Goal: Information Seeking & Learning: Learn about a topic

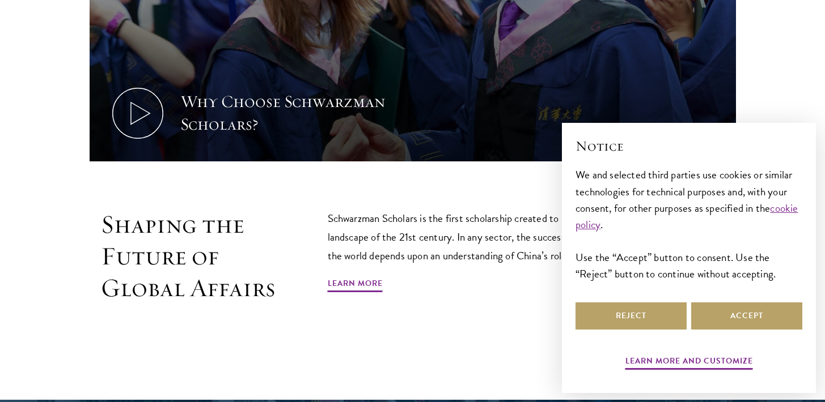
scroll to position [571, 0]
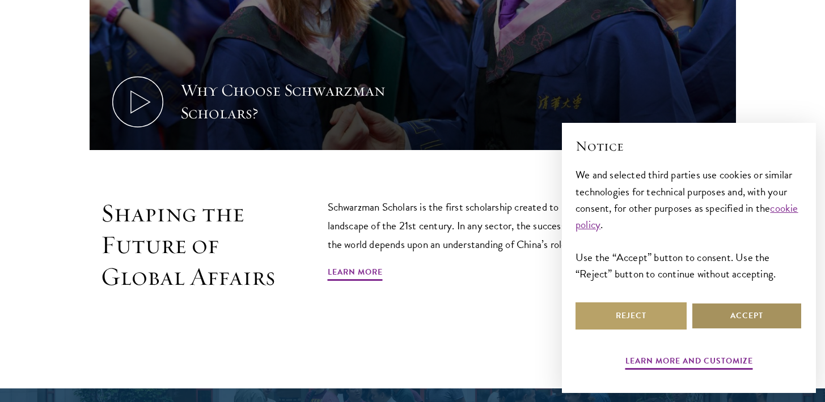
click at [730, 313] on button "Accept" at bounding box center [746, 316] width 111 height 27
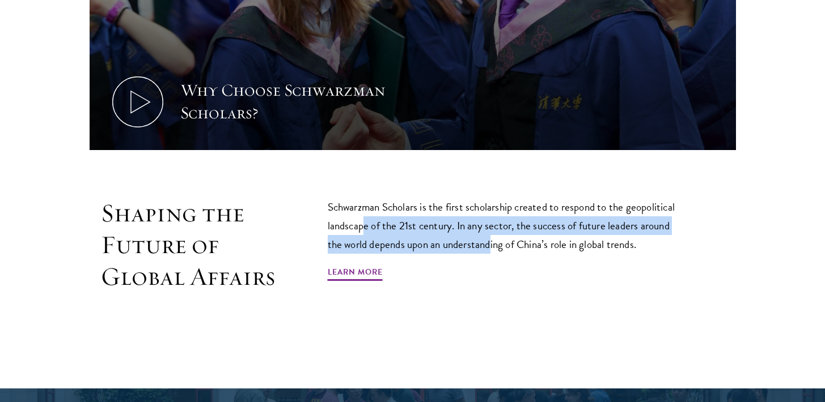
drag, startPoint x: 372, startPoint y: 198, endPoint x: 509, endPoint y: 214, distance: 138.1
click at [493, 213] on p "Schwarzman Scholars is the first scholarship created to respond to the geopolit…" at bounding box center [506, 226] width 357 height 56
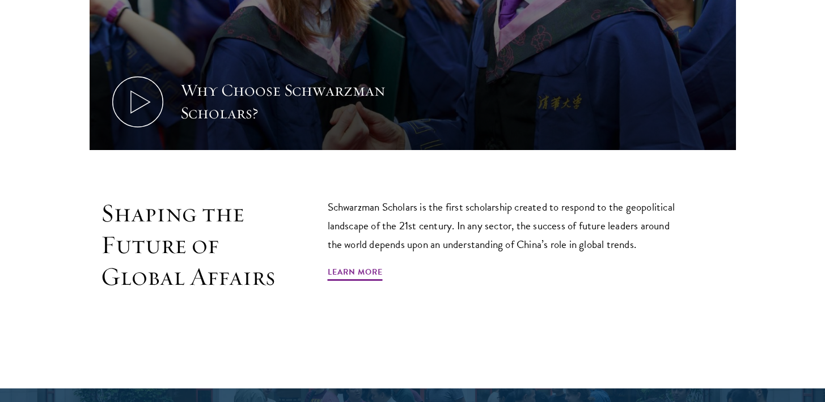
click at [595, 226] on p "Schwarzman Scholars is the first scholarship created to respond to the geopolit…" at bounding box center [506, 226] width 357 height 56
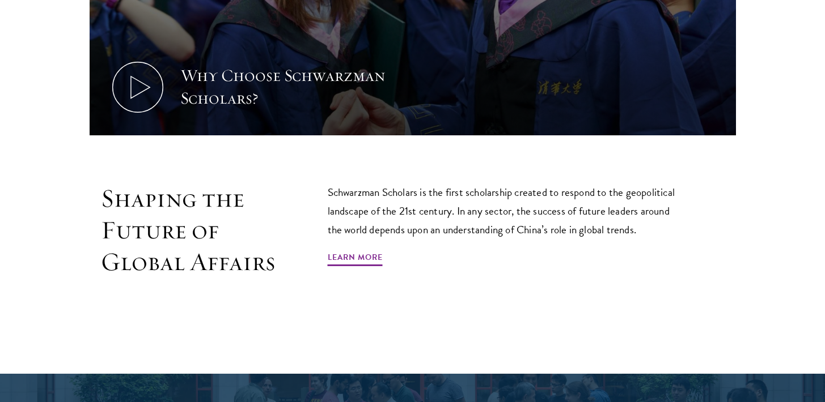
scroll to position [588, 0]
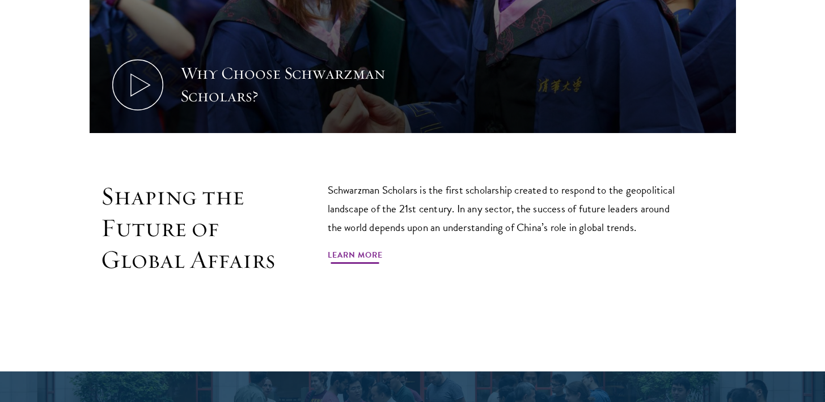
click at [375, 248] on link "Learn More" at bounding box center [355, 257] width 55 height 18
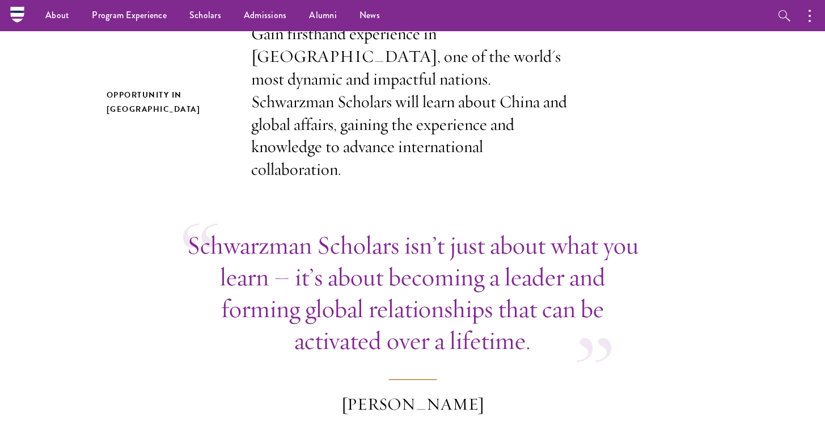
scroll to position [296, 0]
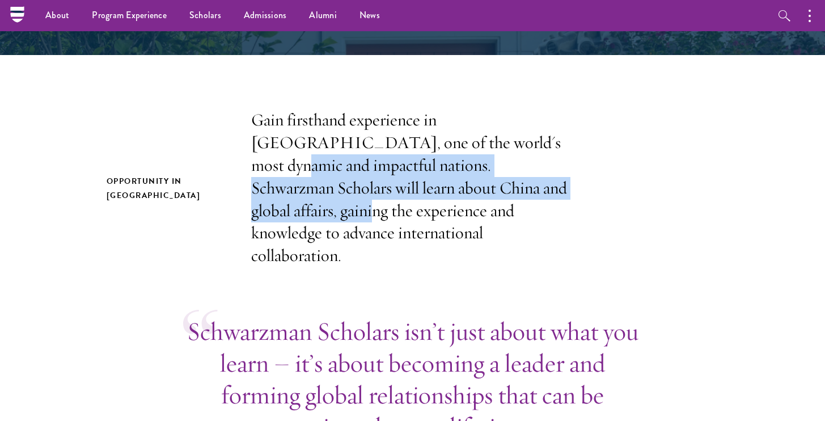
drag, startPoint x: 452, startPoint y: 133, endPoint x: 455, endPoint y: 192, distance: 59.0
click at [455, 192] on p "Gain firsthand experience in China, one of the world's most dynamic and impactf…" at bounding box center [412, 188] width 323 height 158
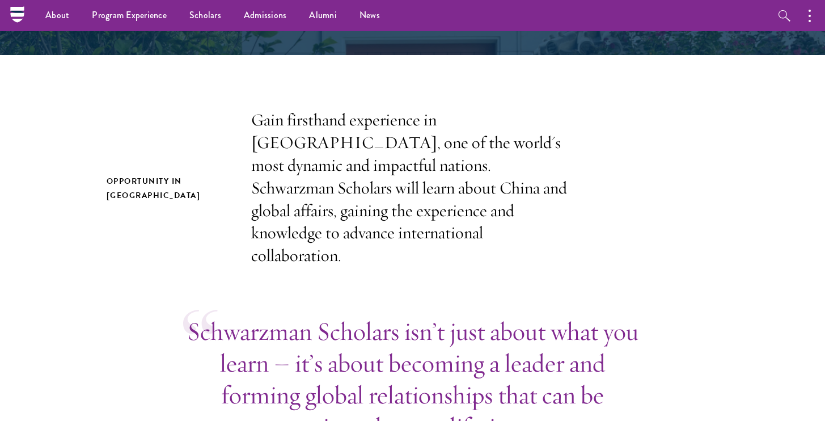
click at [525, 211] on p "Gain firsthand experience in China, one of the world's most dynamic and impactf…" at bounding box center [412, 188] width 323 height 158
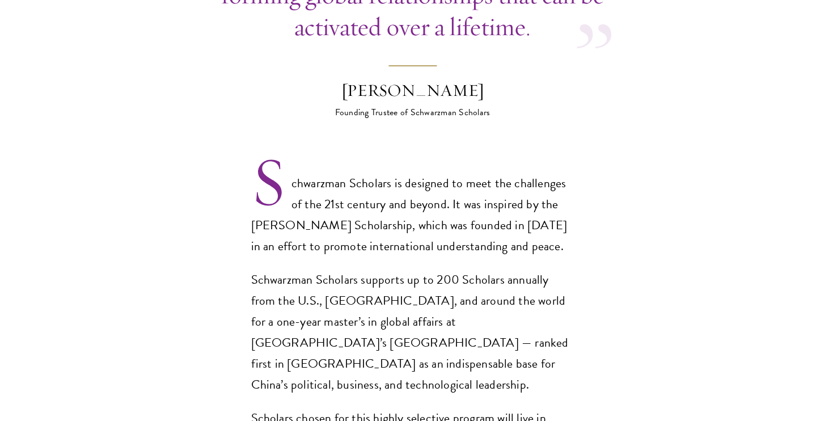
scroll to position [697, 0]
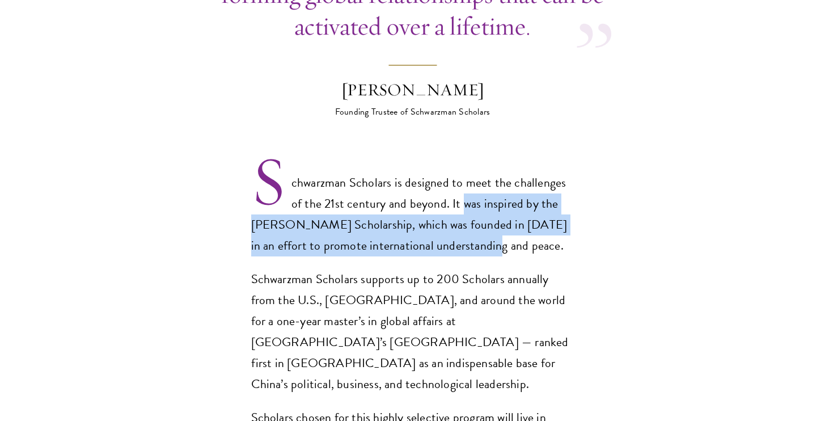
drag, startPoint x: 471, startPoint y: 184, endPoint x: 478, endPoint y: 214, distance: 30.9
click at [478, 214] on p "Schwarzman Scholars is designed to meet the challenges of the 21st century and …" at bounding box center [412, 214] width 323 height 84
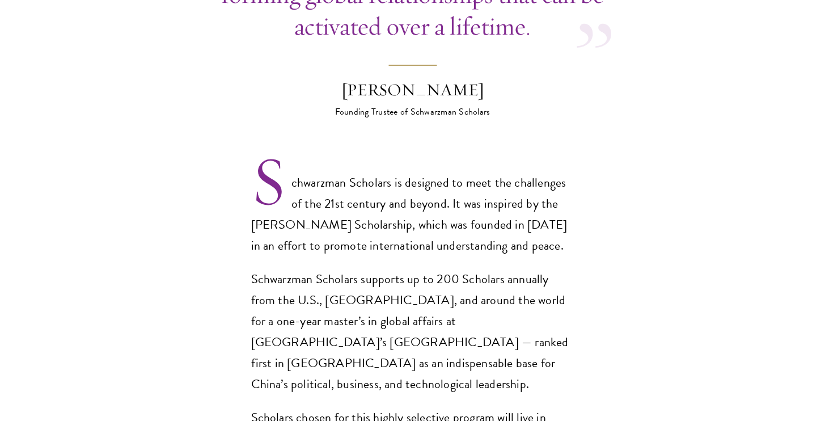
click at [513, 224] on p "Schwarzman Scholars is designed to meet the challenges of the 21st century and …" at bounding box center [412, 214] width 323 height 84
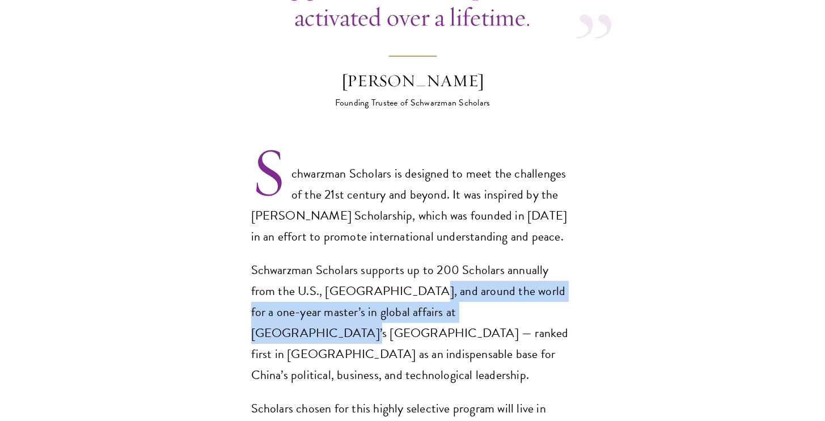
drag, startPoint x: 409, startPoint y: 266, endPoint x: 473, endPoint y: 287, distance: 67.0
click at [473, 287] on p "Schwarzman Scholars supports up to 200 Scholars annually from the U.S., China, …" at bounding box center [412, 323] width 323 height 126
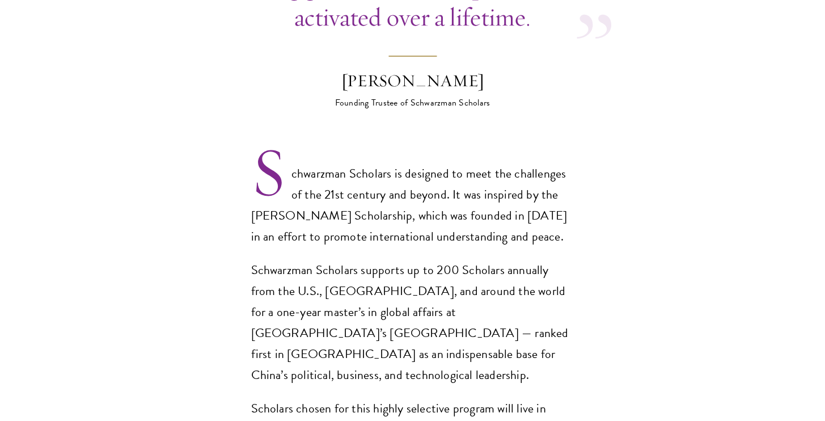
click at [538, 304] on p "Schwarzman Scholars supports up to 200 Scholars annually from the U.S., China, …" at bounding box center [412, 323] width 323 height 126
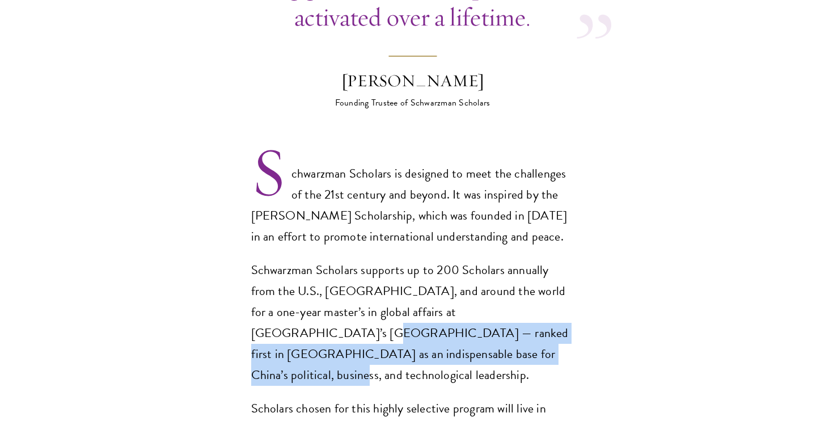
drag, startPoint x: 492, startPoint y: 285, endPoint x: 507, endPoint y: 321, distance: 39.2
click at [507, 321] on p "Schwarzman Scholars supports up to 200 Scholars annually from the U.S., China, …" at bounding box center [412, 323] width 323 height 126
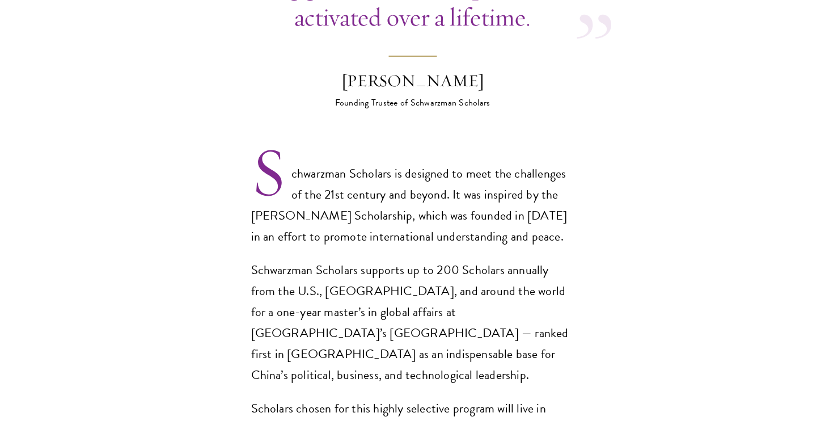
click at [520, 336] on div "Schwarzman Scholars is designed to meet the challenges of the 21st century and …" at bounding box center [412, 364] width 323 height 402
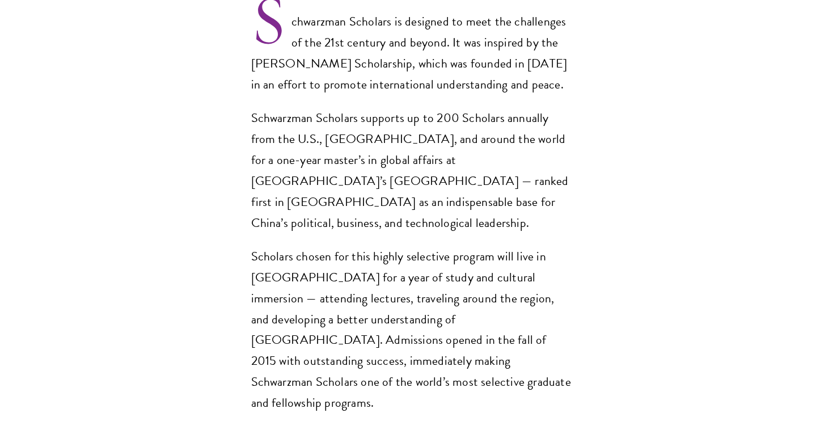
scroll to position [868, 0]
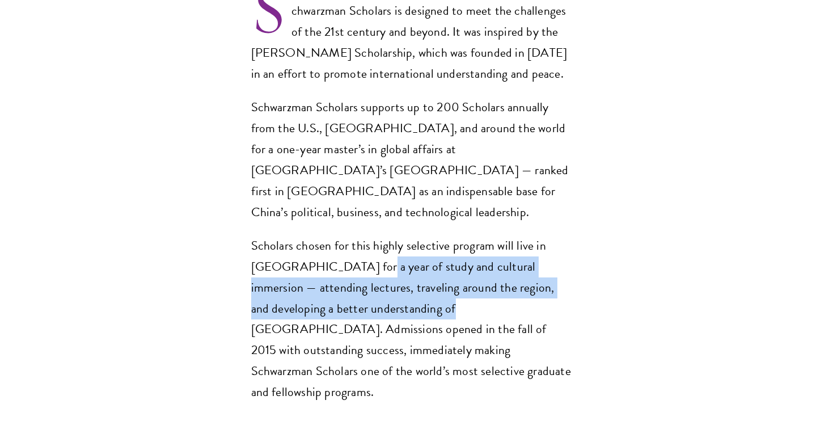
drag, startPoint x: 348, startPoint y: 218, endPoint x: 392, endPoint y: 258, distance: 59.4
click at [391, 257] on p "Scholars chosen for this highly selective program will live in Beijing for a ye…" at bounding box center [412, 319] width 323 height 168
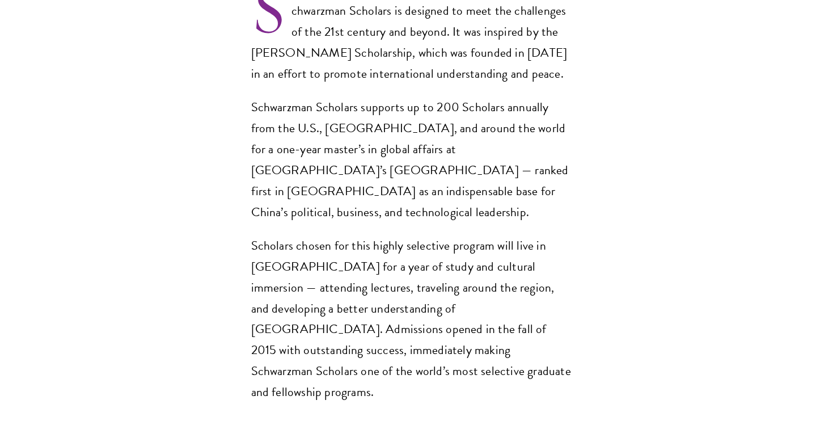
click at [461, 279] on p "Scholars chosen for this highly selective program will live in Beijing for a ye…" at bounding box center [412, 319] width 323 height 168
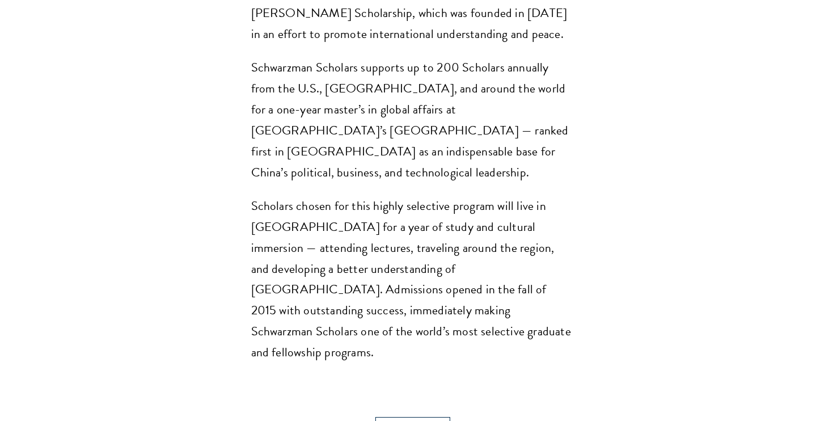
scroll to position [910, 0]
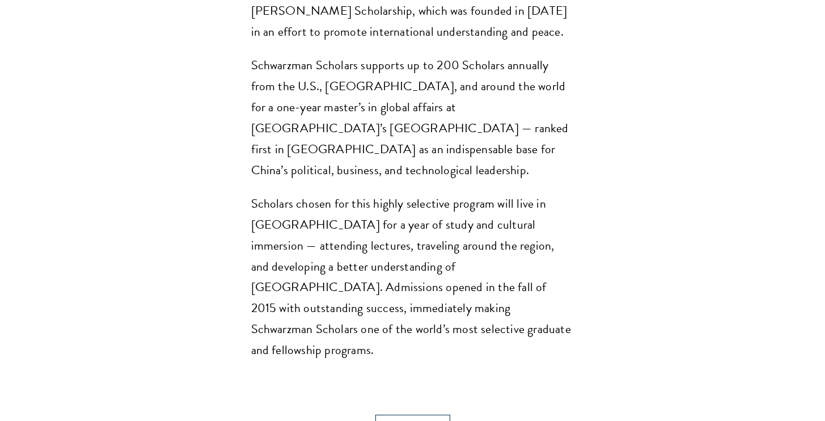
click at [444, 270] on p "Scholars chosen for this highly selective program will live in Beijing for a ye…" at bounding box center [412, 277] width 323 height 168
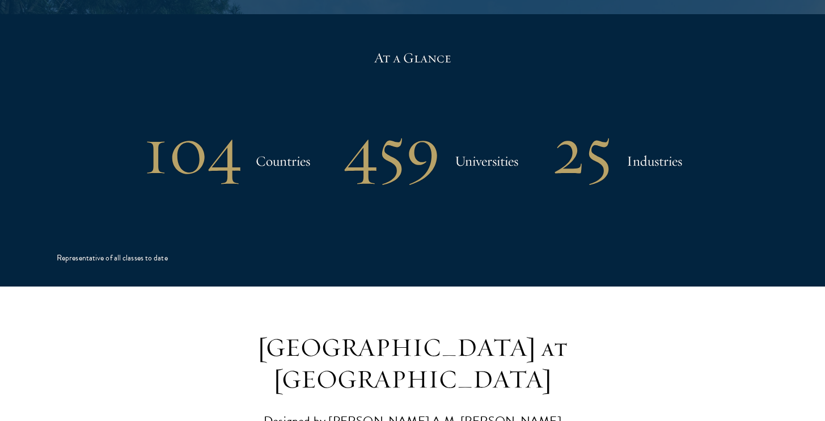
scroll to position [2479, 0]
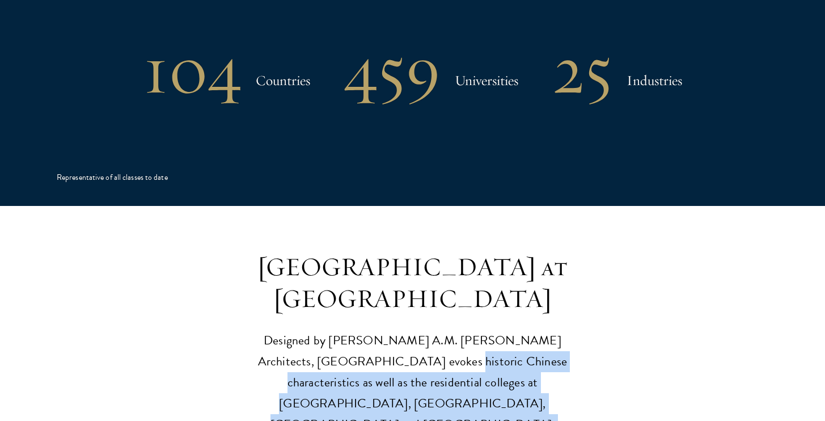
drag, startPoint x: 360, startPoint y: 286, endPoint x: 402, endPoint y: 315, distance: 50.5
click at [402, 330] on p "Designed by Robert A.M. Stern Architects, Schwarzman College evokes historic Ch…" at bounding box center [412, 403] width 351 height 147
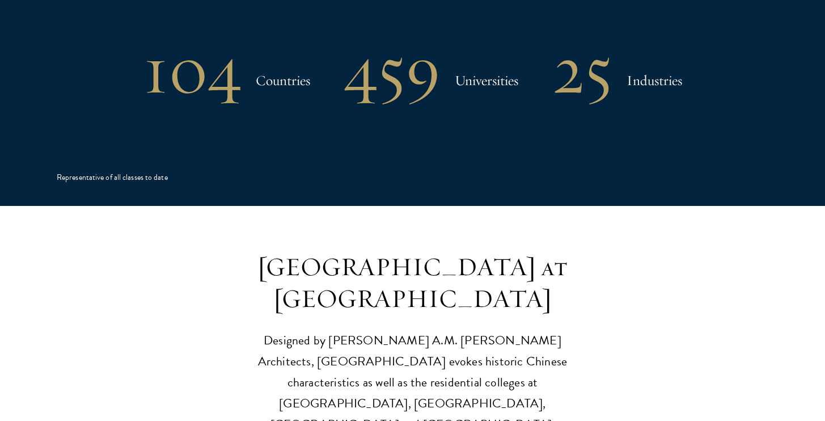
click at [443, 330] on p "Designed by Robert A.M. Stern Architects, Schwarzman College evokes historic Ch…" at bounding box center [412, 403] width 351 height 147
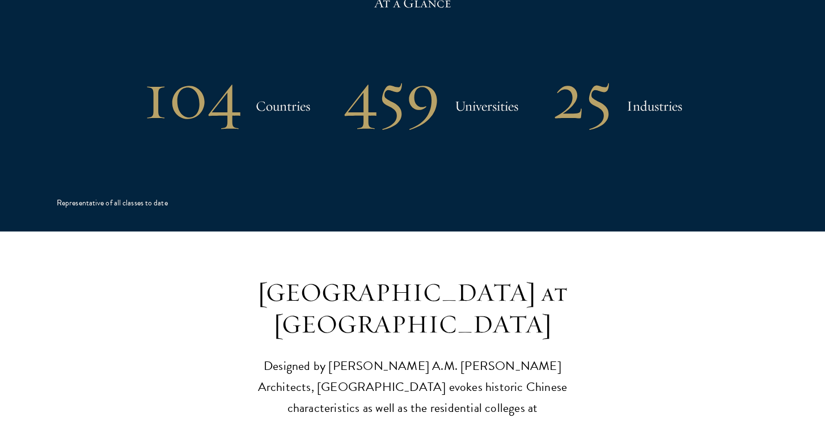
scroll to position [2852, 0]
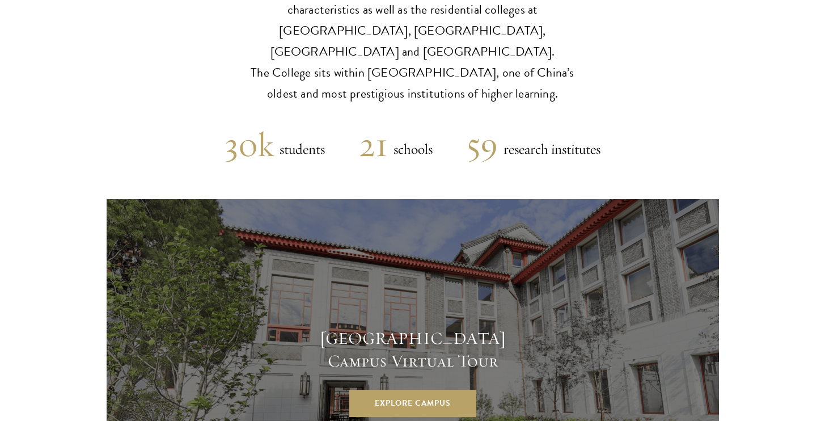
click at [748, 249] on section "Schwarzman College Campus Virtual Tour Explore Campus" at bounding box center [412, 372] width 825 height 346
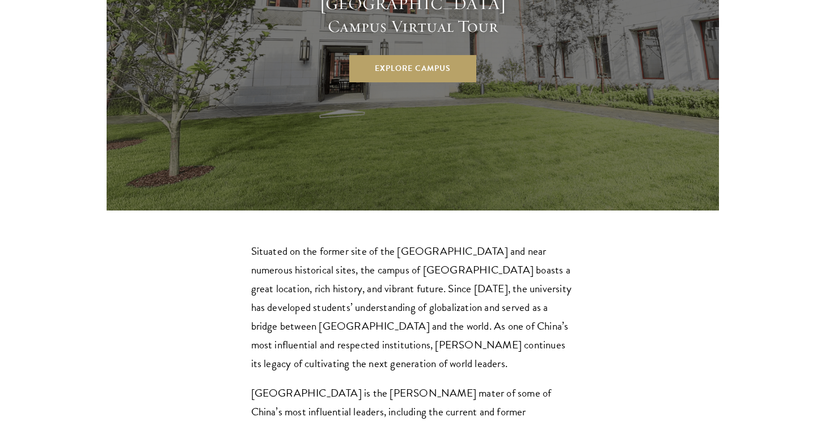
scroll to position [3250, 0]
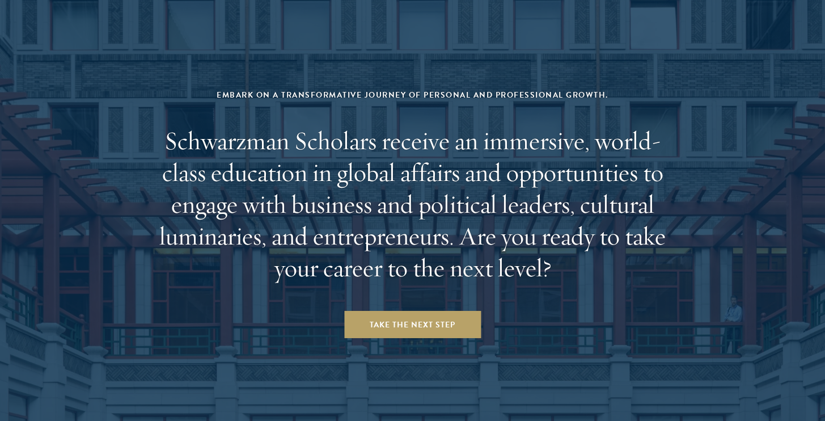
scroll to position [4731, 0]
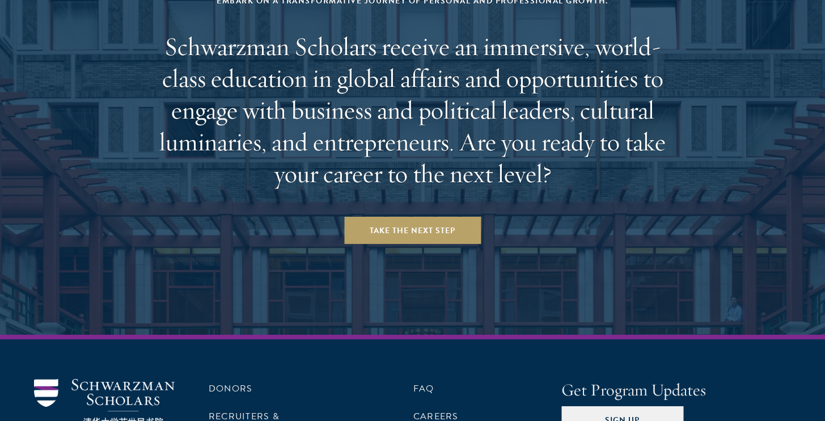
click at [483, 379] on ul "FAQ Careers" at bounding box center [487, 423] width 148 height 88
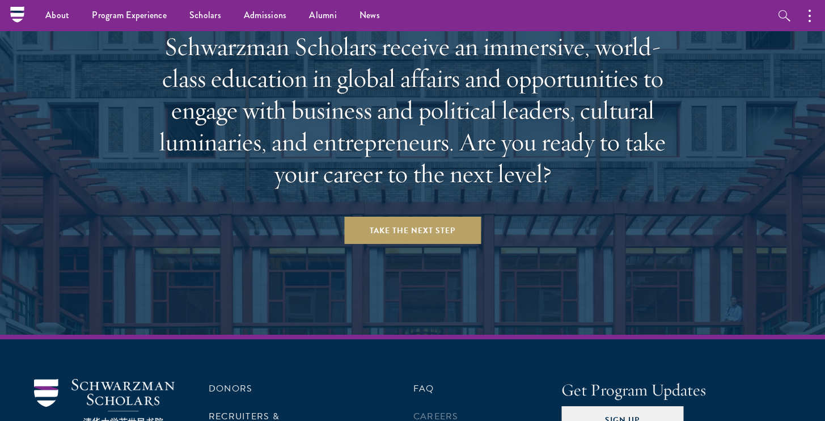
scroll to position [4711, 0]
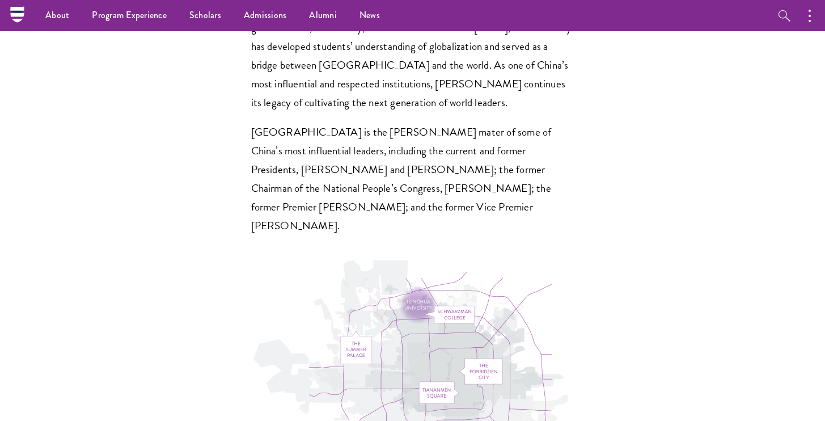
scroll to position [3130, 0]
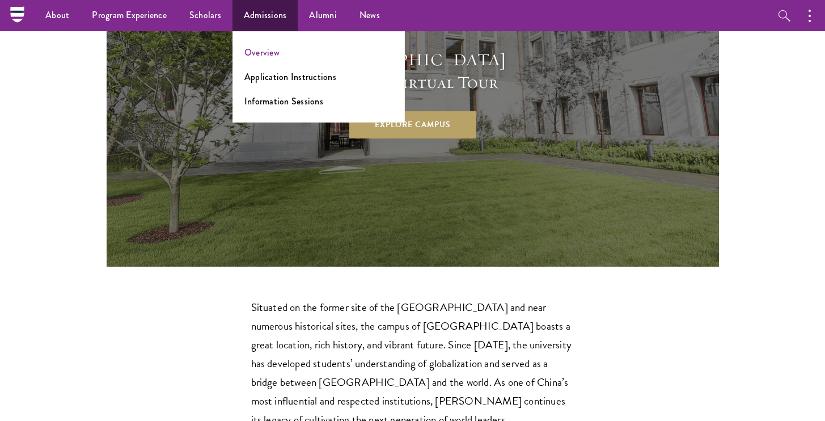
click at [268, 47] on link "Overview" at bounding box center [261, 52] width 35 height 13
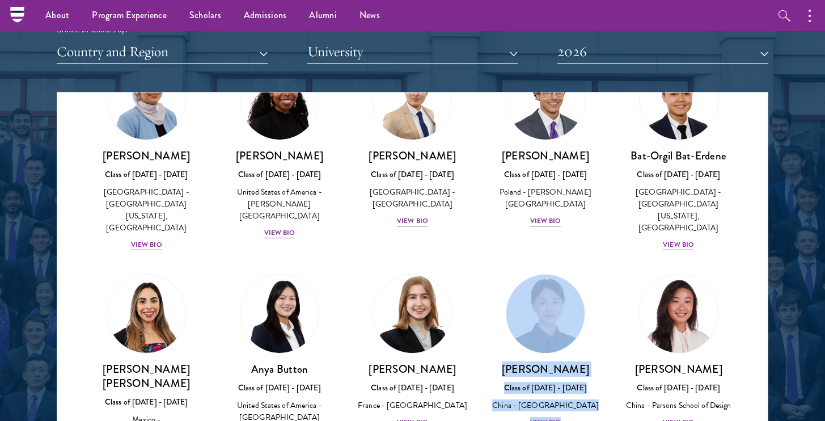
scroll to position [759, 0]
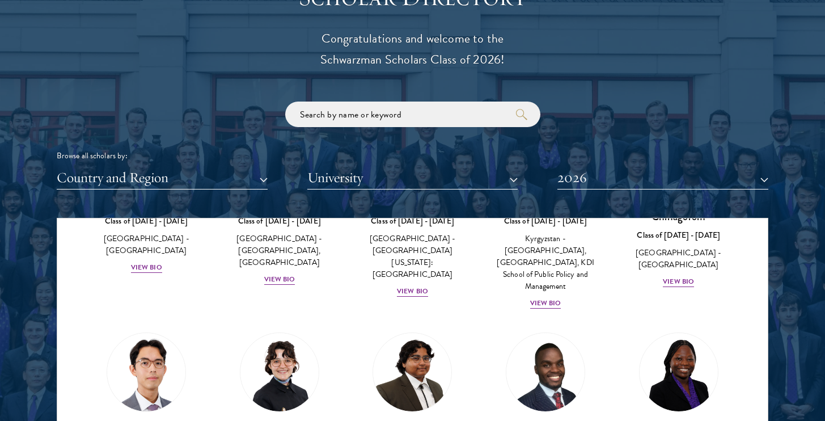
scroll to position [172, 0]
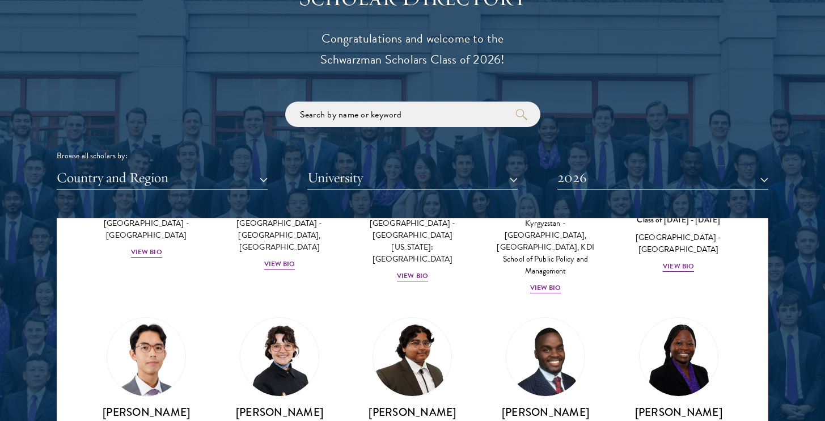
click at [761, 180] on button "2026" at bounding box center [662, 177] width 211 height 23
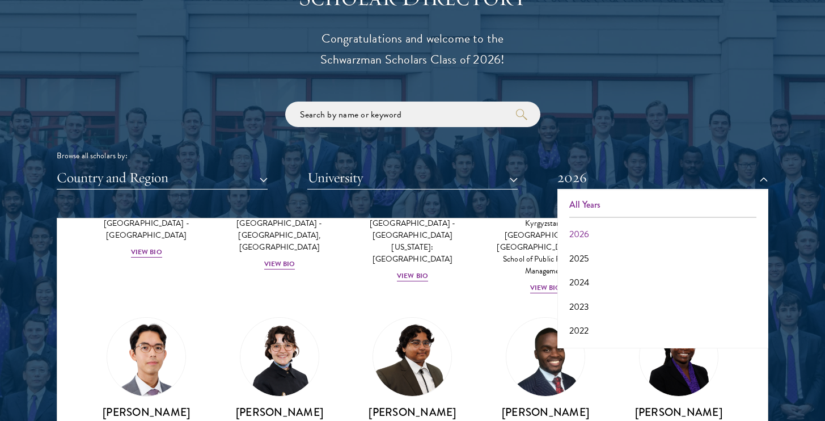
click at [731, 193] on button "All Years" at bounding box center [663, 205] width 204 height 24
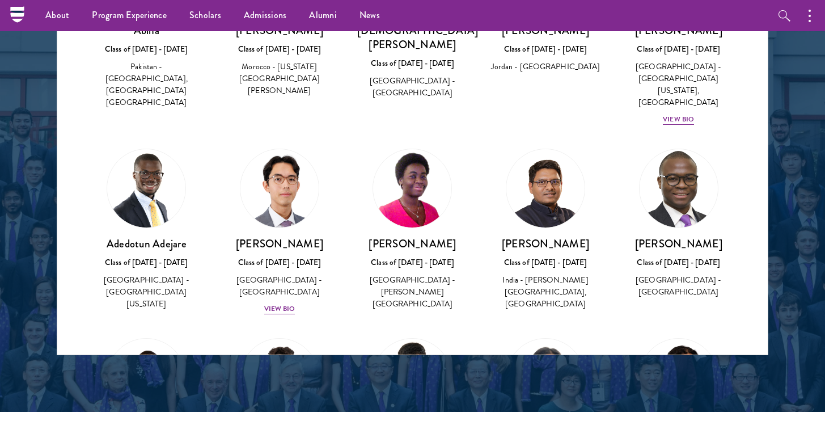
scroll to position [566, 0]
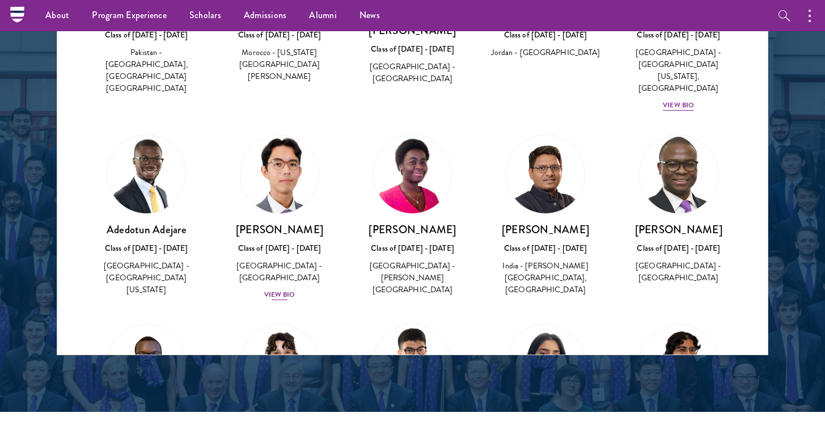
click at [279, 289] on div "View Bio" at bounding box center [279, 294] width 31 height 11
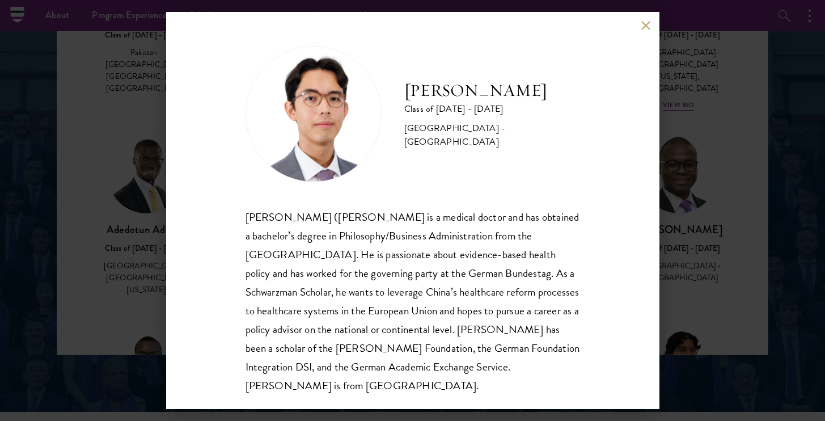
scroll to position [13, 0]
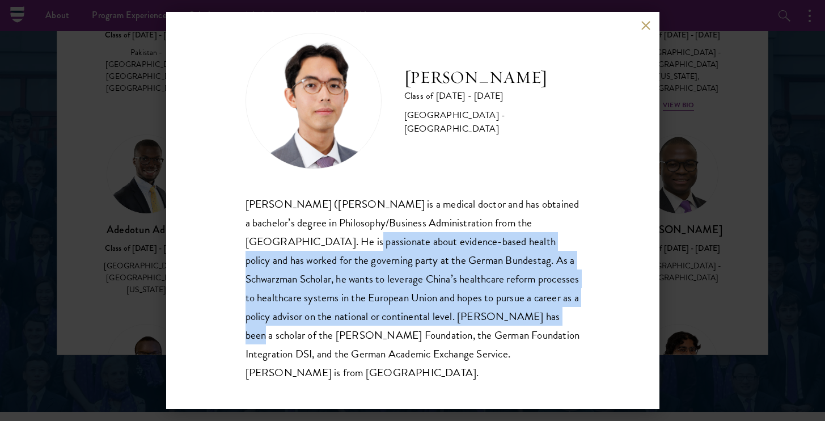
drag, startPoint x: 358, startPoint y: 243, endPoint x: 364, endPoint y: 341, distance: 98.8
click at [364, 341] on div "Siegfried (Jason) Adelhoefer is a medical doctor and has obtained a bachelor’s …" at bounding box center [412, 287] width 334 height 187
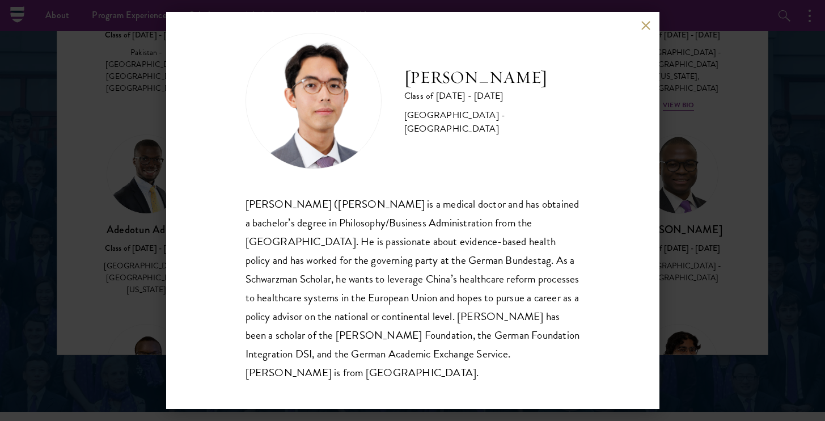
click at [444, 348] on div "Siegfried (Jason) Adelhoefer is a medical doctor and has obtained a bachelor’s …" at bounding box center [412, 287] width 334 height 187
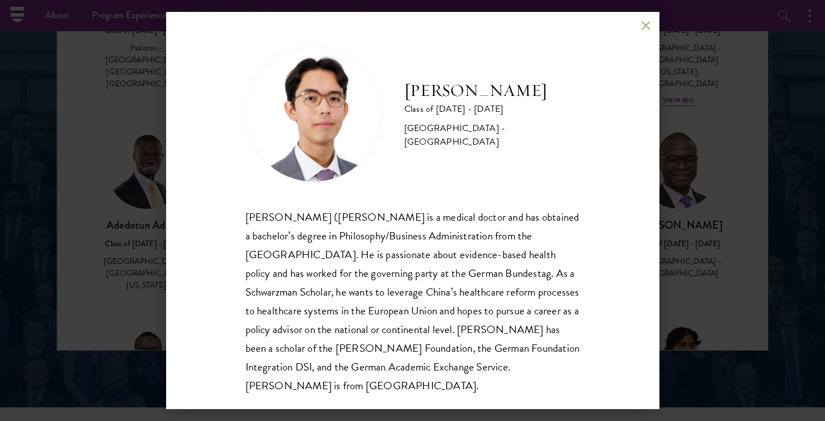
scroll to position [1435, 0]
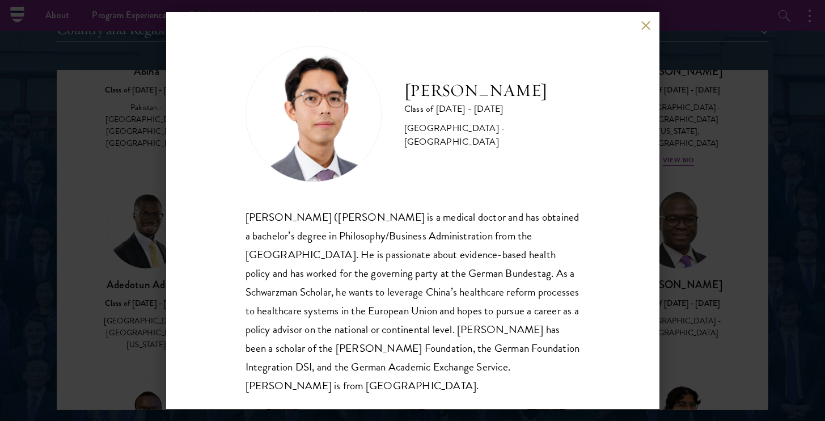
drag, startPoint x: 406, startPoint y: 100, endPoint x: 546, endPoint y: 99, distance: 140.0
click at [546, 99] on h2 "[PERSON_NAME]" at bounding box center [492, 90] width 176 height 23
copy h2 "[PERSON_NAME]"
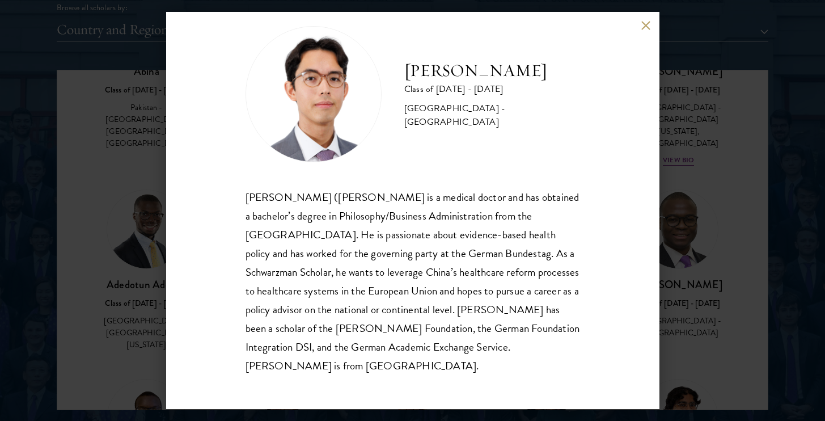
scroll to position [1458, 0]
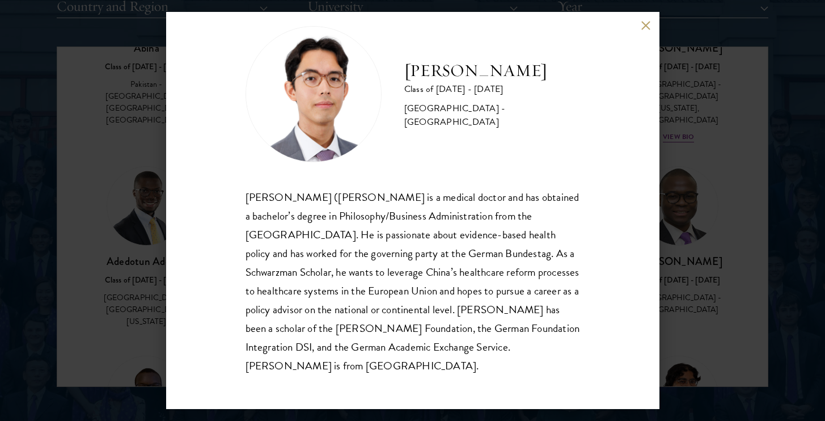
click at [646, 26] on button at bounding box center [646, 25] width 10 height 10
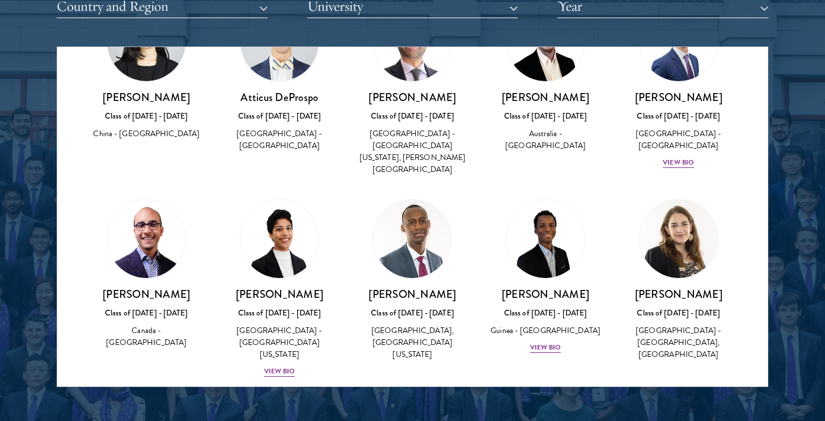
scroll to position [10553, 0]
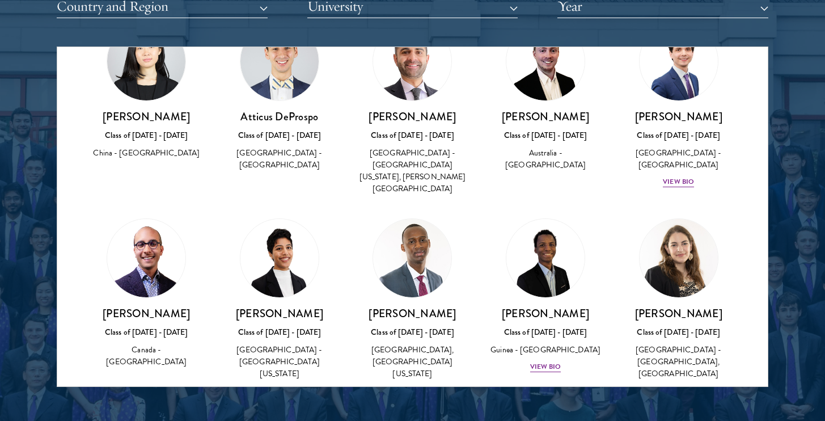
click at [233, 10] on button "Country and Region" at bounding box center [162, 6] width 211 height 23
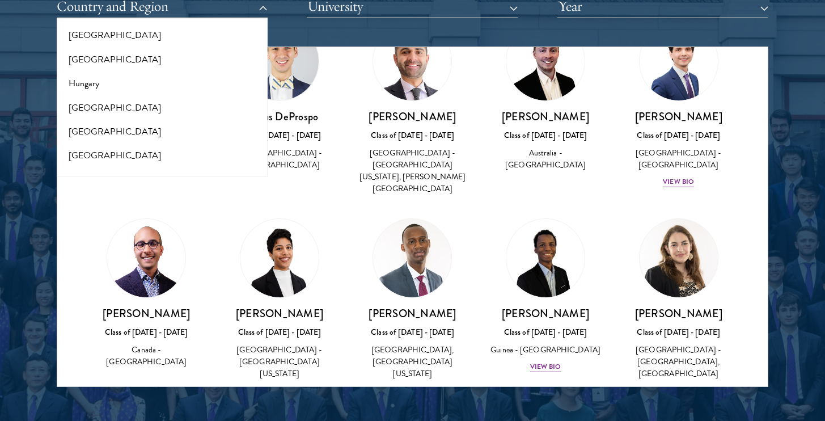
scroll to position [903, 0]
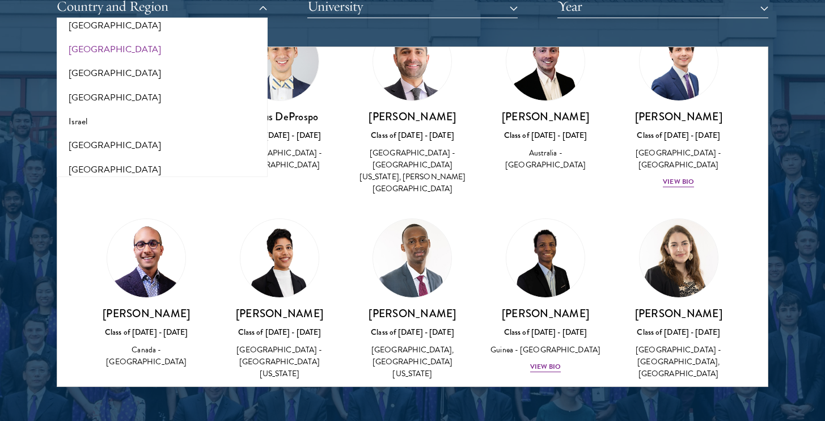
click at [151, 37] on button "[GEOGRAPHIC_DATA]" at bounding box center [162, 49] width 204 height 24
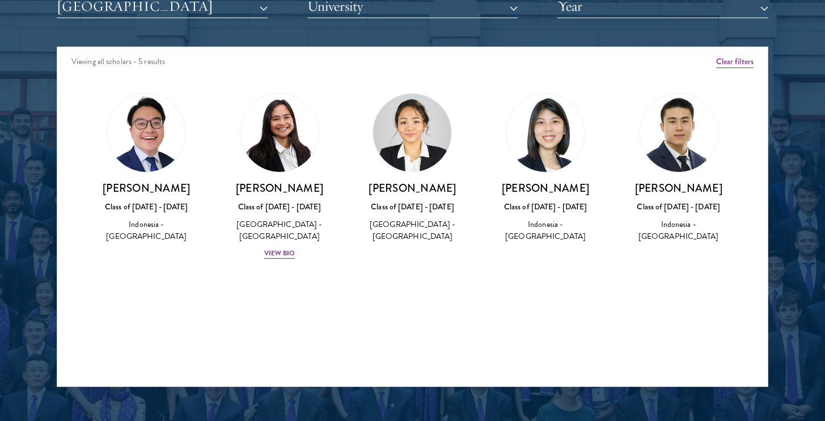
drag, startPoint x: 638, startPoint y: 184, endPoint x: 718, endPoint y: 184, distance: 79.9
click at [718, 184] on h3 "[PERSON_NAME]" at bounding box center [678, 188] width 111 height 14
copy h3 "[PERSON_NAME]"
click at [274, 248] on div "View Bio" at bounding box center [279, 253] width 31 height 11
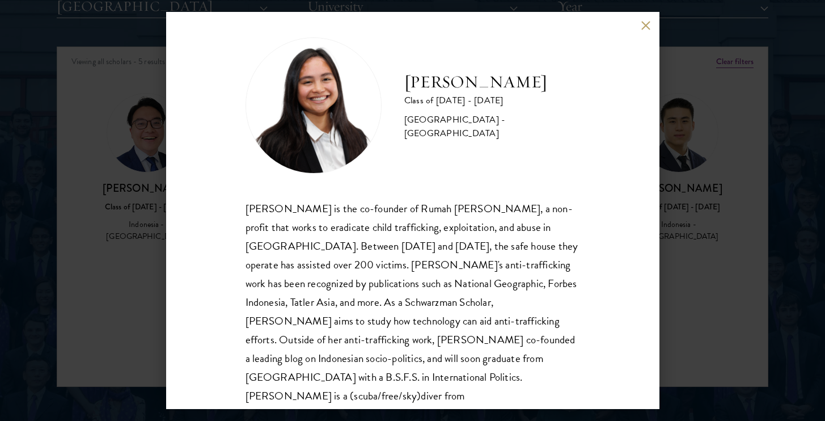
scroll to position [11, 0]
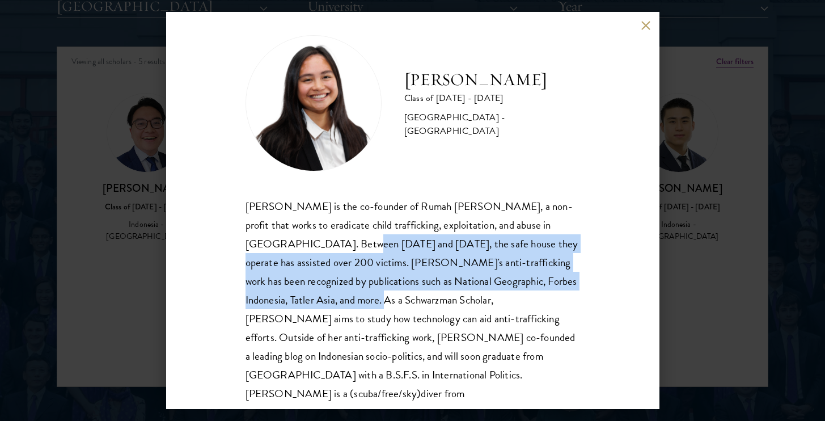
drag, startPoint x: 296, startPoint y: 233, endPoint x: 337, endPoint y: 304, distance: 81.8
click at [337, 304] on div "Faye Simanjuntak is the co-founder of Rumah Faye, a non-profit that works to er…" at bounding box center [412, 309] width 334 height 225
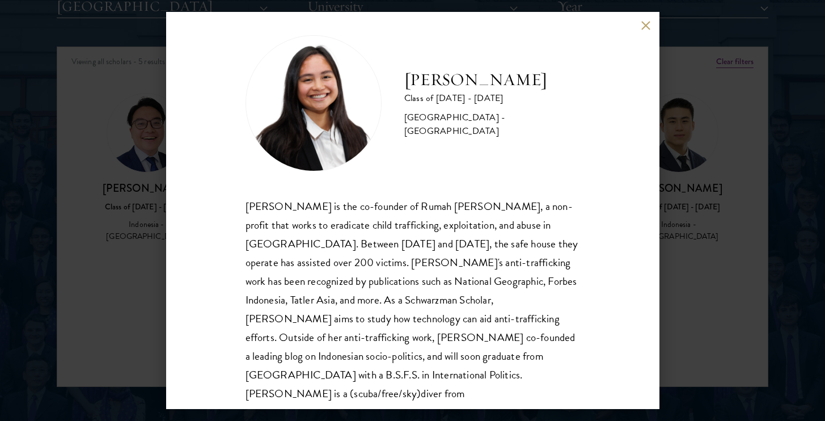
click at [331, 327] on div "Faye Simanjuntak is the co-founder of Rumah Faye, a non-profit that works to er…" at bounding box center [412, 309] width 334 height 225
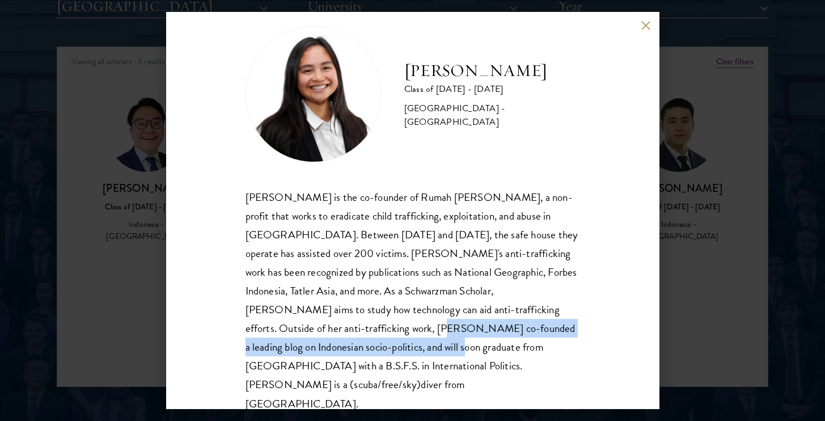
drag, startPoint x: 313, startPoint y: 328, endPoint x: 336, endPoint y: 354, distance: 33.7
click at [336, 354] on div "Faye Simanjuntak is the co-founder of Rumah Faye, a non-profit that works to er…" at bounding box center [412, 300] width 334 height 225
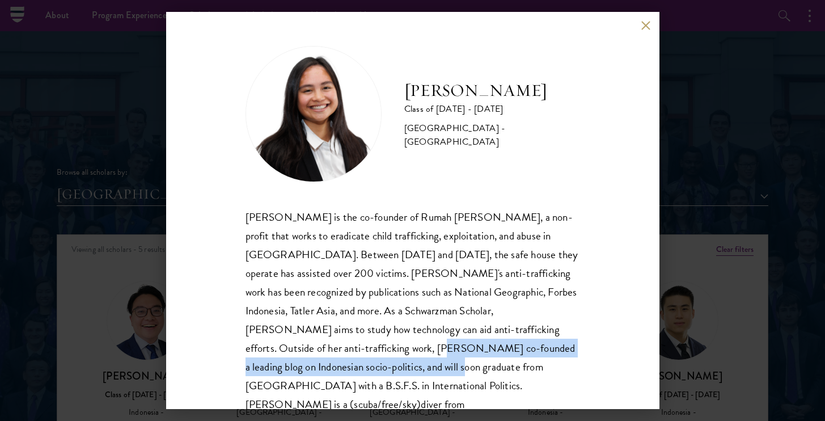
scroll to position [1268, 0]
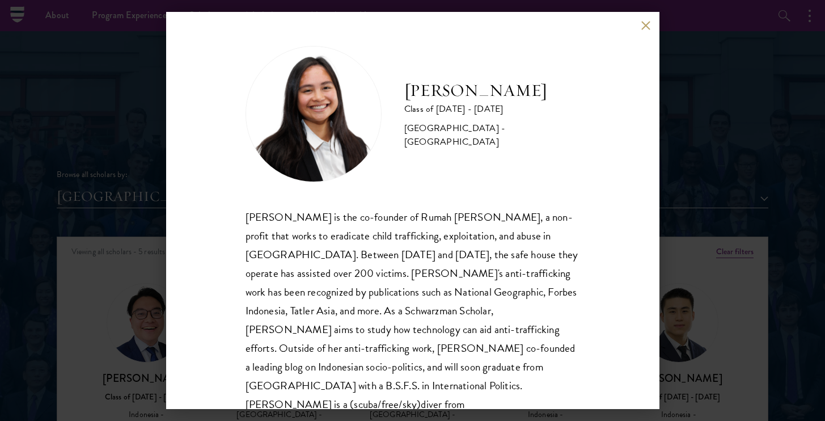
click at [645, 30] on div "Faye Simanjuntak Class of 2024 - 2025 Indonesia - Georgetown University Faye Si…" at bounding box center [412, 210] width 493 height 397
click at [644, 26] on button at bounding box center [646, 25] width 10 height 10
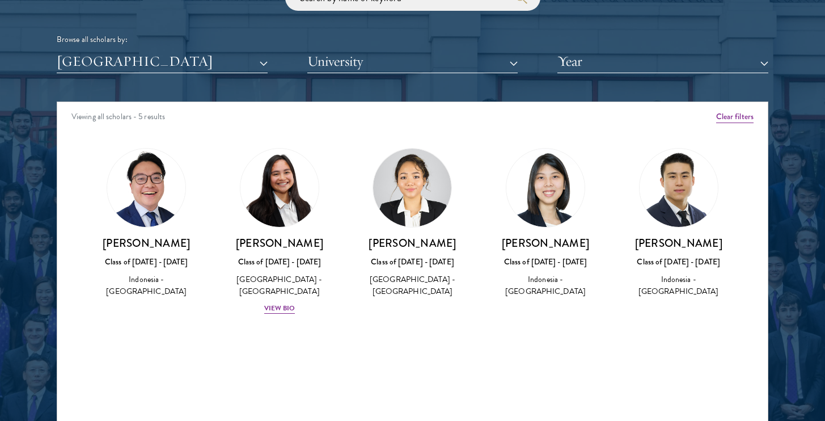
scroll to position [1328, 0]
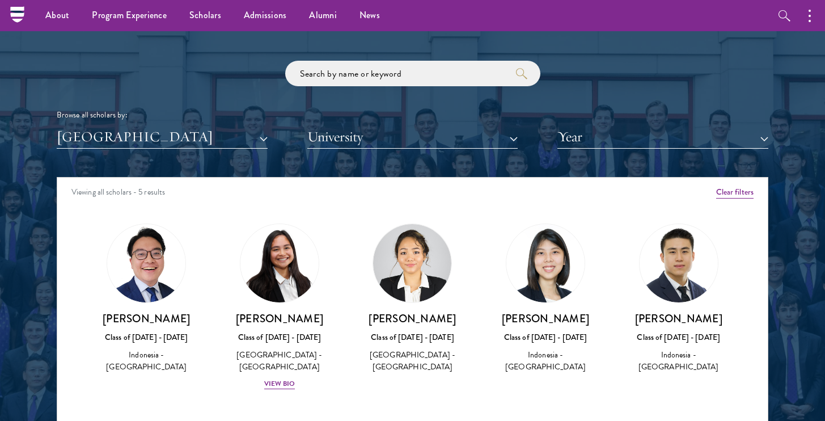
click at [212, 133] on button "[GEOGRAPHIC_DATA]" at bounding box center [162, 136] width 211 height 23
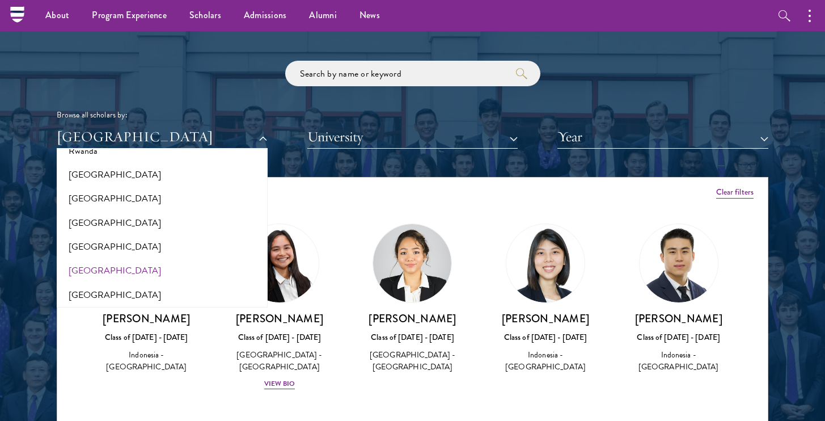
scroll to position [1858, 0]
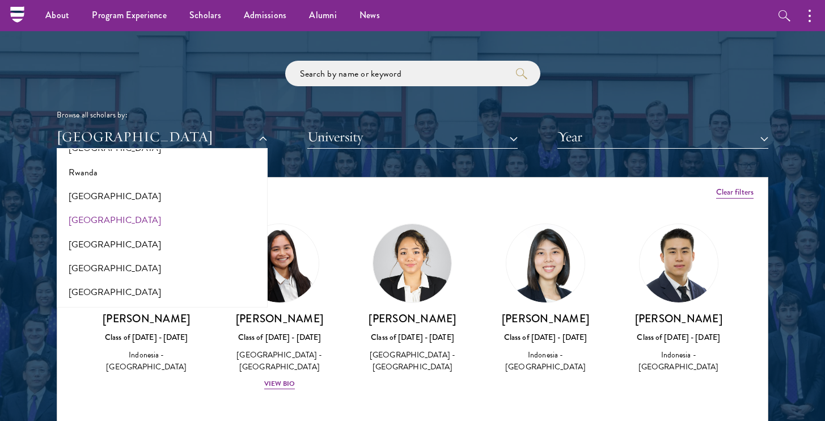
click at [100, 208] on button "[GEOGRAPHIC_DATA]" at bounding box center [162, 220] width 204 height 24
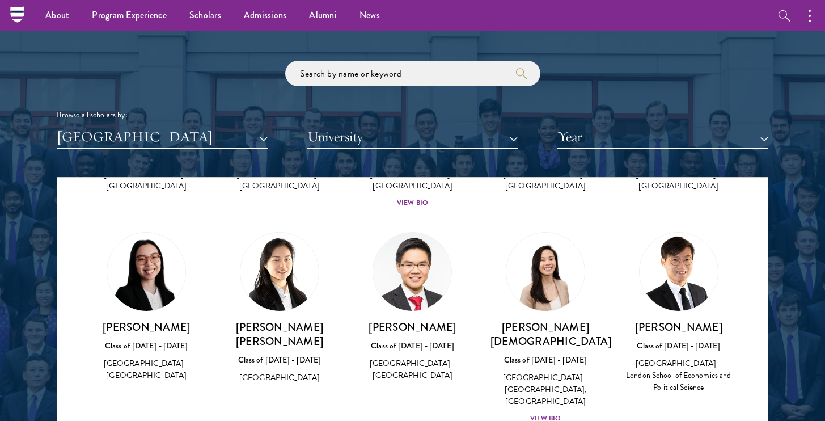
scroll to position [183, 0]
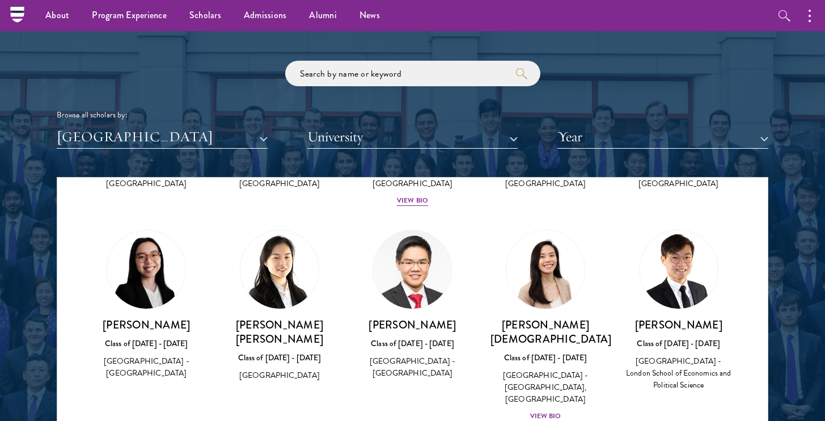
click at [544, 410] on div "View Bio" at bounding box center [545, 415] width 31 height 11
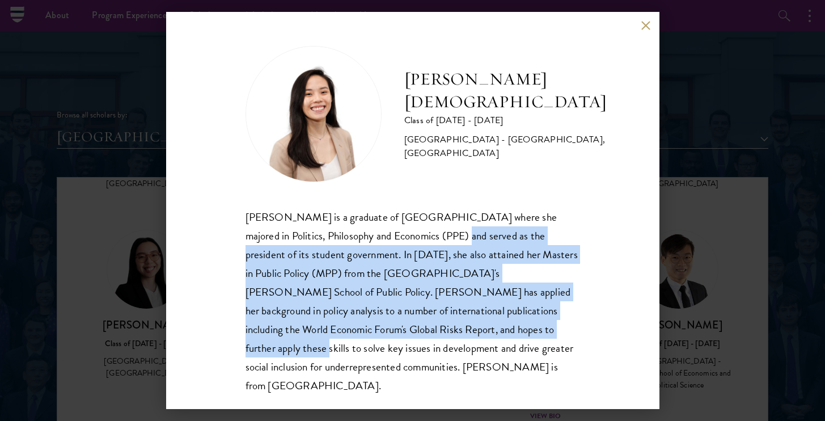
drag, startPoint x: 441, startPoint y: 241, endPoint x: 470, endPoint y: 321, distance: 85.0
click at [470, 321] on div "Rachel Juay is a graduate of Yale-NUS College where she majored in Politics, Ph…" at bounding box center [412, 300] width 334 height 187
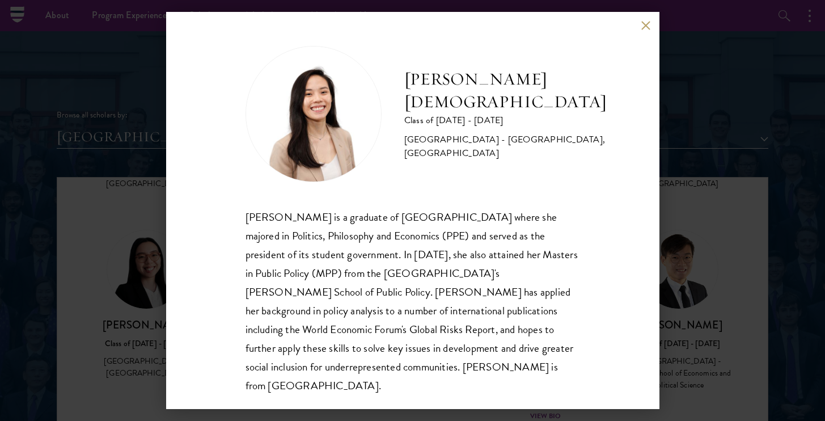
click at [507, 327] on div "Rachel Juay is a graduate of Yale-NUS College where she majored in Politics, Ph…" at bounding box center [412, 300] width 334 height 187
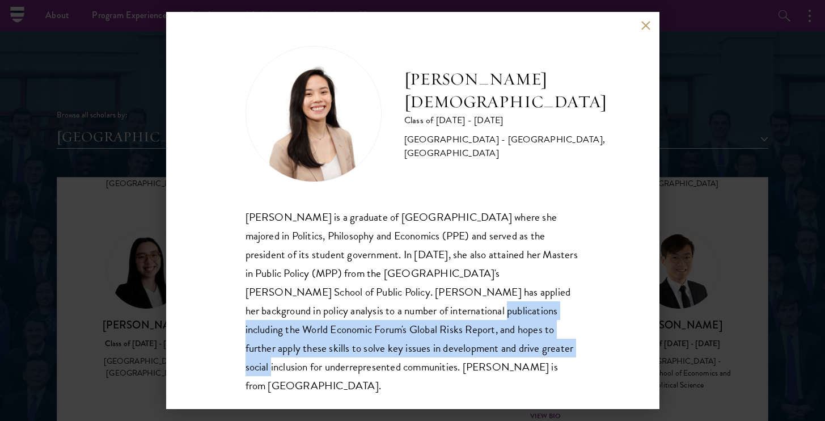
drag, startPoint x: 343, startPoint y: 305, endPoint x: 438, endPoint y: 344, distance: 101.7
click at [438, 344] on div "Rachel Juay is a graduate of Yale-NUS College where she majored in Politics, Ph…" at bounding box center [412, 300] width 334 height 187
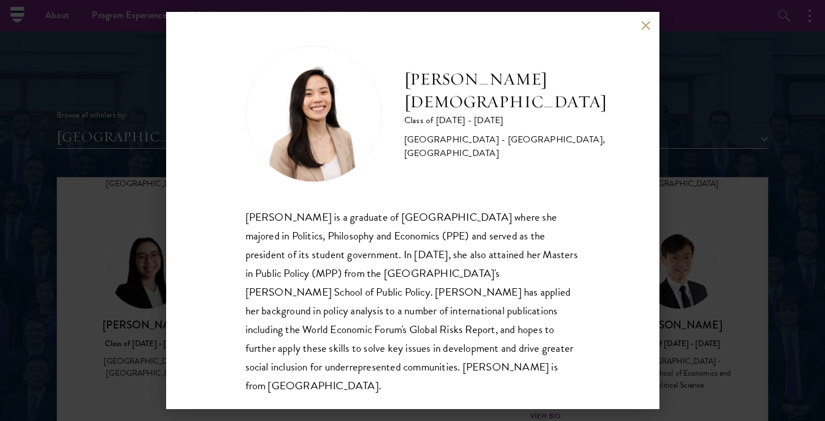
click at [486, 354] on div "Rachel Juay is a graduate of Yale-NUS College where she majored in Politics, Ph…" at bounding box center [412, 300] width 334 height 187
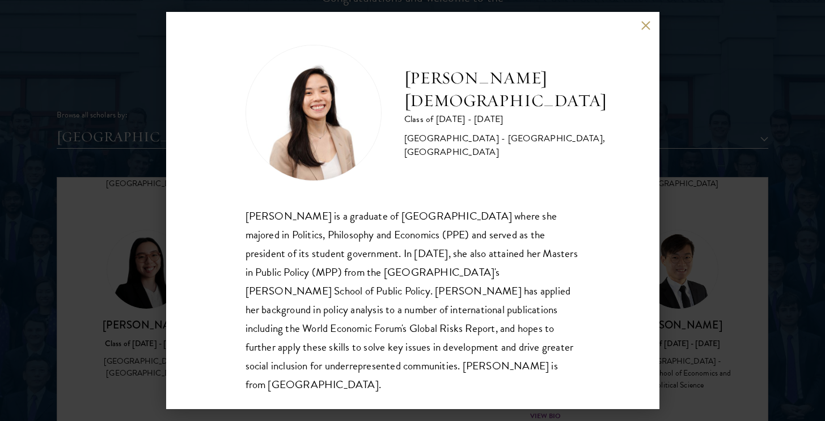
scroll to position [1342, 0]
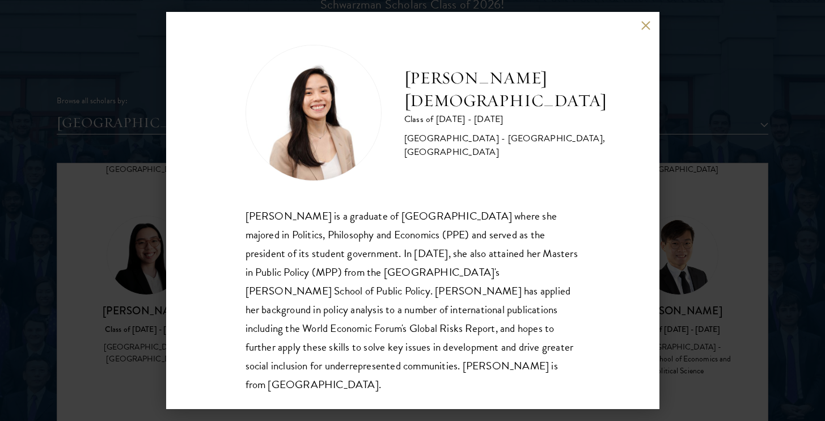
click at [645, 27] on button at bounding box center [646, 25] width 10 height 10
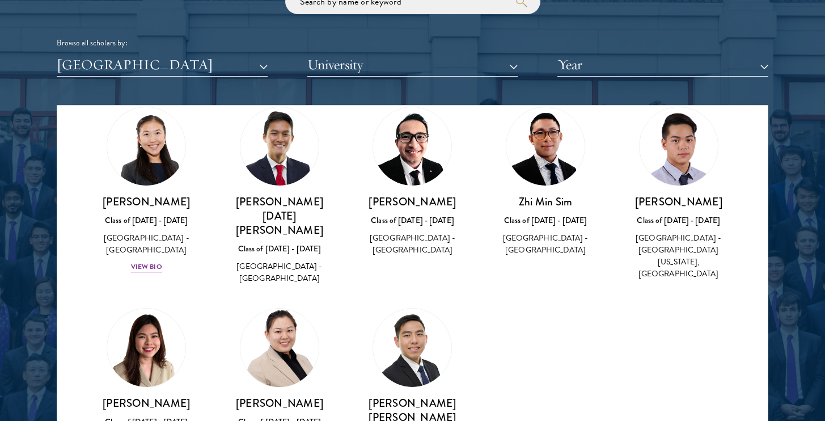
scroll to position [1402, 0]
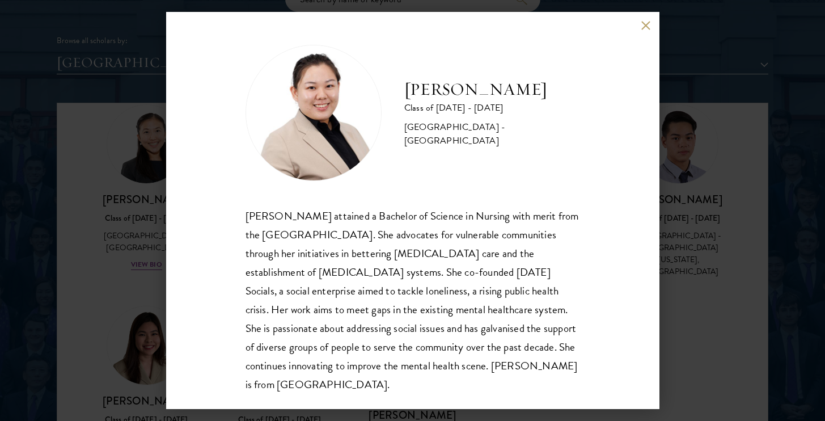
scroll to position [1404, 0]
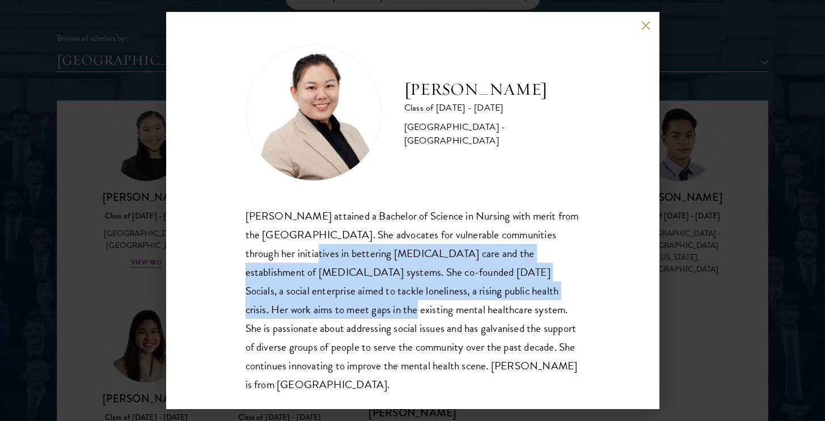
drag, startPoint x: 285, startPoint y: 254, endPoint x: 302, endPoint y: 313, distance: 61.3
click at [302, 313] on div "Lyn Tay attained a Bachelor of Science in Nursing with merit from the National …" at bounding box center [412, 299] width 334 height 187
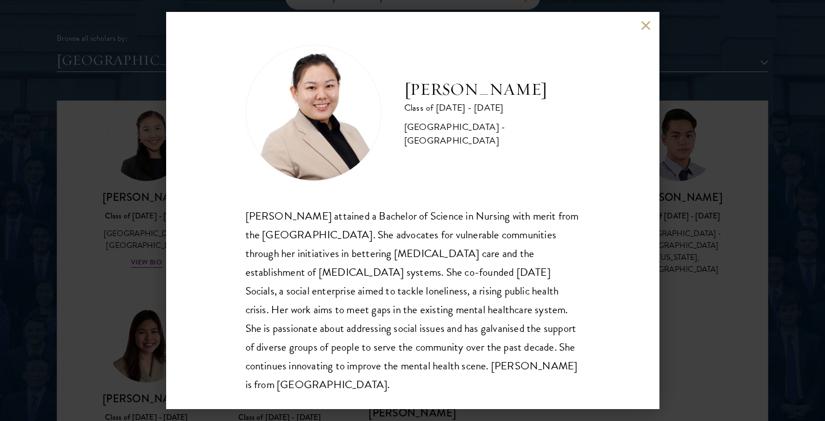
click at [345, 323] on div "Lyn Tay attained a Bachelor of Science in Nursing with merit from the National …" at bounding box center [412, 299] width 334 height 187
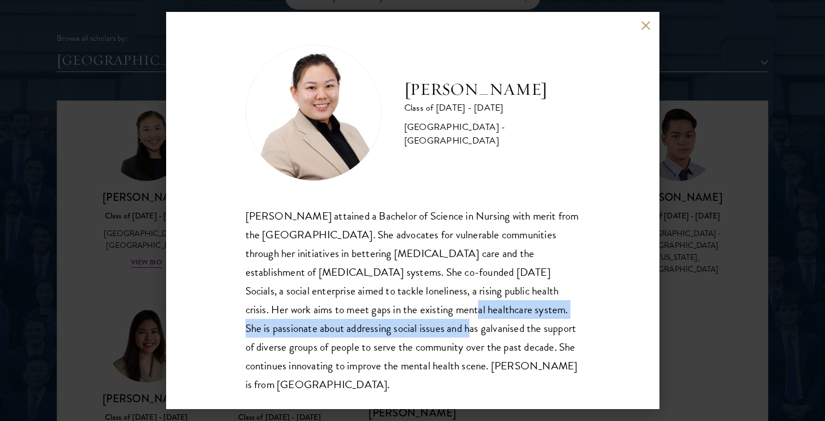
drag, startPoint x: 362, startPoint y: 299, endPoint x: 355, endPoint y: 327, distance: 29.1
click at [355, 325] on div "Lyn Tay attained a Bachelor of Science in Nursing with merit from the National …" at bounding box center [412, 299] width 334 height 187
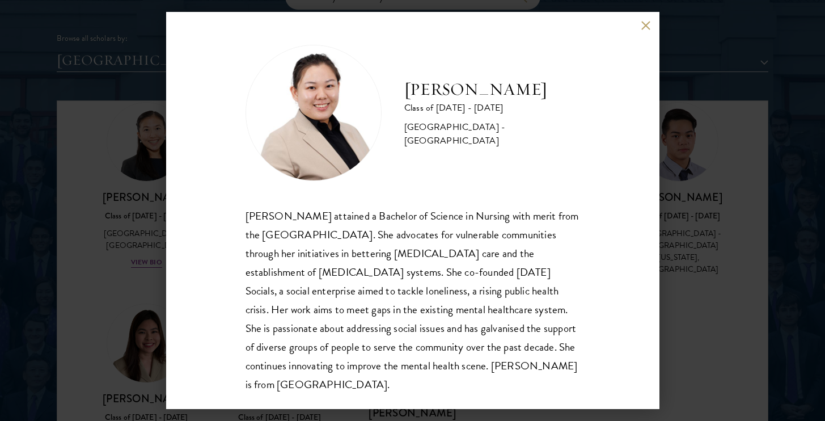
click at [381, 331] on div "Lyn Tay attained a Bachelor of Science in Nursing with merit from the National …" at bounding box center [412, 299] width 334 height 187
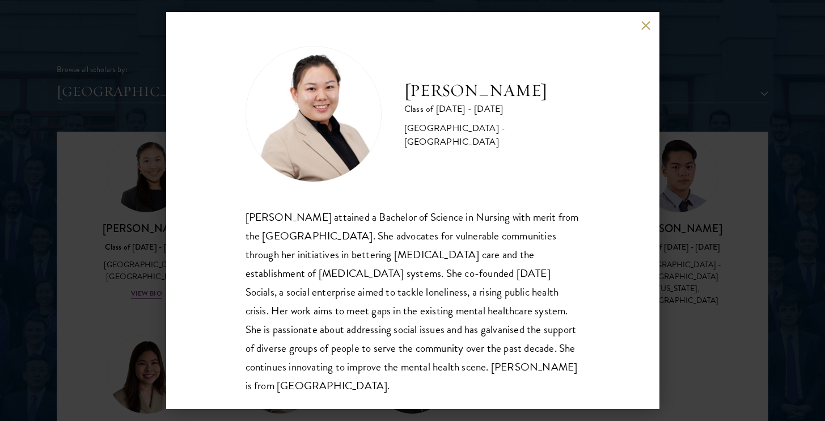
scroll to position [1279, 0]
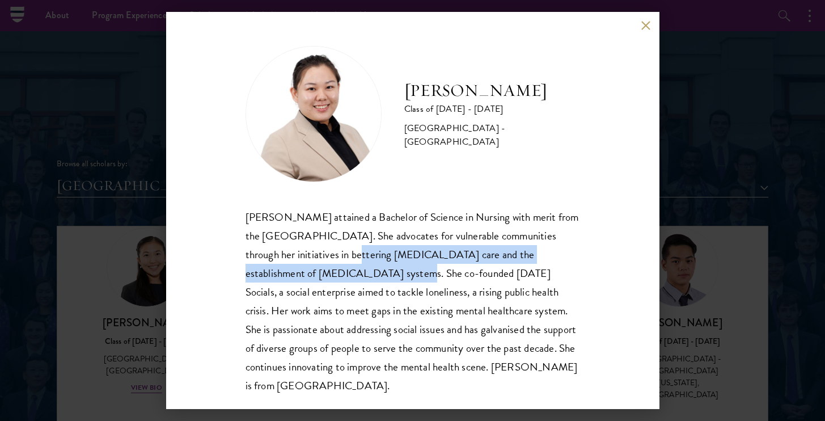
drag, startPoint x: 326, startPoint y: 254, endPoint x: 326, endPoint y: 274, distance: 19.8
click at [326, 274] on div "Lyn Tay attained a Bachelor of Science in Nursing with merit from the National …" at bounding box center [412, 300] width 334 height 187
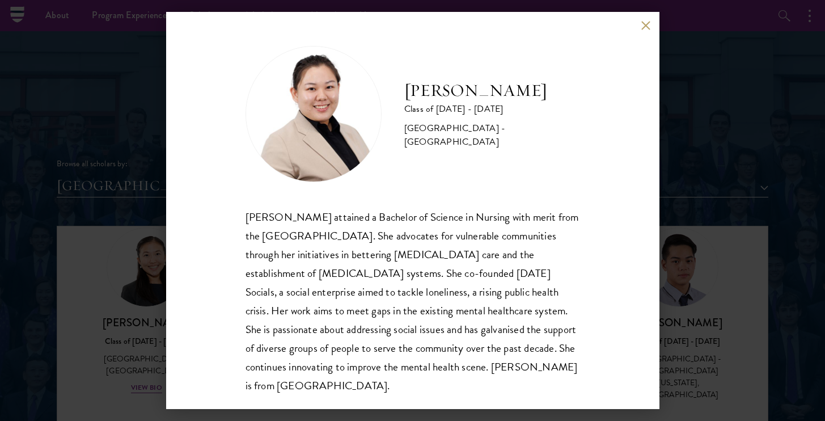
click at [387, 299] on div "Lyn Tay attained a Bachelor of Science in Nursing with merit from the National …" at bounding box center [412, 300] width 334 height 187
click at [84, 277] on div "Lyn Tay Class of 2024 - 2025 Singapore - National University of Singapore Lyn T…" at bounding box center [412, 210] width 825 height 421
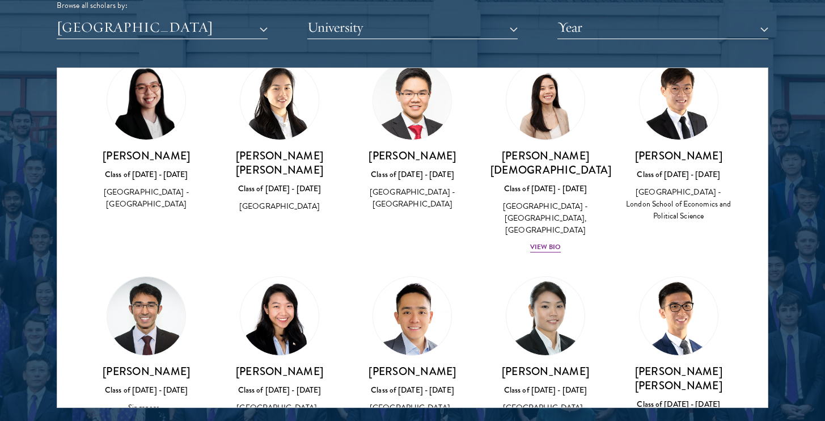
scroll to position [5, 0]
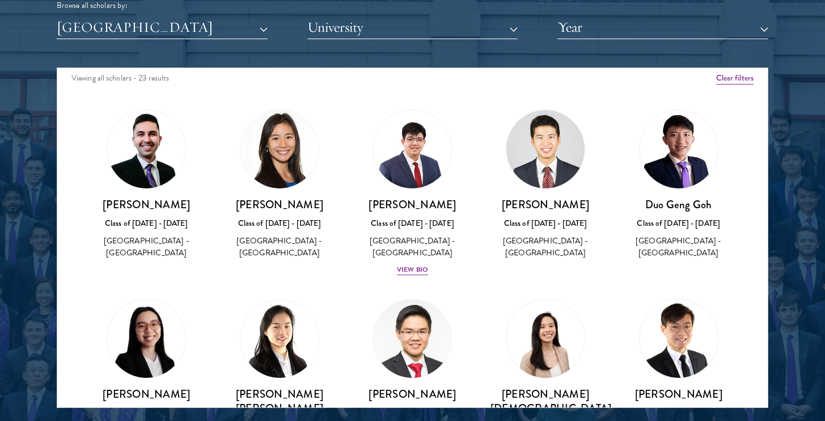
click at [209, 31] on button "[GEOGRAPHIC_DATA]" at bounding box center [162, 27] width 211 height 23
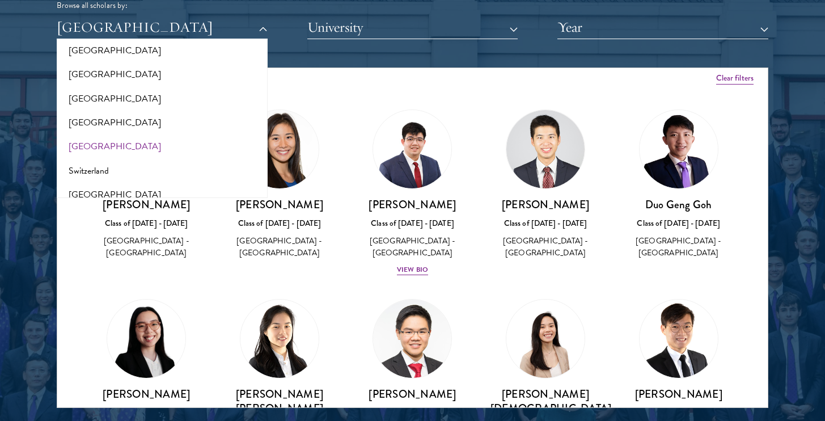
scroll to position [2016, 0]
click at [193, 156] on button "Switzerland" at bounding box center [162, 168] width 204 height 24
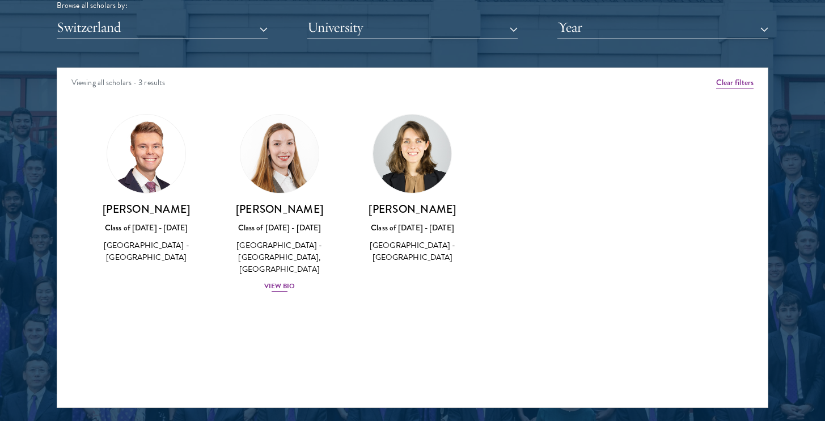
click at [287, 281] on div "View Bio" at bounding box center [279, 286] width 31 height 11
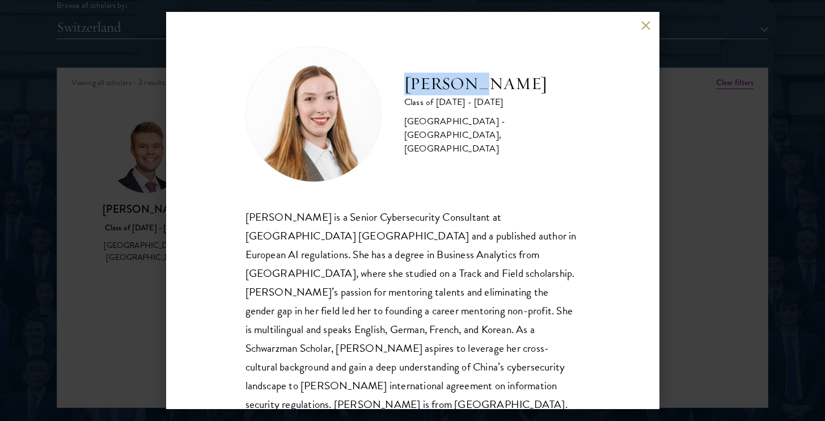
drag, startPoint x: 407, startPoint y: 87, endPoint x: 478, endPoint y: 101, distance: 71.7
click at [478, 95] on h2 "[PERSON_NAME]" at bounding box center [492, 84] width 176 height 23
click at [490, 95] on h2 "[PERSON_NAME]" at bounding box center [492, 84] width 176 height 23
click at [431, 92] on h2 "[PERSON_NAME]" at bounding box center [492, 84] width 176 height 23
click at [519, 103] on div "Class of [DATE] - [DATE]" at bounding box center [492, 102] width 176 height 14
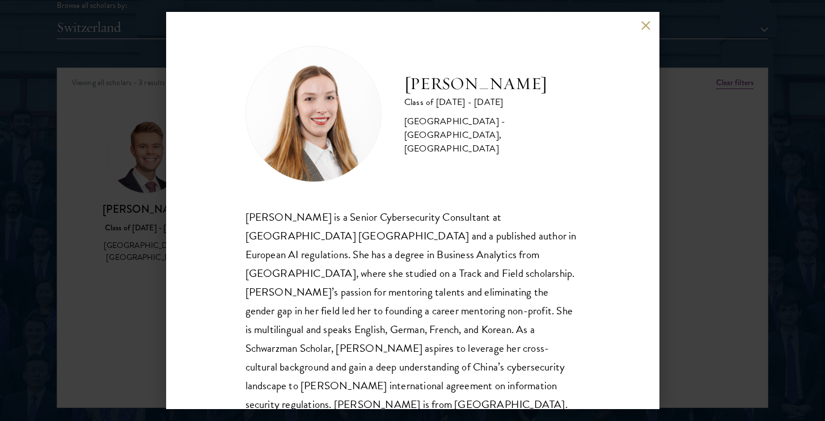
click at [691, 114] on div "Fiona Koh Class of 2025 - 2026 Switzerland - Manhattan University, University o…" at bounding box center [412, 210] width 825 height 421
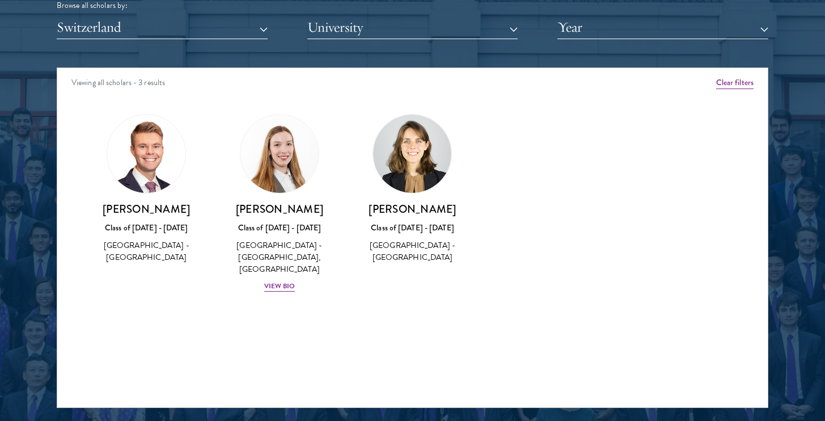
click at [261, 31] on button "Switzerland" at bounding box center [162, 27] width 211 height 23
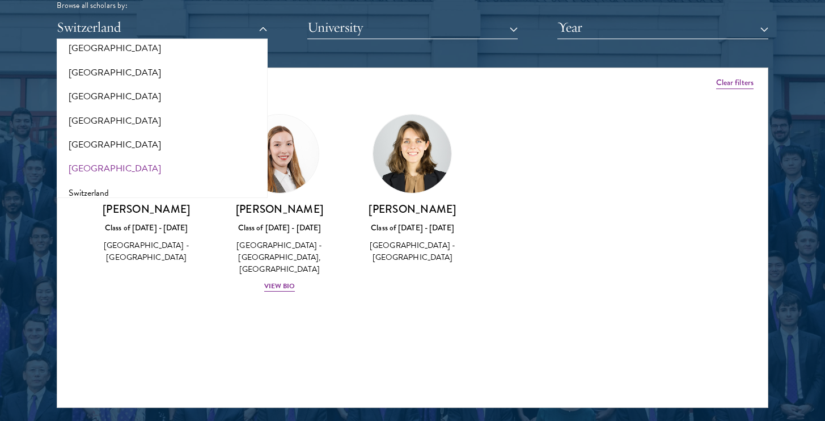
scroll to position [1990, 0]
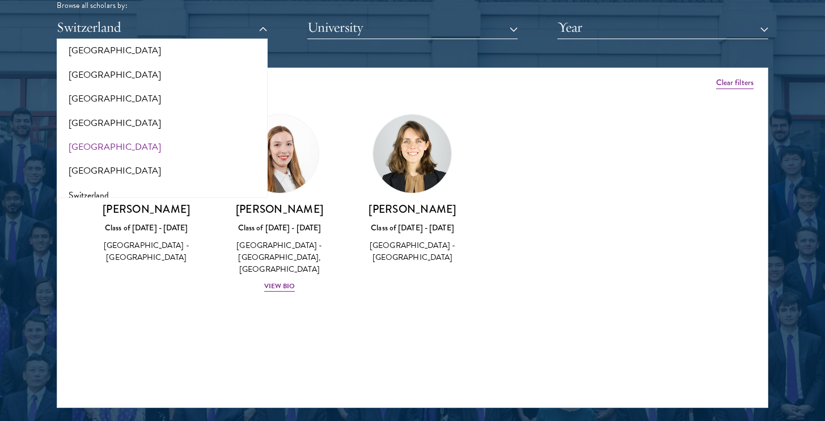
click at [84, 135] on button "[GEOGRAPHIC_DATA]" at bounding box center [162, 147] width 204 height 24
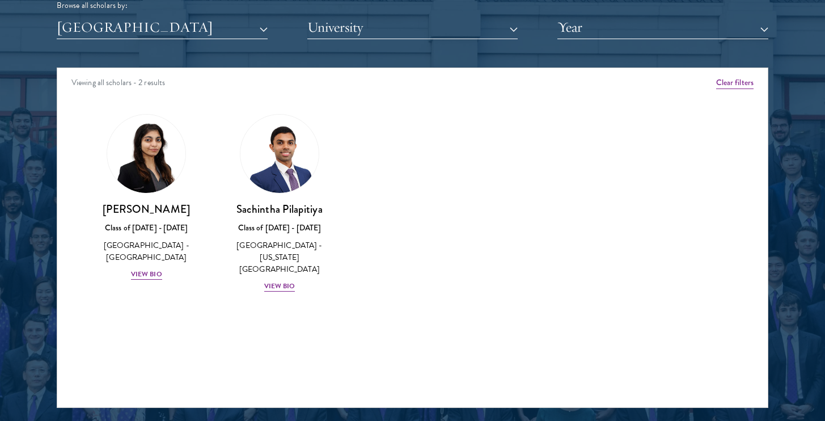
click at [210, 29] on button "[GEOGRAPHIC_DATA]" at bounding box center [162, 27] width 211 height 23
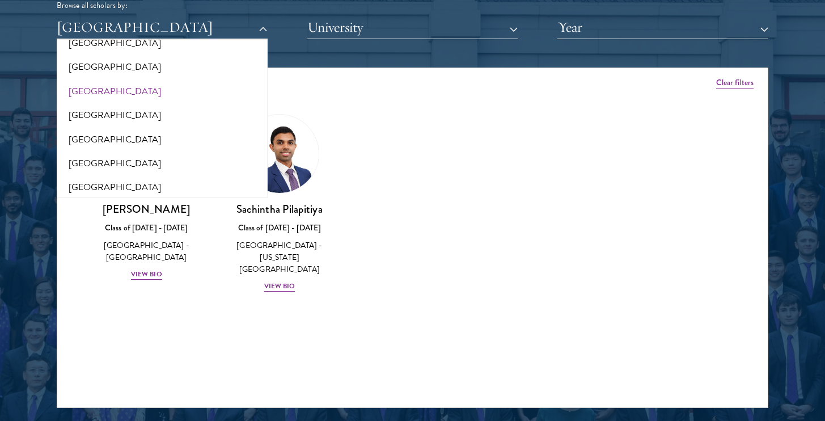
scroll to position [1944, 0]
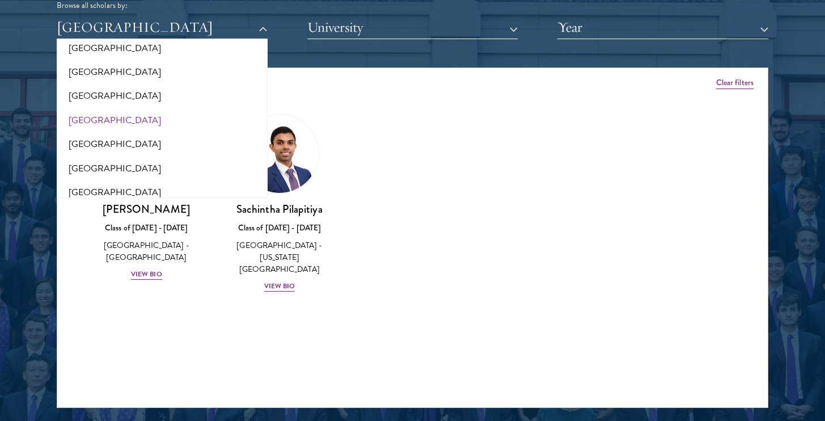
click at [125, 108] on button "[GEOGRAPHIC_DATA]" at bounding box center [162, 120] width 204 height 24
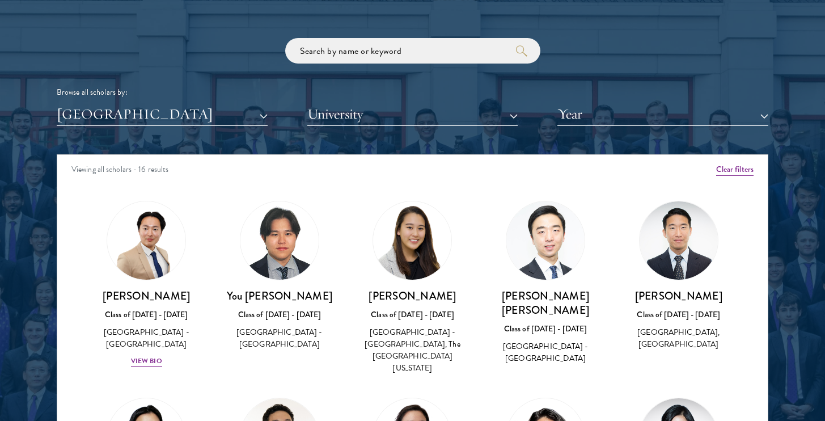
scroll to position [18, 0]
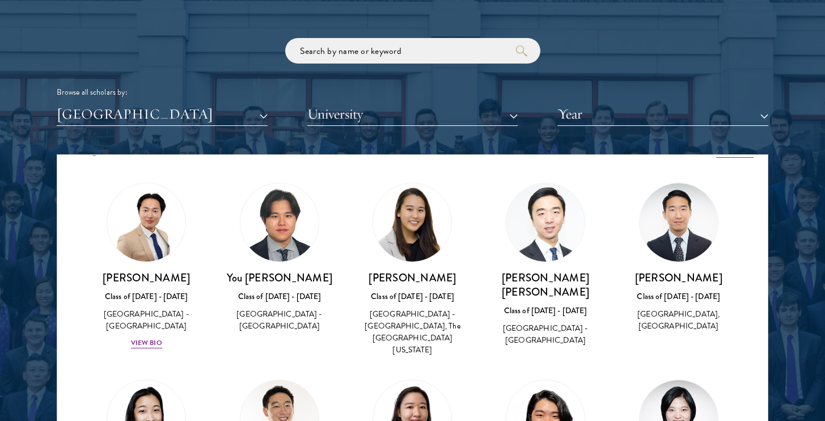
click at [236, 116] on button "[GEOGRAPHIC_DATA]" at bounding box center [162, 114] width 211 height 23
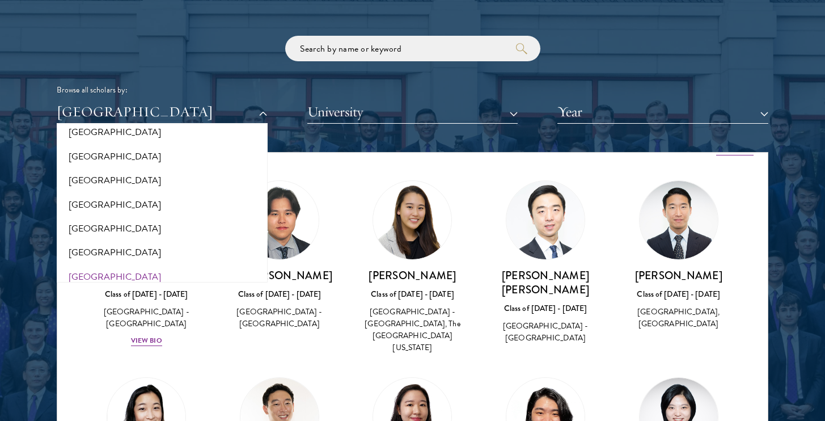
scroll to position [1362, 0]
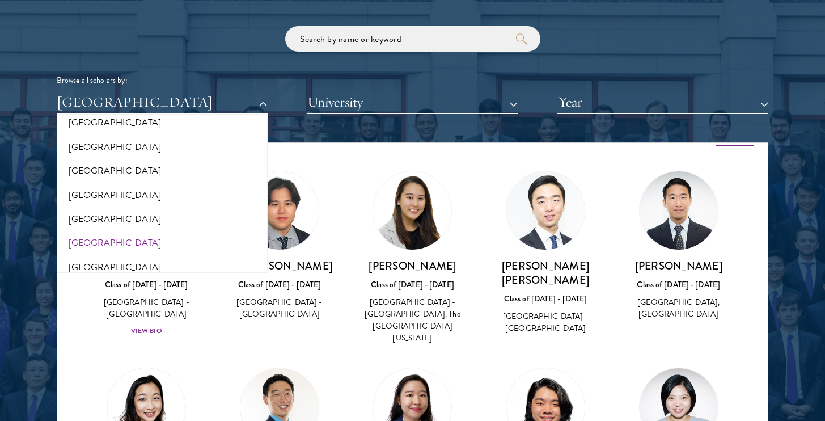
click at [113, 231] on button "[GEOGRAPHIC_DATA]" at bounding box center [162, 243] width 204 height 24
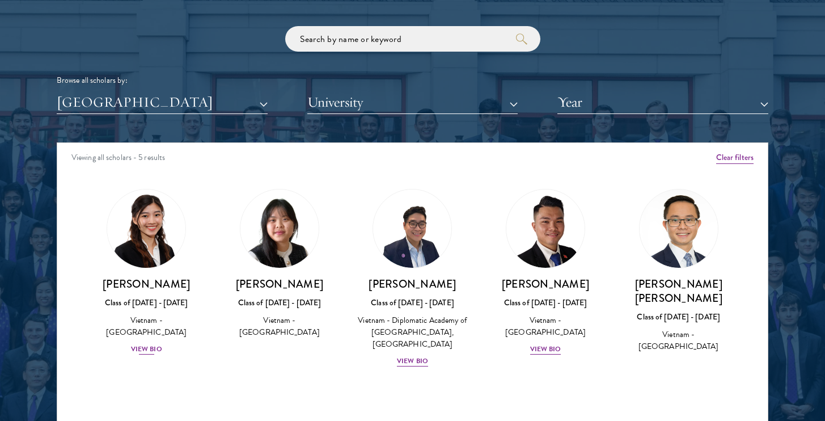
click at [143, 343] on div "View Bio" at bounding box center [146, 348] width 31 height 11
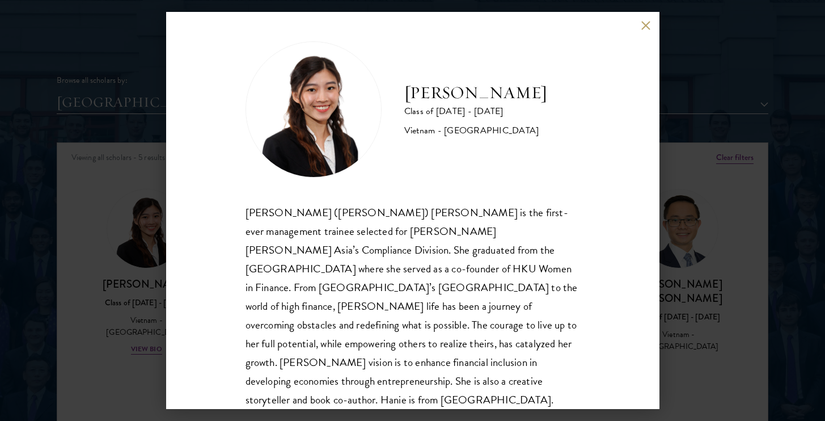
scroll to position [7, 0]
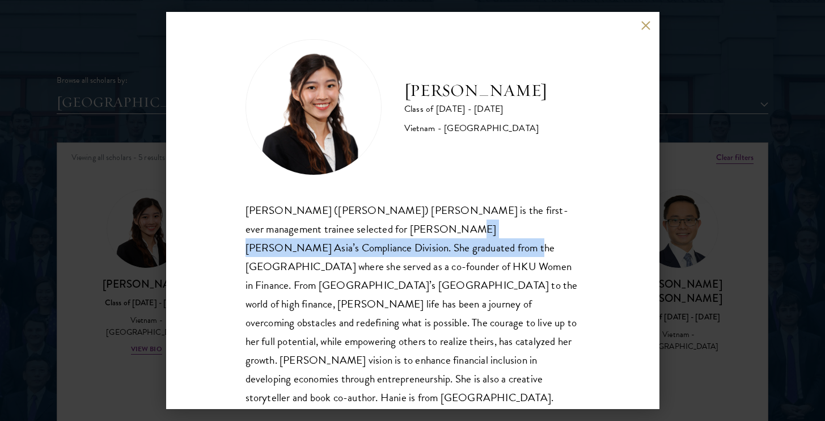
drag, startPoint x: 390, startPoint y: 231, endPoint x: 382, endPoint y: 250, distance: 21.1
click at [382, 250] on div "Minh Hanh (Hanie) Luong is the first-ever management trainee selected for Morga…" at bounding box center [412, 304] width 334 height 206
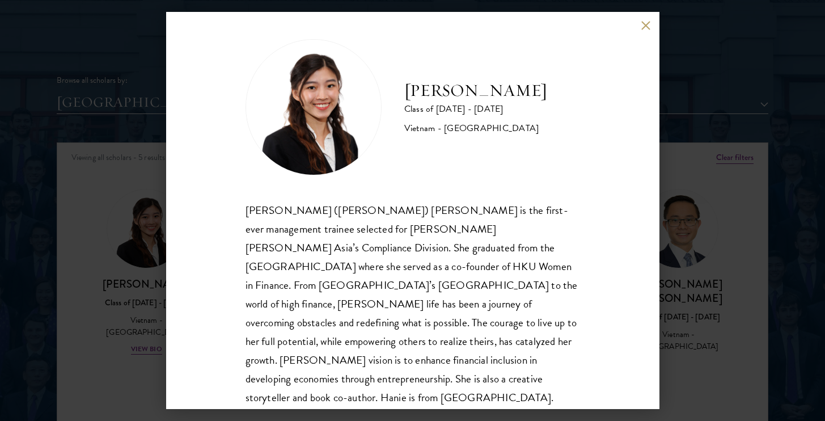
click at [413, 251] on div "Minh Hanh (Hanie) Luong is the first-ever management trainee selected for Morga…" at bounding box center [412, 304] width 334 height 206
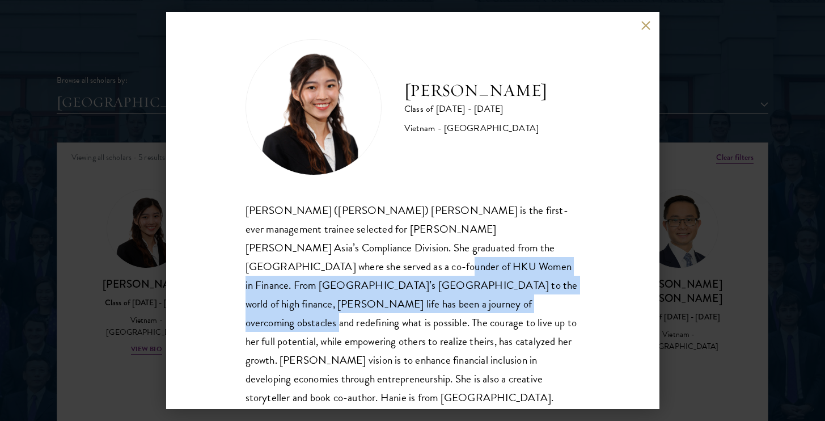
drag, startPoint x: 294, startPoint y: 268, endPoint x: 339, endPoint y: 298, distance: 55.2
click at [339, 298] on div "Minh Hanh (Hanie) Luong is the first-ever management trainee selected for Morga…" at bounding box center [412, 304] width 334 height 206
click at [378, 292] on div "Minh Hanh (Hanie) Luong is the first-ever management trainee selected for Morga…" at bounding box center [412, 304] width 334 height 206
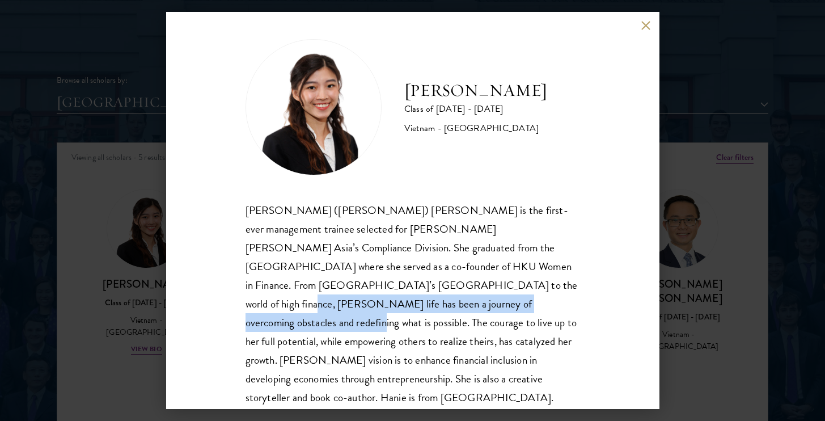
drag, startPoint x: 378, startPoint y: 285, endPoint x: 378, endPoint y: 299, distance: 13.6
click at [379, 297] on div "Minh Hanh (Hanie) Luong is the first-ever management trainee selected for Morga…" at bounding box center [412, 304] width 334 height 206
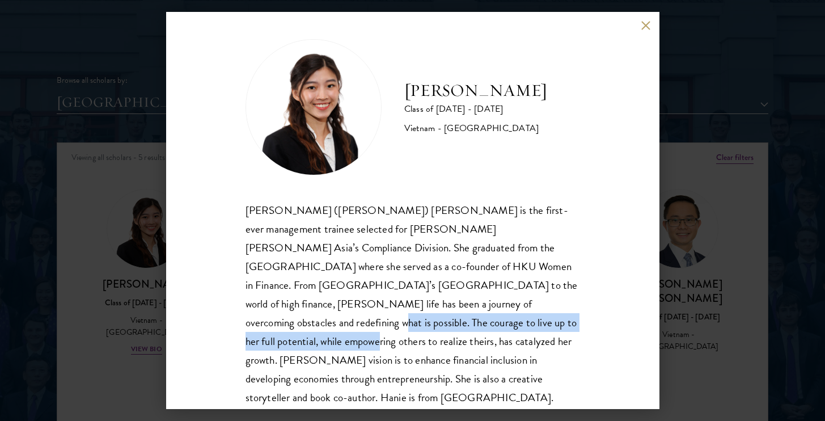
drag, startPoint x: 400, startPoint y: 305, endPoint x: 397, endPoint y: 315, distance: 9.3
click at [397, 315] on div "Minh Hanh (Hanie) Luong is the first-ever management trainee selected for Morga…" at bounding box center [412, 304] width 334 height 206
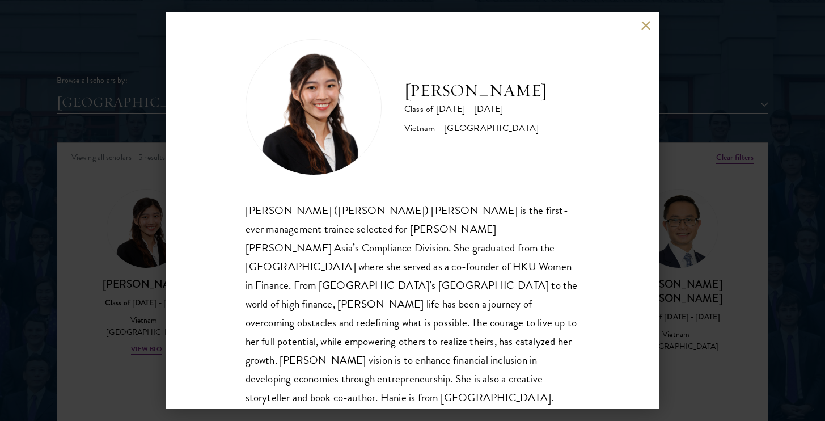
click at [412, 320] on div "Minh Hanh (Hanie) Luong is the first-ever management trainee selected for Morga…" at bounding box center [412, 304] width 334 height 206
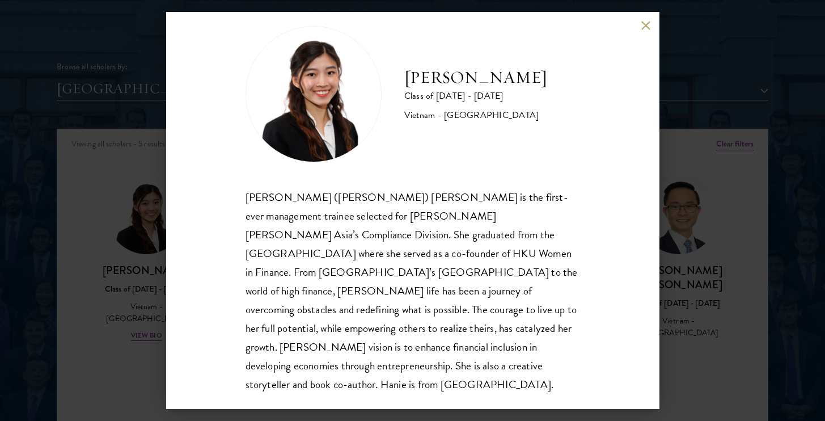
scroll to position [1378, 0]
click at [404, 303] on div "Minh Hanh (Hanie) Luong is the first-ever management trainee selected for Morga…" at bounding box center [412, 291] width 334 height 206
click at [124, 314] on div "Hanie Luong Class of 2025 - 2026 Vietnam - University of Hong Kong Minh Hanh (H…" at bounding box center [412, 210] width 825 height 421
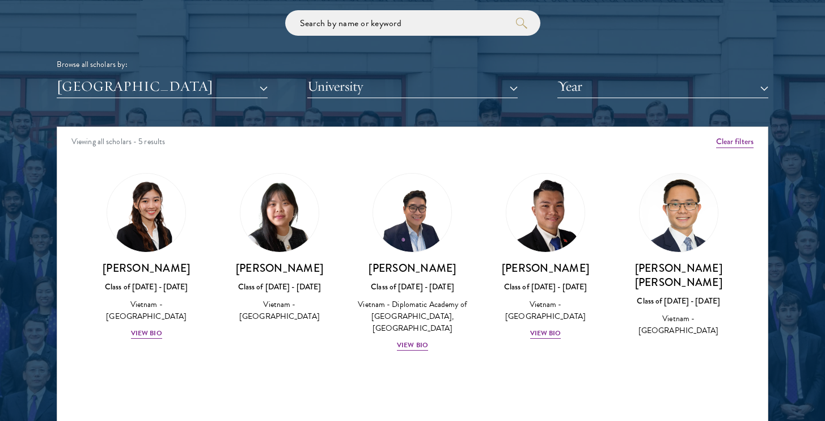
click at [264, 85] on button "[GEOGRAPHIC_DATA]" at bounding box center [162, 86] width 211 height 23
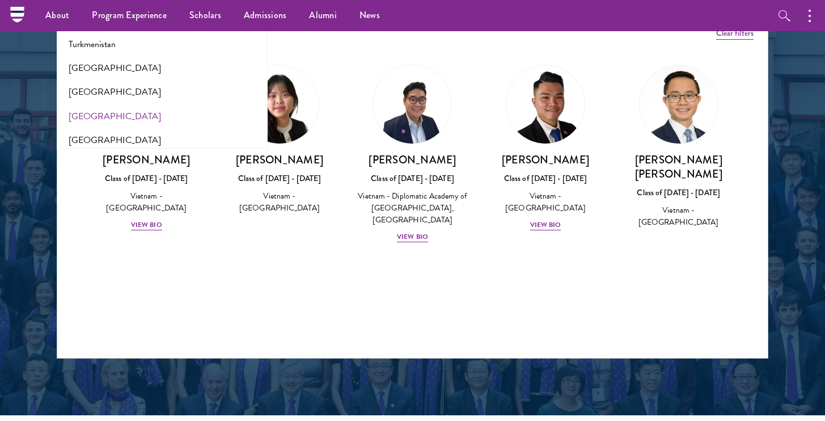
scroll to position [2222, 0]
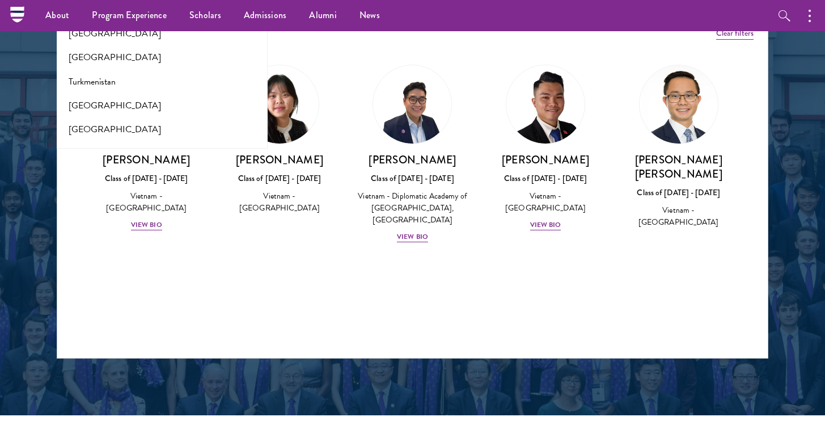
click at [98, 142] on button "[GEOGRAPHIC_DATA]" at bounding box center [162, 154] width 204 height 24
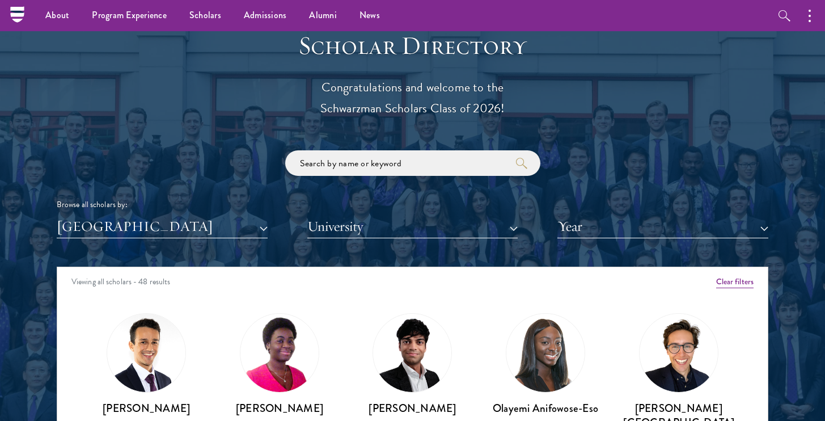
scroll to position [1149, 0]
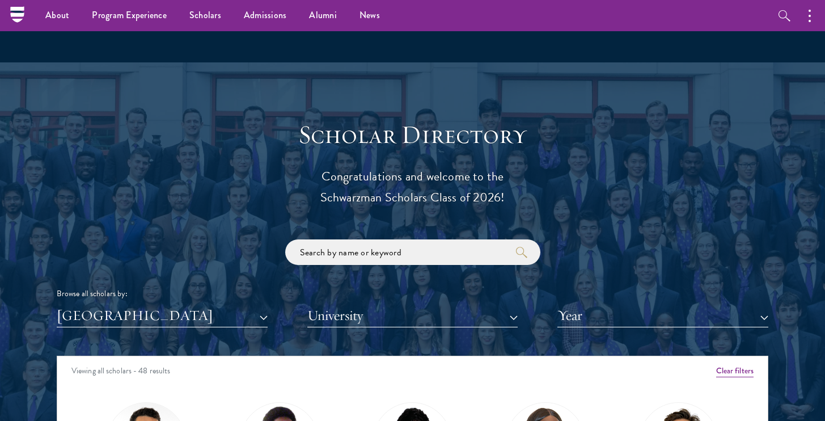
click at [260, 310] on button "[GEOGRAPHIC_DATA]" at bounding box center [162, 315] width 211 height 23
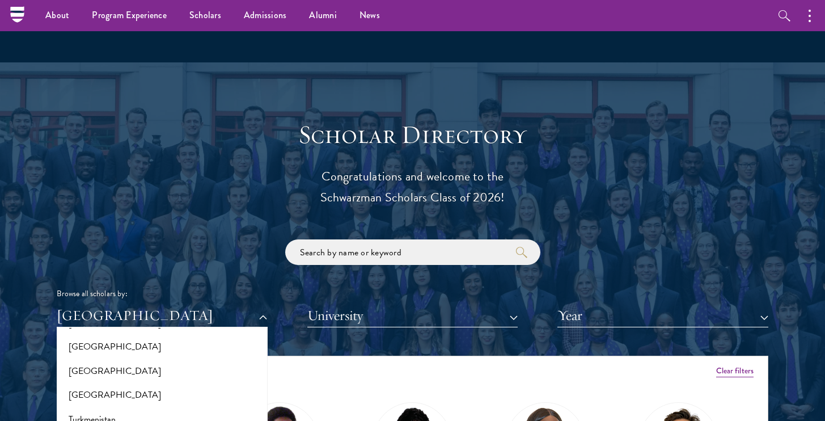
click at [351, 308] on button "University" at bounding box center [412, 315] width 211 height 23
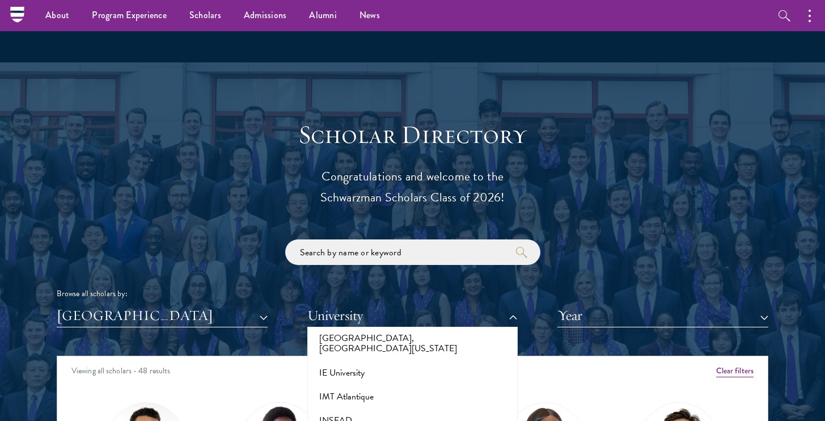
scroll to position [3544, 0]
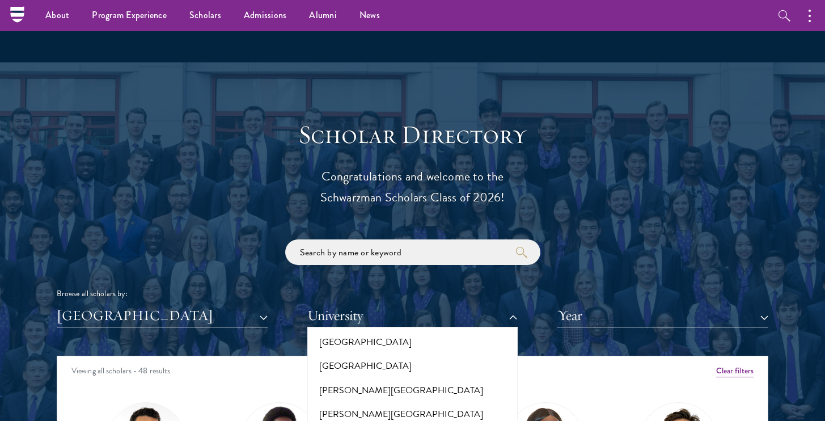
click at [225, 316] on button "[GEOGRAPHIC_DATA]" at bounding box center [162, 315] width 211 height 23
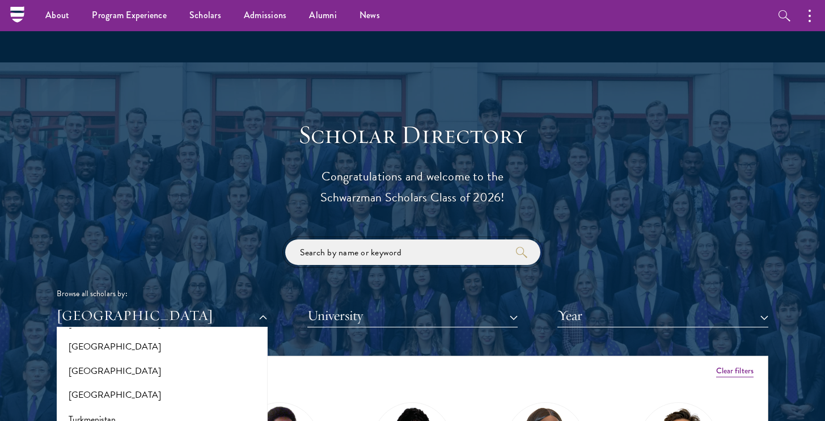
click at [362, 247] on input "search" at bounding box center [412, 252] width 255 height 26
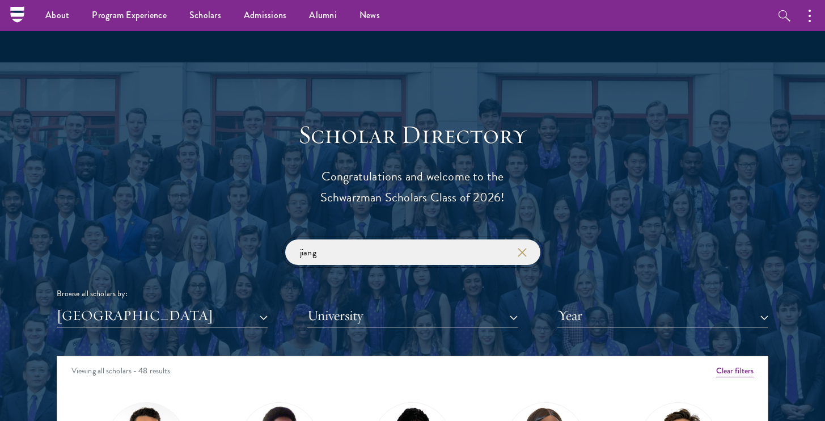
click button "submit" at bounding box center [0, 0] width 0 height 0
click at [232, 312] on button "[GEOGRAPHIC_DATA]" at bounding box center [162, 315] width 211 height 23
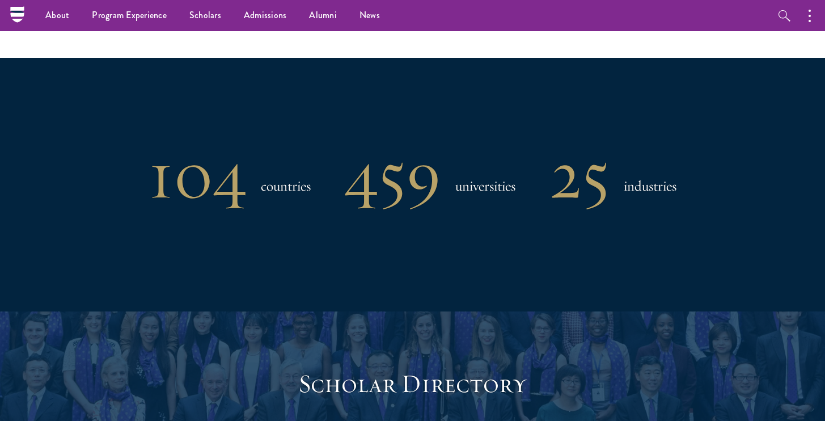
scroll to position [1286, 0]
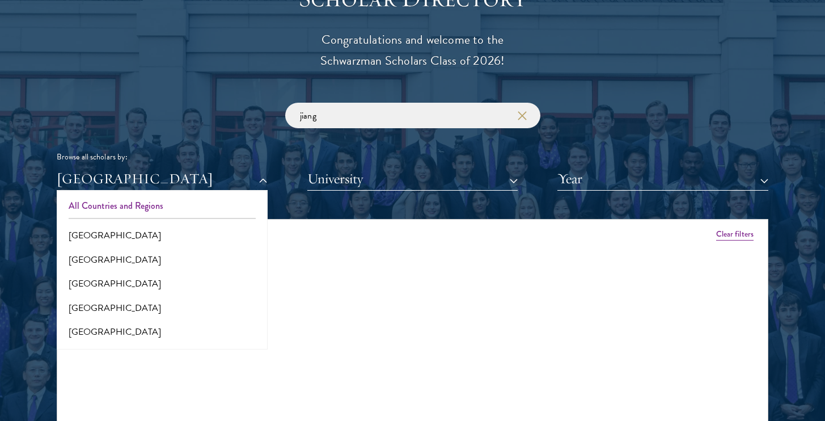
click at [137, 203] on button "All Countries and Regions" at bounding box center [162, 206] width 204 height 24
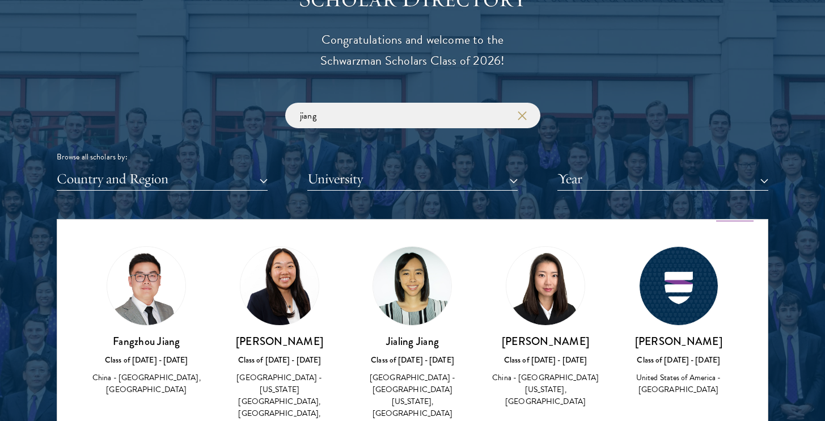
scroll to position [35, 0]
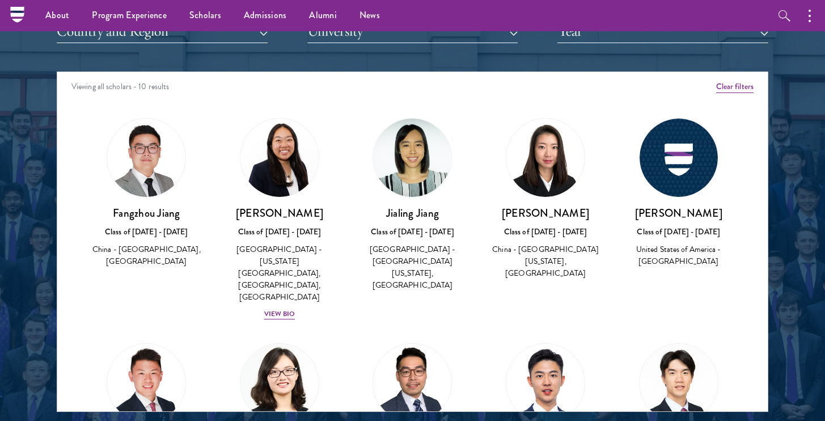
scroll to position [1322, 0]
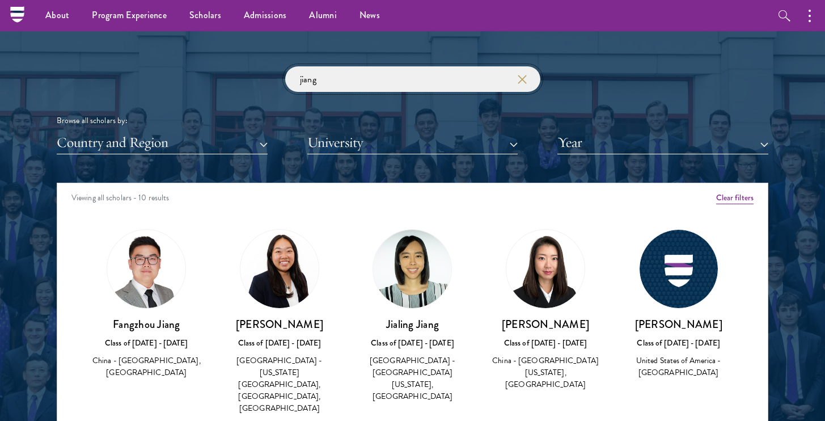
drag, startPoint x: 375, startPoint y: 83, endPoint x: 243, endPoint y: 78, distance: 131.6
click at [243, 78] on div "jiang Browse all scholars by: Country and Region All Countries and Regions Afgh…" at bounding box center [412, 110] width 711 height 88
click button "submit" at bounding box center [0, 0] width 0 height 0
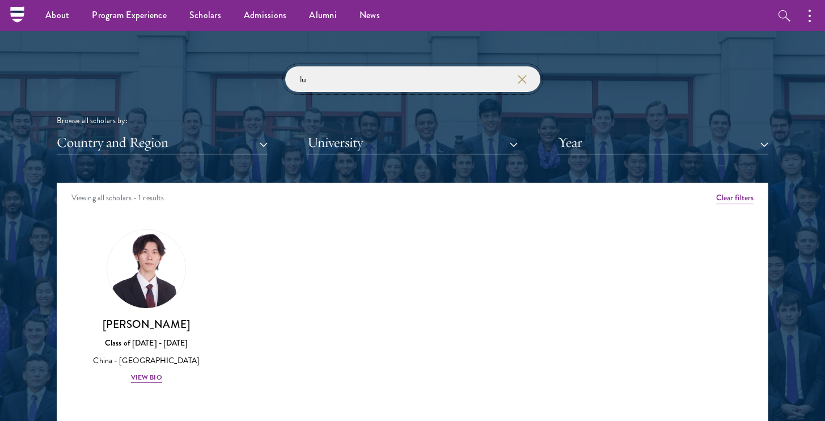
drag, startPoint x: 392, startPoint y: 83, endPoint x: 199, endPoint y: 53, distance: 194.5
click at [199, 53] on div "Scholar Directory Congratulations and welcome to the Schwarzman Scholars Class …" at bounding box center [412, 234] width 711 height 576
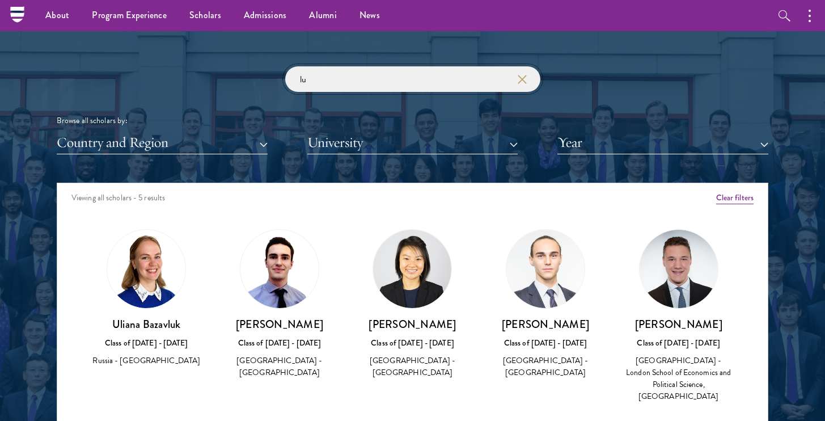
type input "l"
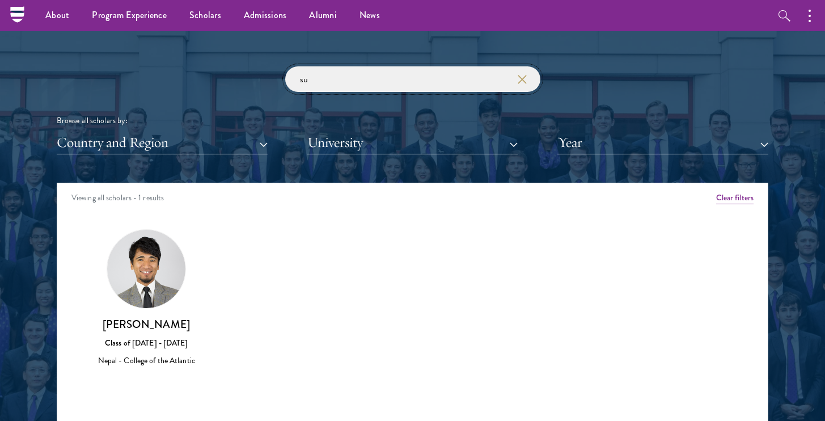
type input "s"
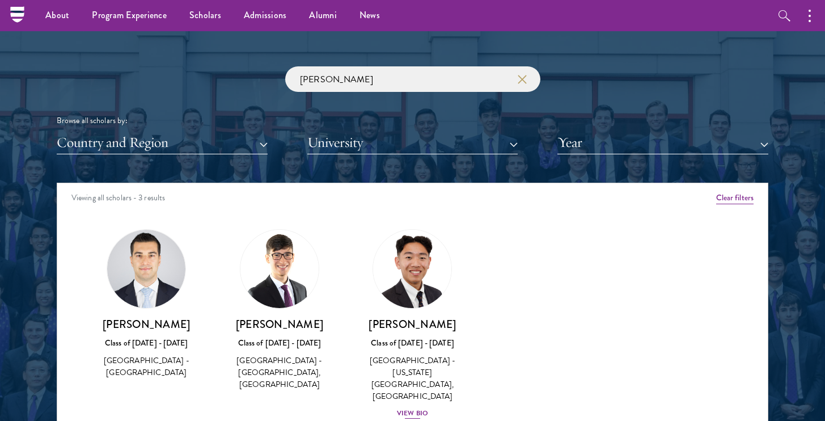
drag, startPoint x: 199, startPoint y: 53, endPoint x: 414, endPoint y: 385, distance: 394.7
click at [414, 407] on div "View Bio" at bounding box center [412, 412] width 31 height 11
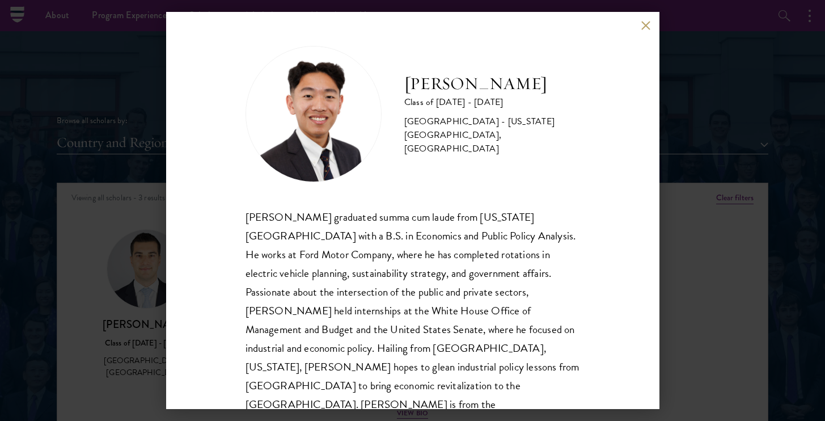
scroll to position [12, 0]
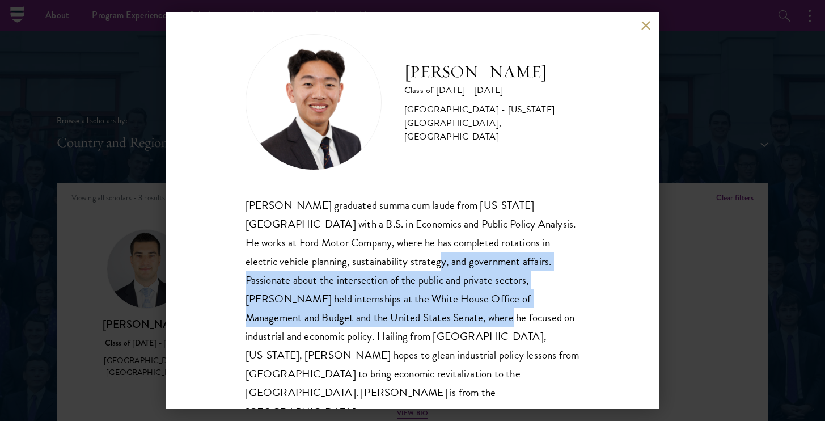
drag, startPoint x: 377, startPoint y: 264, endPoint x: 385, endPoint y: 306, distance: 42.6
click at [385, 306] on div "Lucas Tai graduated summa cum laude from Ohio State University with a B.S. in E…" at bounding box center [412, 308] width 334 height 225
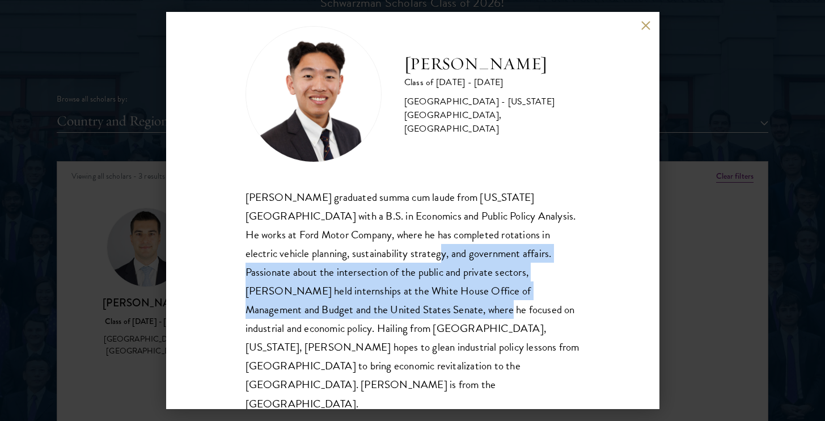
scroll to position [1346, 0]
click at [138, 186] on div "Lucas Tai Class of 2025 - 2026 United States of America - Ohio State University…" at bounding box center [412, 210] width 825 height 421
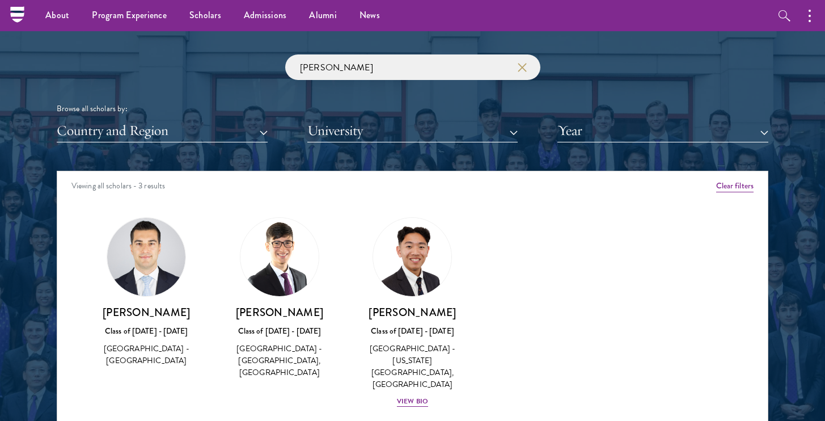
scroll to position [1320, 0]
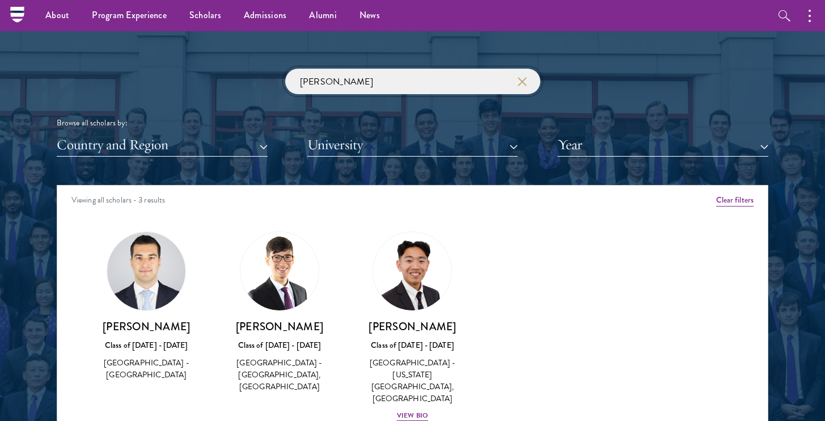
drag, startPoint x: 355, startPoint y: 79, endPoint x: 248, endPoint y: 78, distance: 106.6
click at [248, 78] on div "Lucas Browse all scholars by: Country and Region All Countries and Regions Afgh…" at bounding box center [412, 113] width 711 height 88
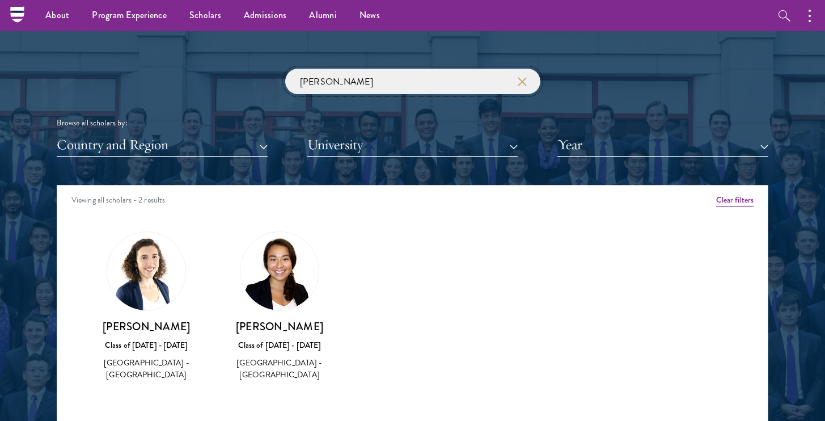
type input "Isabella"
drag, startPoint x: 248, startPoint y: 78, endPoint x: 246, endPoint y: 320, distance: 242.0
click at [246, 319] on h3 "[PERSON_NAME]" at bounding box center [279, 326] width 111 height 14
drag, startPoint x: 246, startPoint y: 320, endPoint x: 316, endPoint y: 323, distance: 69.8
click at [316, 323] on h3 "[PERSON_NAME]" at bounding box center [279, 326] width 111 height 14
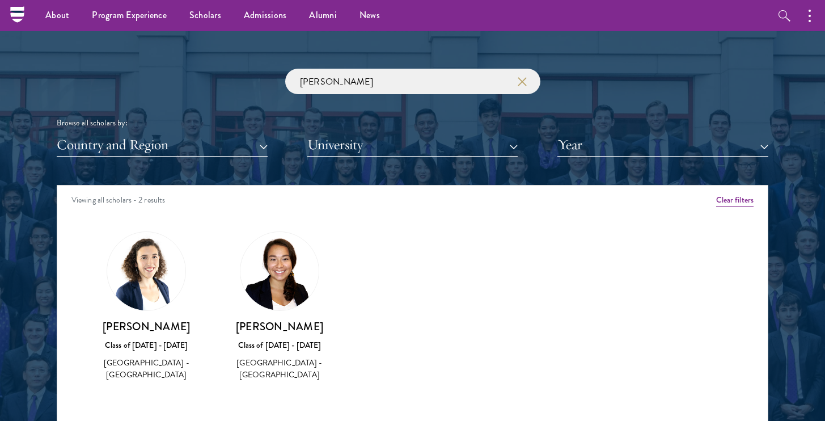
copy h3 "[PERSON_NAME]"
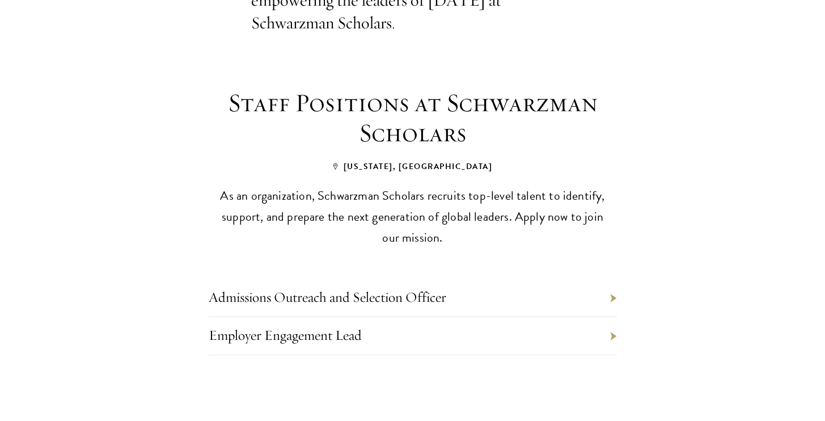
scroll to position [448, 0]
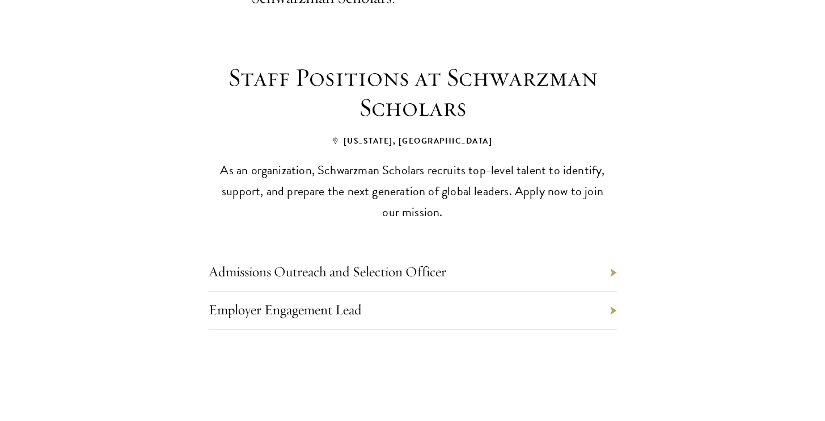
click at [556, 277] on li "Admissions Outreach and Selection Officer" at bounding box center [413, 272] width 408 height 38
click at [629, 271] on div "Admissions Outreach and Selection Officer Employer Engagement Lead" at bounding box center [413, 292] width 476 height 141
click at [616, 271] on li "Admissions Outreach and Selection Officer" at bounding box center [413, 272] width 408 height 38
click at [612, 269] on li "Admissions Outreach and Selection Officer" at bounding box center [413, 272] width 408 height 38
click at [591, 269] on li "Admissions Outreach and Selection Officer" at bounding box center [413, 272] width 408 height 38
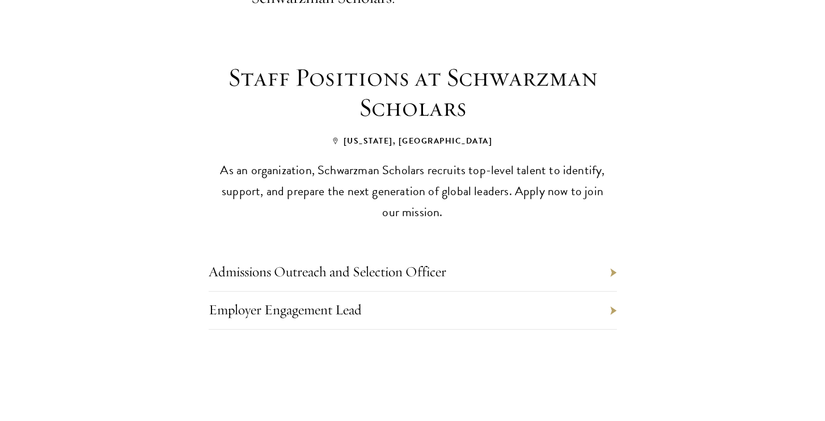
click at [418, 262] on link "Admissions Outreach and Selection Officer" at bounding box center [327, 271] width 237 height 18
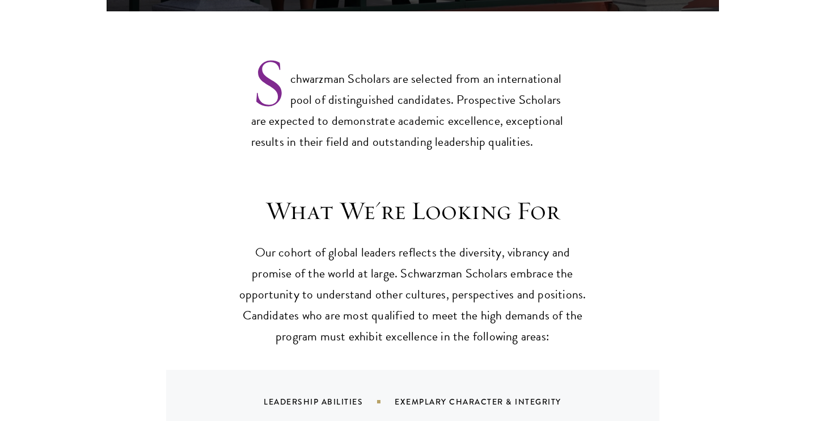
scroll to position [963, 0]
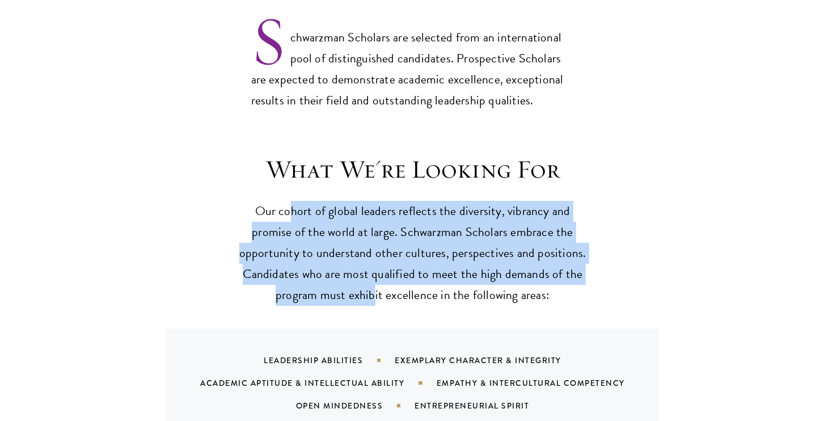
drag, startPoint x: 289, startPoint y: 185, endPoint x: 375, endPoint y: 261, distance: 114.4
click at [375, 261] on p "Our cohort of global leaders reflects the diversity, vibrancy and promise of th…" at bounding box center [412, 253] width 351 height 105
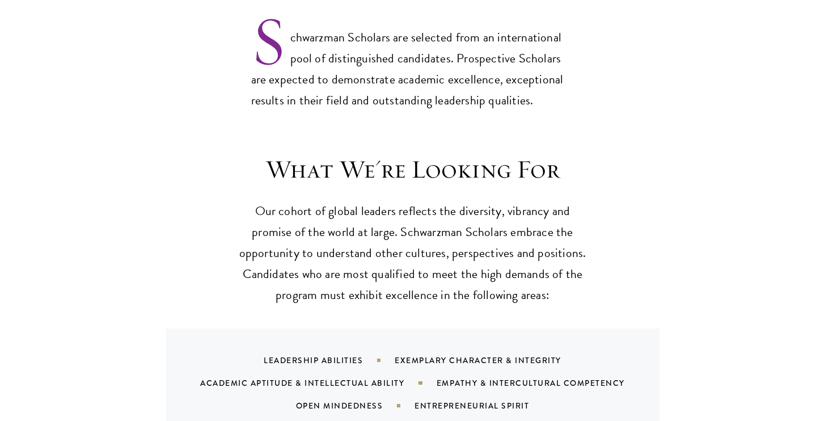
click at [469, 266] on p "Our cohort of global leaders reflects the diversity, vibrancy and promise of th…" at bounding box center [412, 253] width 351 height 105
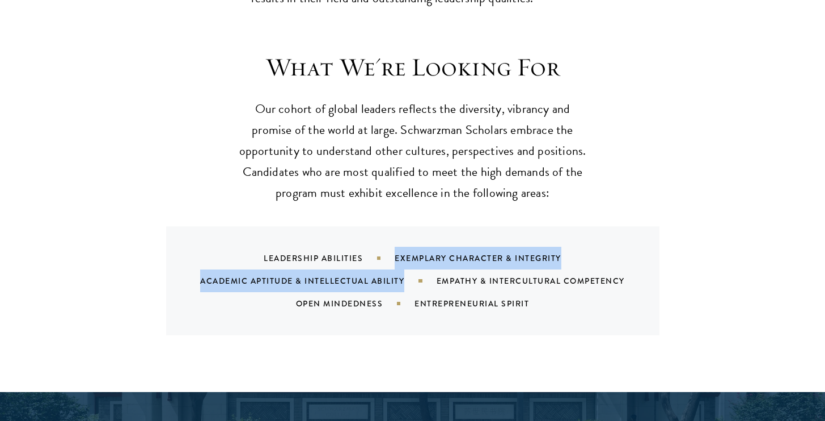
drag, startPoint x: 371, startPoint y: 228, endPoint x: 428, endPoint y: 247, distance: 60.2
click at [428, 247] on div "Leadership Abilities Exemplary Character & Integrity Academic Aptitude & Intell…" at bounding box center [427, 281] width 466 height 68
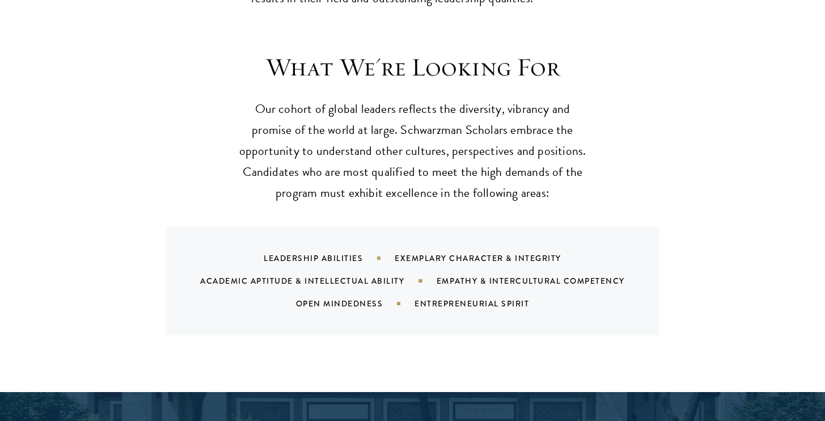
click at [456, 260] on div "Leadership Abilities Exemplary Character & Integrity Academic Aptitude & Intell…" at bounding box center [427, 281] width 466 height 68
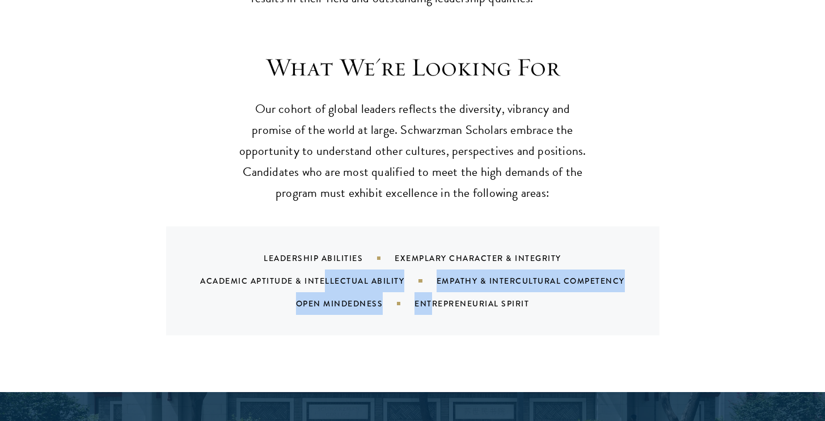
drag, startPoint x: 325, startPoint y: 244, endPoint x: 441, endPoint y: 269, distance: 118.8
click at [441, 269] on div "Leadership Abilities Exemplary Character & Integrity Academic Aptitude & Intell…" at bounding box center [427, 281] width 466 height 68
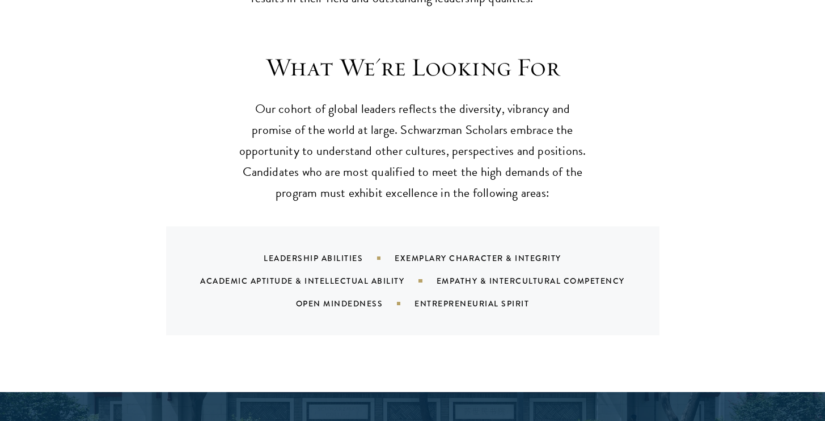
click at [478, 282] on div "Leadership Abilities Exemplary Character & Integrity Academic Aptitude & Intell…" at bounding box center [427, 281] width 466 height 68
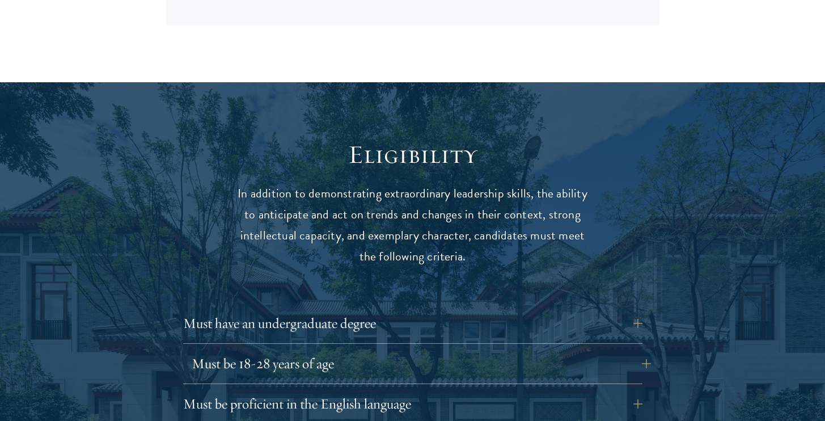
scroll to position [1387, 0]
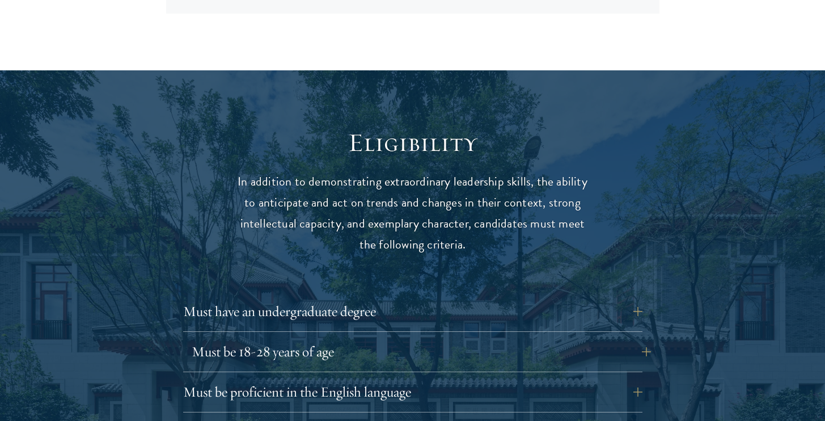
click at [632, 338] on button "Must be 18-28 years of age" at bounding box center [421, 351] width 459 height 27
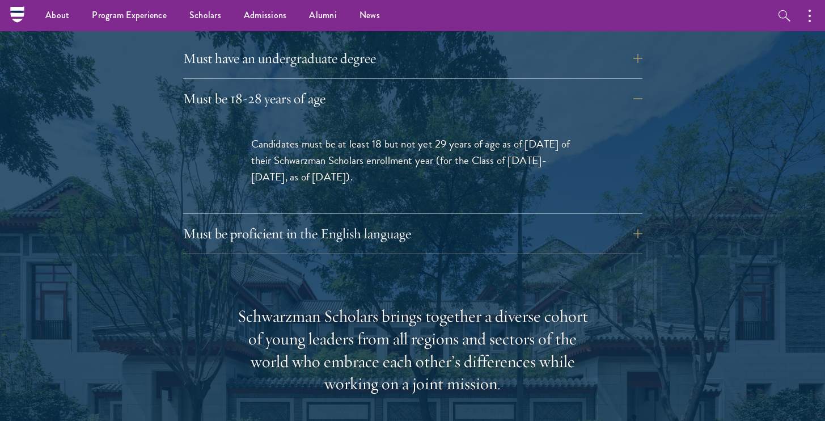
scroll to position [1562, 0]
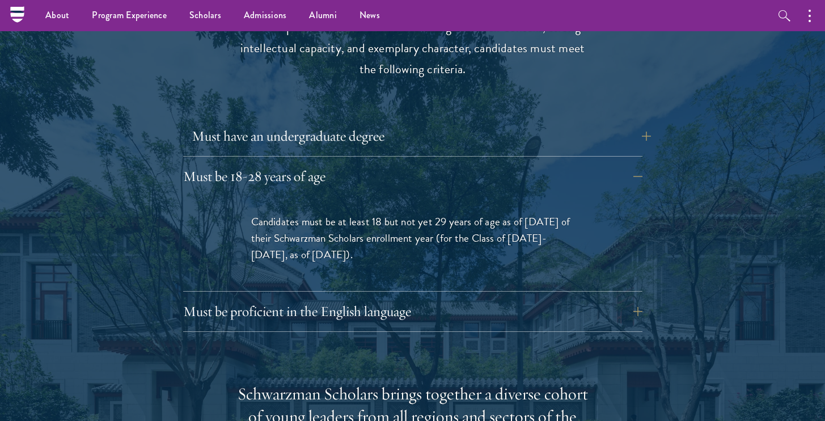
click at [471, 122] on button "Must have an undergraduate degree" at bounding box center [421, 135] width 459 height 27
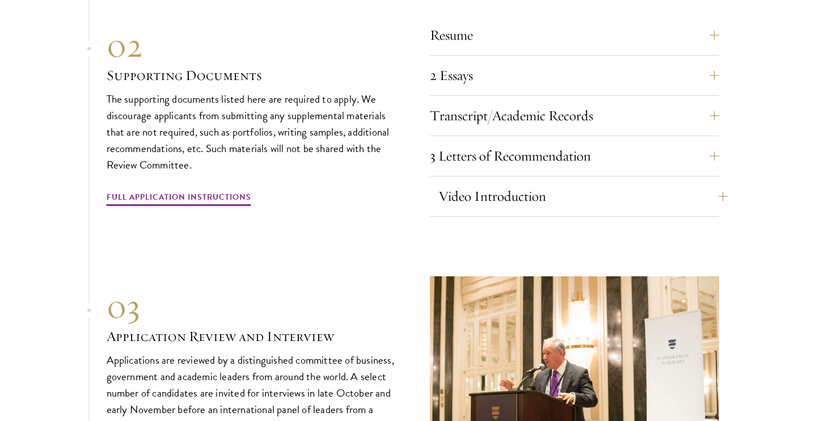
scroll to position [3970, 0]
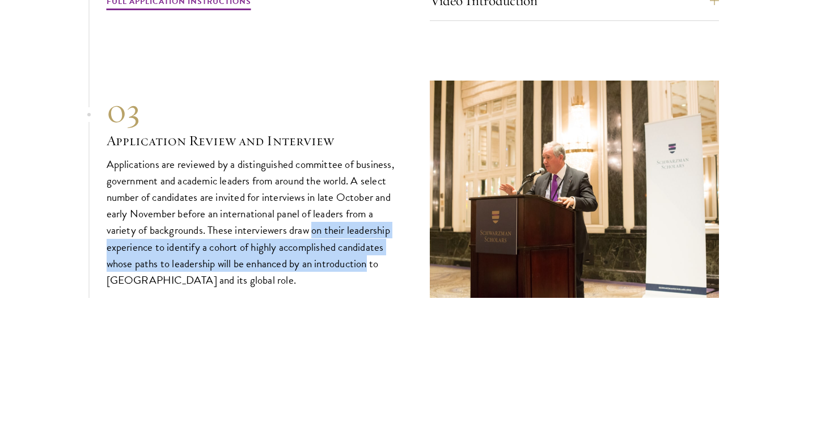
drag, startPoint x: 312, startPoint y: 184, endPoint x: 371, endPoint y: 223, distance: 70.7
click at [371, 223] on p "Applications are reviewed by a distinguished committee of business, government …" at bounding box center [251, 222] width 289 height 132
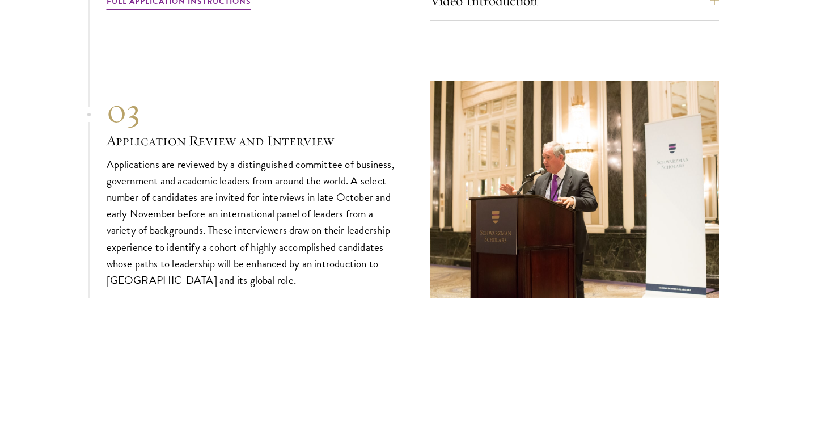
click at [375, 245] on p "Applications are reviewed by a distinguished committee of business, government …" at bounding box center [251, 222] width 289 height 132
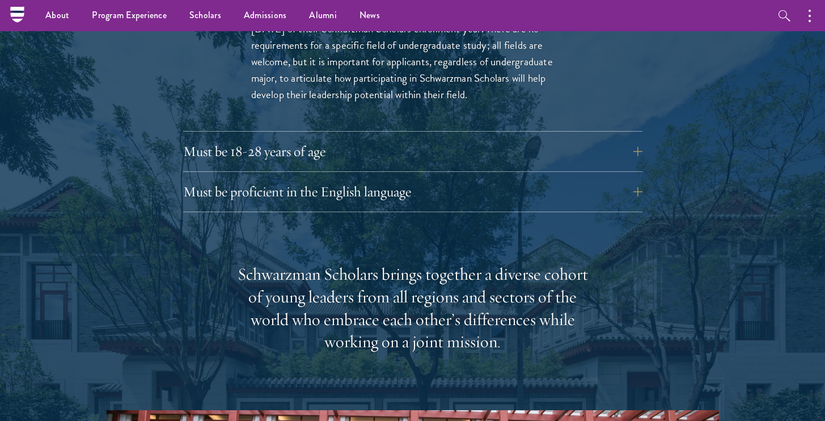
scroll to position [0, 0]
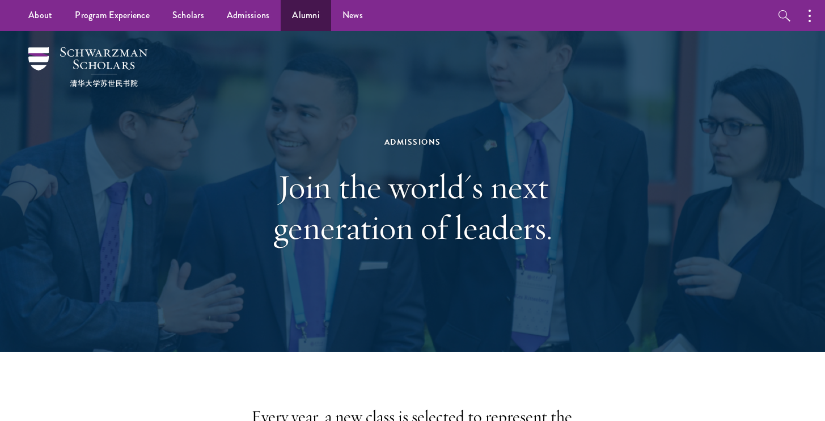
click at [294, 17] on link "Alumni" at bounding box center [306, 15] width 50 height 31
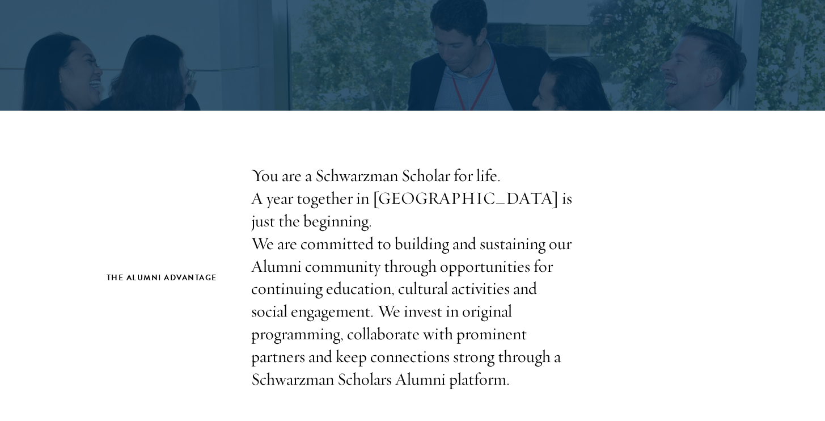
scroll to position [243, 0]
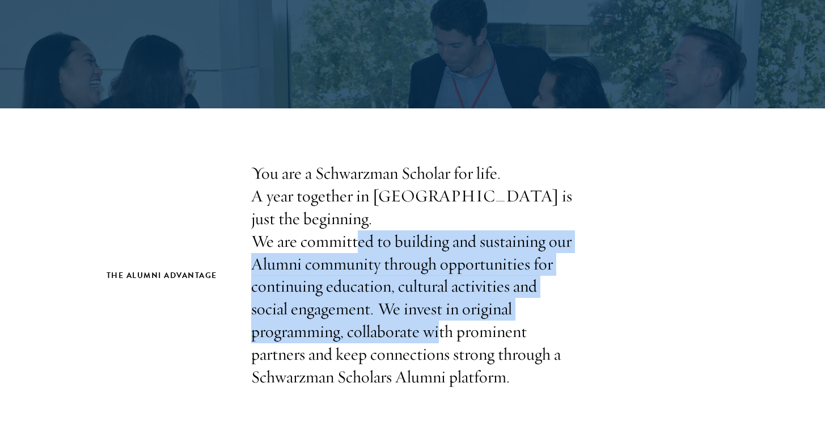
drag, startPoint x: 358, startPoint y: 230, endPoint x: 465, endPoint y: 312, distance: 134.7
click at [436, 308] on p "You are a Schwarzman Scholar for life. A year together in [GEOGRAPHIC_DATA] is …" at bounding box center [412, 275] width 323 height 226
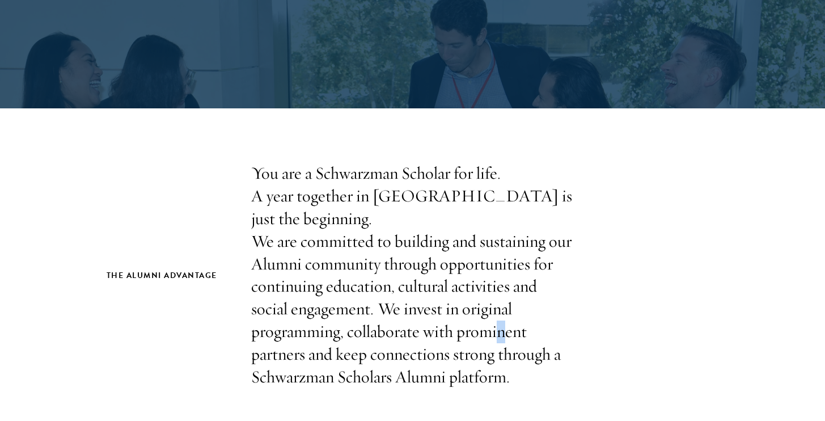
click at [494, 313] on p "You are a Schwarzman Scholar for life. A year together in [GEOGRAPHIC_DATA] is …" at bounding box center [412, 275] width 323 height 226
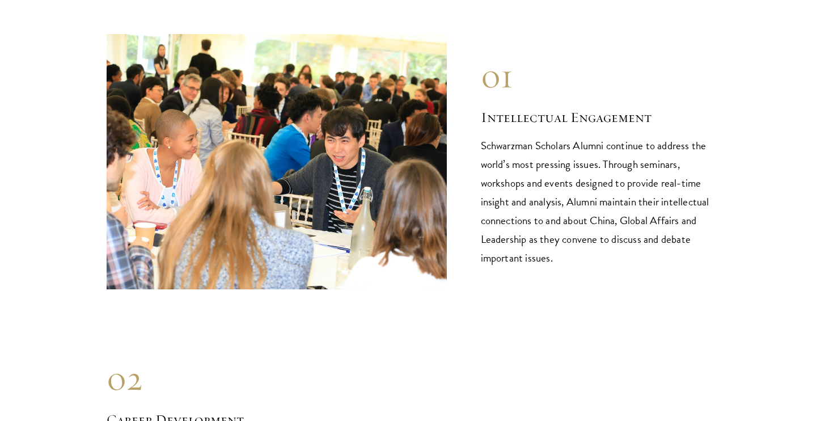
scroll to position [1174, 0]
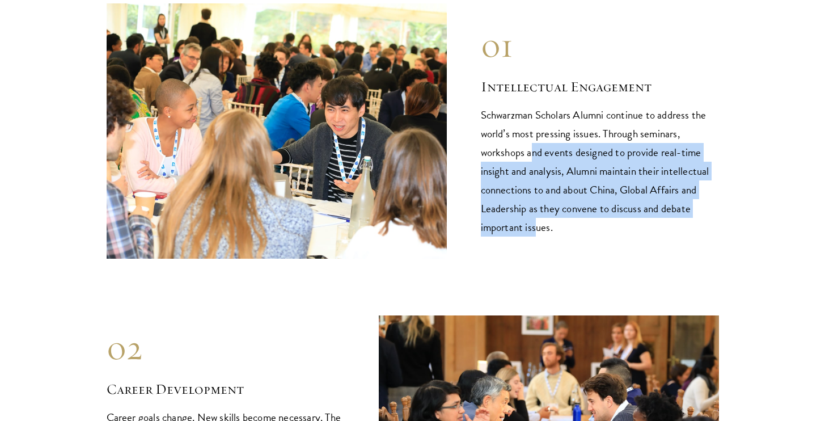
drag, startPoint x: 533, startPoint y: 122, endPoint x: 537, endPoint y: 197, distance: 75.5
click at [537, 196] on p "Schwarzman Scholars Alumni continue to address the world’s most pressing issues…" at bounding box center [600, 170] width 238 height 131
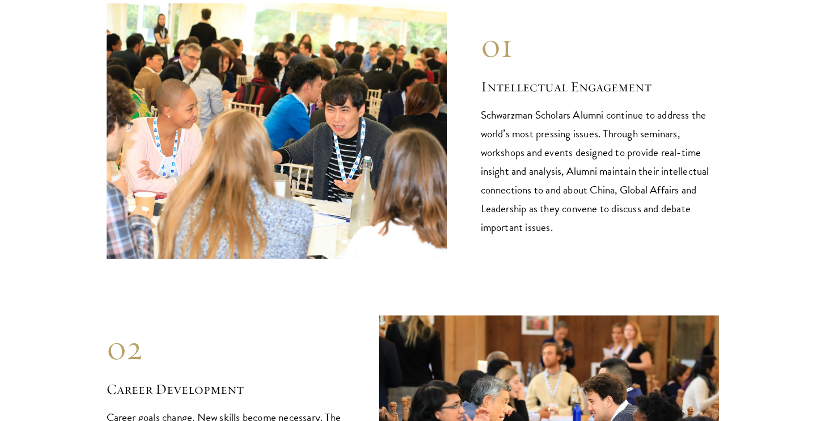
click at [587, 207] on p "Schwarzman Scholars Alumni continue to address the world’s most pressing issues…" at bounding box center [600, 170] width 238 height 131
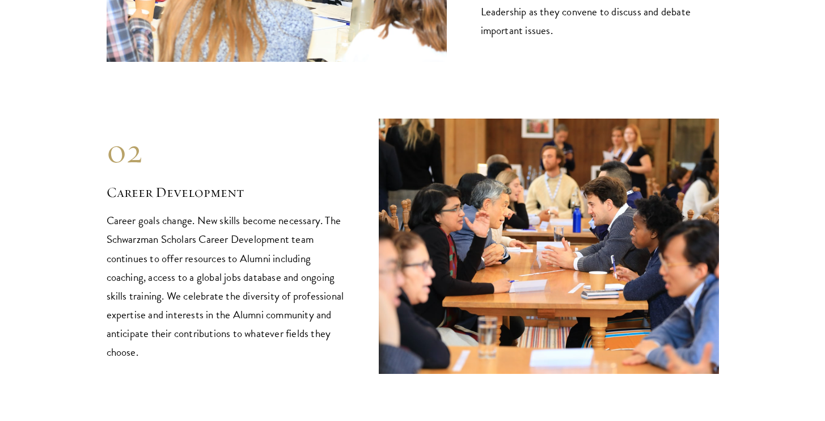
scroll to position [1399, 0]
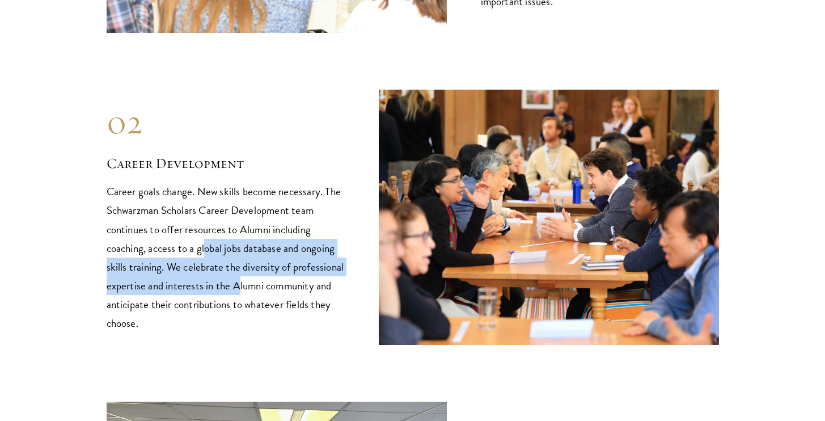
drag, startPoint x: 205, startPoint y: 212, endPoint x: 245, endPoint y: 260, distance: 62.3
click at [238, 258] on p "Career goals change. New skills become necessary. The Schwarzman Scholars Caree…" at bounding box center [226, 257] width 238 height 150
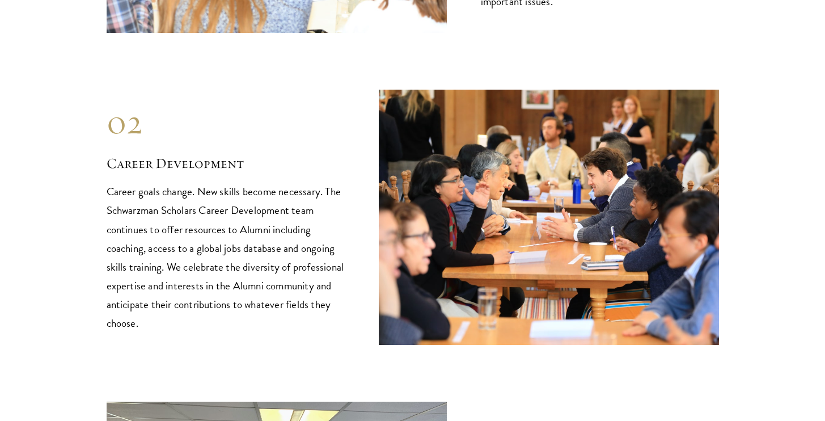
click at [291, 266] on p "Career goals change. New skills become necessary. The Schwarzman Scholars Caree…" at bounding box center [226, 257] width 238 height 150
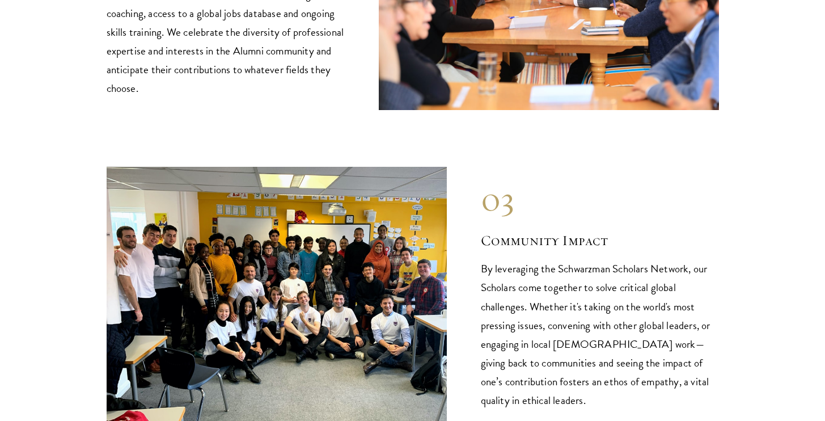
scroll to position [1641, 0]
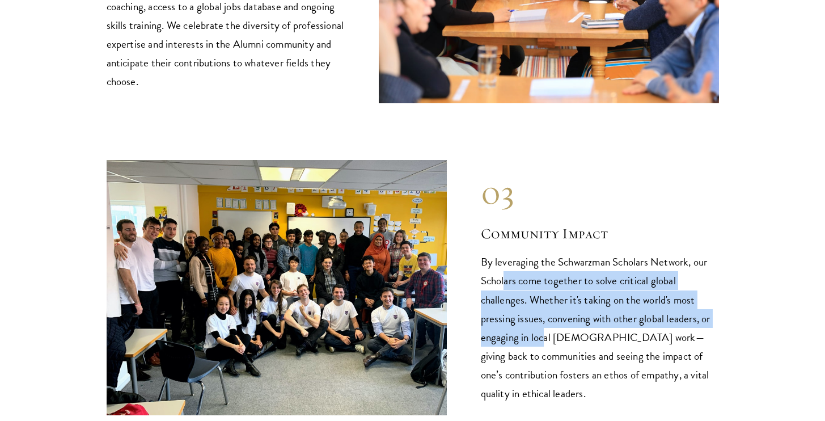
drag, startPoint x: 515, startPoint y: 251, endPoint x: 542, endPoint y: 305, distance: 60.3
click at [544, 304] on p "By leveraging the Schwarzman Scholars Network, our Scholars come together to so…" at bounding box center [600, 327] width 238 height 150
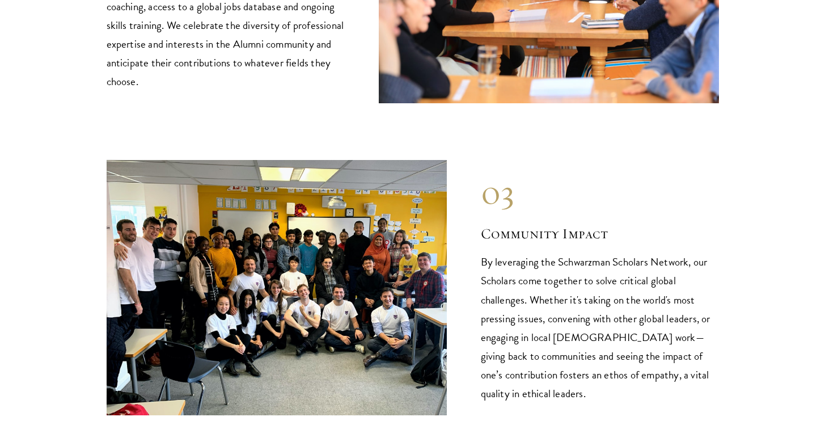
click at [596, 341] on p "By leveraging the Schwarzman Scholars Network, our Scholars come together to so…" at bounding box center [600, 327] width 238 height 150
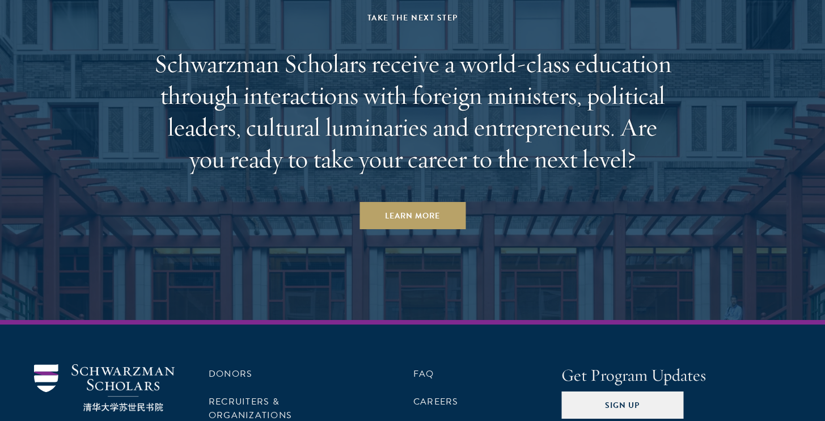
scroll to position [4927, 0]
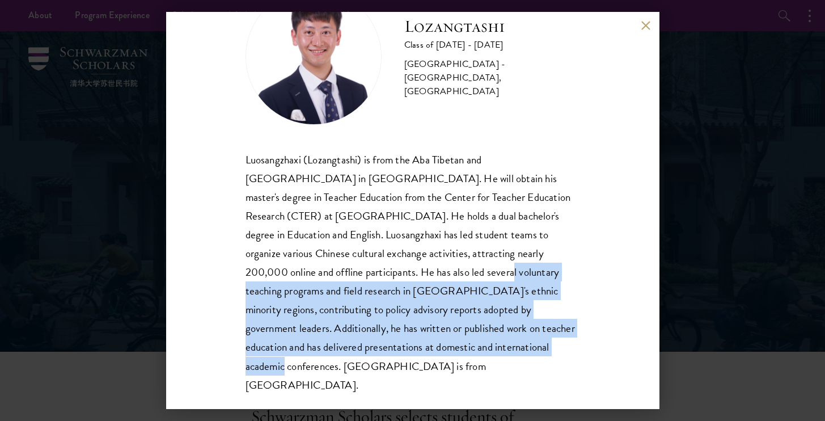
scroll to position [2, 0]
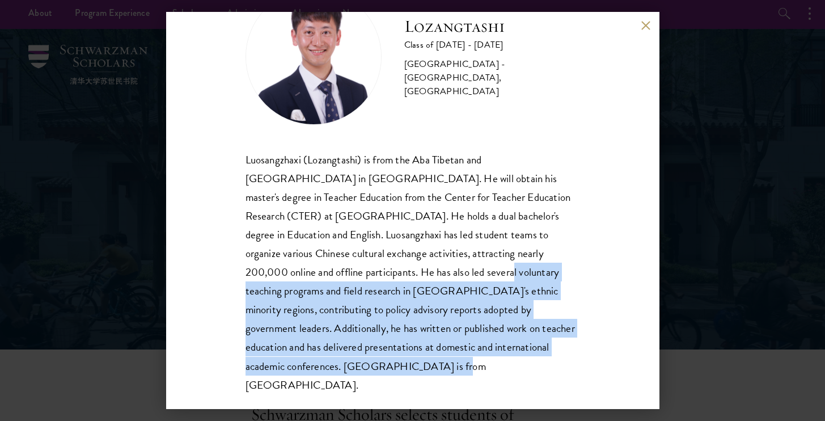
drag, startPoint x: 358, startPoint y: 314, endPoint x: 414, endPoint y: 355, distance: 70.2
click at [414, 355] on div "Luosangzhaxi (Lozangtashi) is from the Aba Tibetan and [GEOGRAPHIC_DATA] in [GE…" at bounding box center [412, 272] width 334 height 244
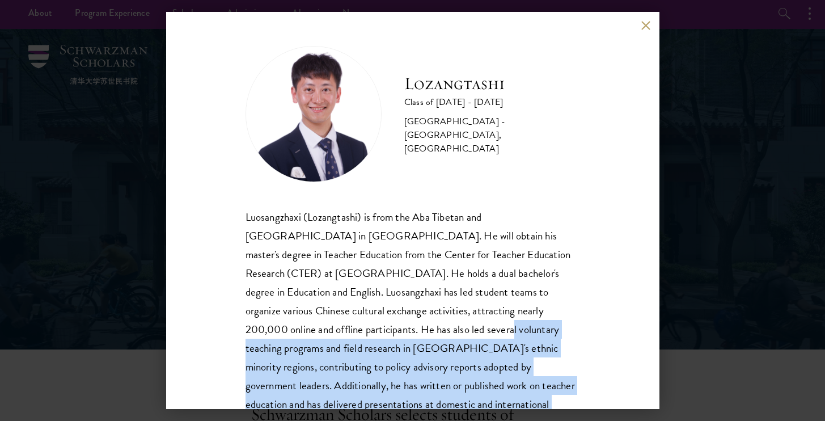
click at [648, 26] on button at bounding box center [646, 25] width 10 height 10
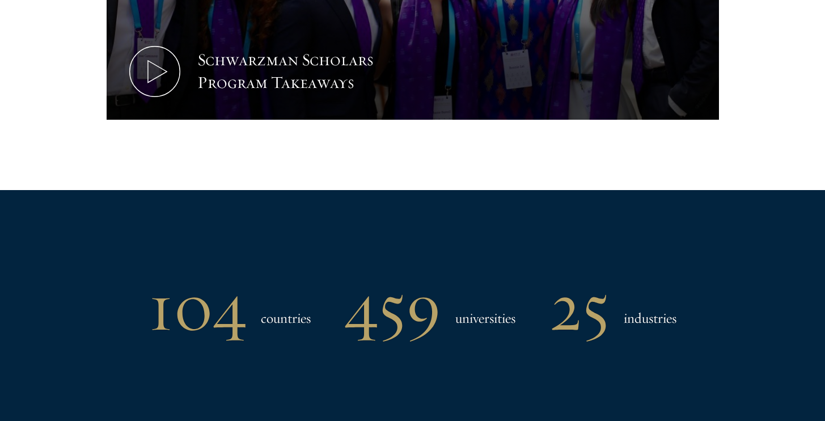
scroll to position [866, 0]
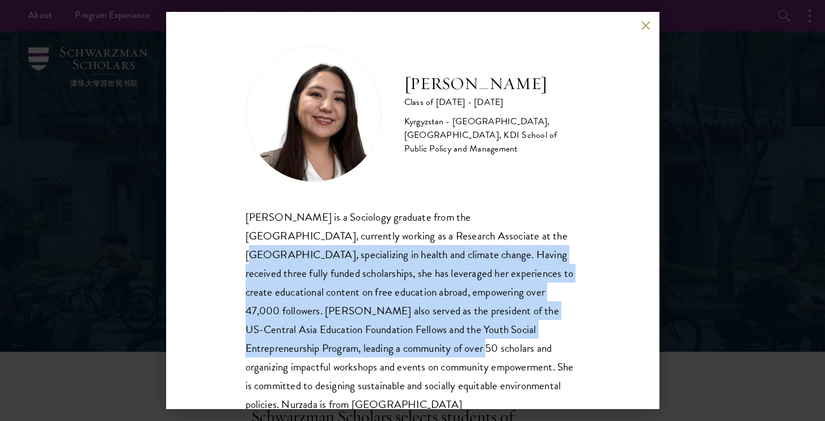
drag, startPoint x: 465, startPoint y: 239, endPoint x: 345, endPoint y: 349, distance: 163.3
click at [345, 350] on div "[PERSON_NAME] is a Sociology graduate from the [GEOGRAPHIC_DATA], currently wor…" at bounding box center [412, 310] width 334 height 206
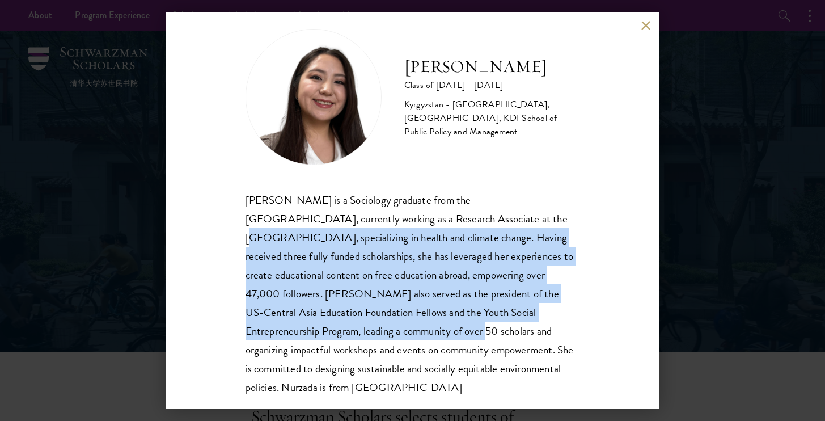
scroll to position [19, 0]
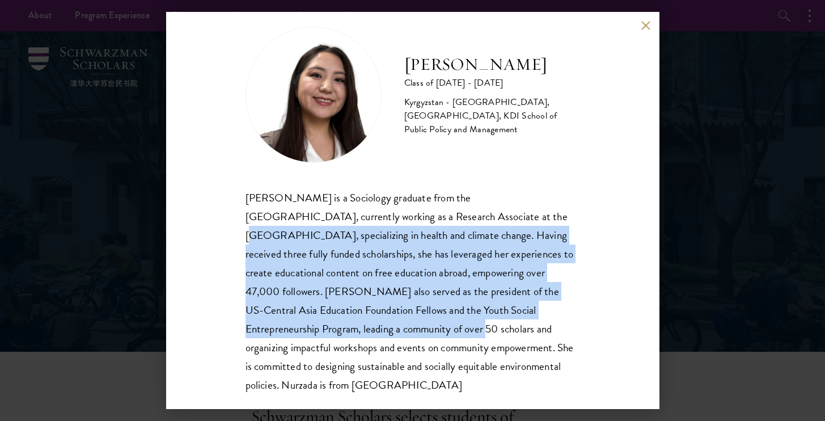
drag, startPoint x: 343, startPoint y: 353, endPoint x: 355, endPoint y: 383, distance: 32.3
click at [355, 383] on div "[PERSON_NAME] is a Sociology graduate from the [GEOGRAPHIC_DATA], currently wor…" at bounding box center [412, 291] width 334 height 206
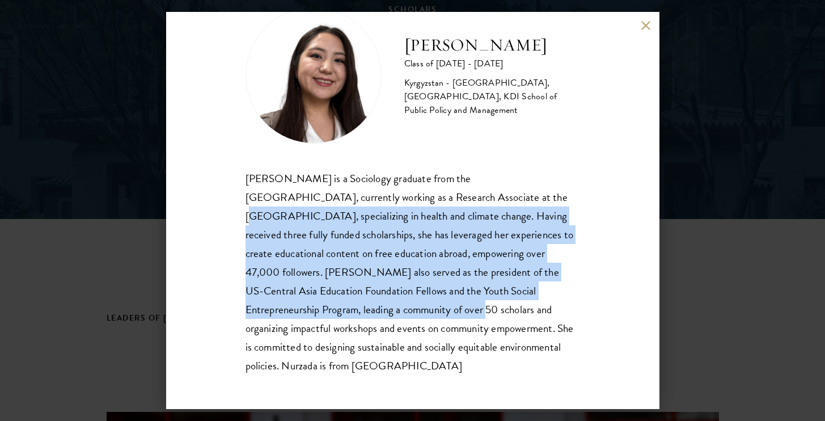
scroll to position [28, 0]
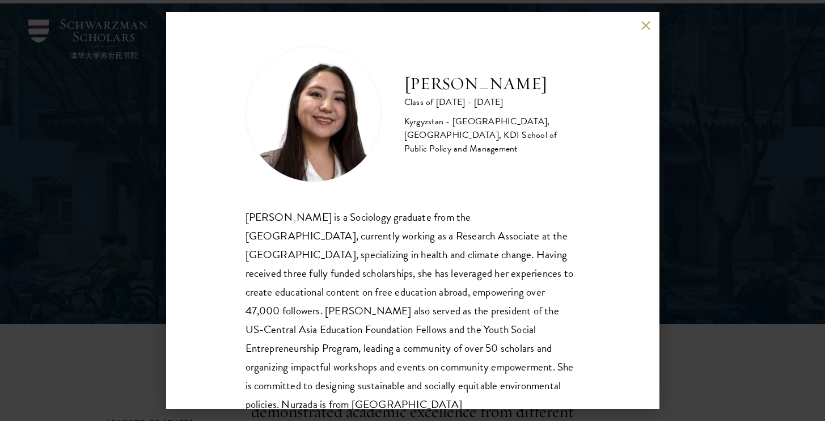
click at [440, 266] on div "[PERSON_NAME] is a Sociology graduate from the [GEOGRAPHIC_DATA], currently wor…" at bounding box center [412, 310] width 334 height 206
drag, startPoint x: 402, startPoint y: 80, endPoint x: 568, endPoint y: 82, distance: 166.1
click at [568, 82] on div "Nurzada Abdivalieva Class of [DATE] - [DATE] [GEOGRAPHIC_DATA] - [GEOGRAPHIC_DA…" at bounding box center [412, 114] width 334 height 136
drag, startPoint x: 403, startPoint y: 122, endPoint x: 441, endPoint y: 122, distance: 38.5
click at [441, 122] on div "Nurzada Abdivalieva Class of [DATE] - [DATE] [GEOGRAPHIC_DATA] - [GEOGRAPHIC_DA…" at bounding box center [412, 114] width 334 height 136
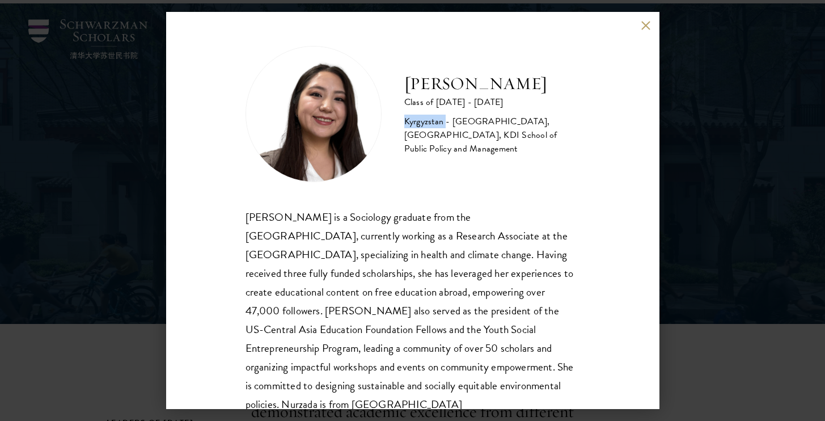
drag, startPoint x: 445, startPoint y: 124, endPoint x: 402, endPoint y: 122, distance: 43.7
click at [402, 122] on div "Nurzada Abdivalieva Class of [DATE] - [DATE] [GEOGRAPHIC_DATA] - [GEOGRAPHIC_DA…" at bounding box center [412, 114] width 334 height 136
copy div "[GEOGRAPHIC_DATA]"
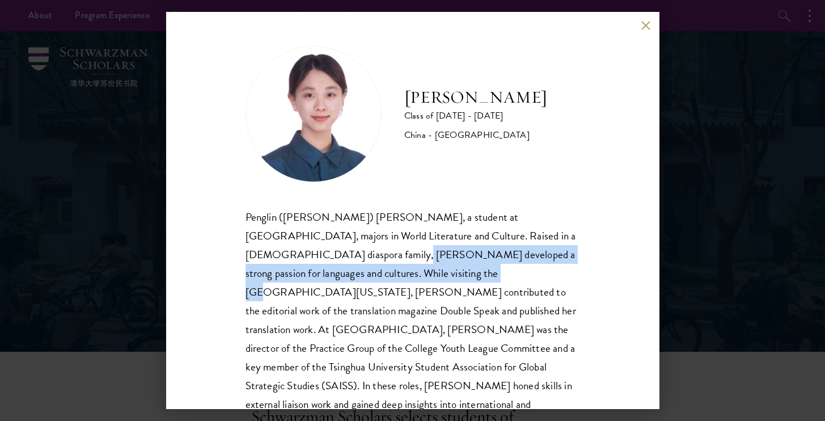
drag, startPoint x: 313, startPoint y: 257, endPoint x: 390, endPoint y: 274, distance: 78.4
click at [390, 274] on div "Penglin ([PERSON_NAME]) [PERSON_NAME], a student at [GEOGRAPHIC_DATA], majors i…" at bounding box center [412, 319] width 334 height 225
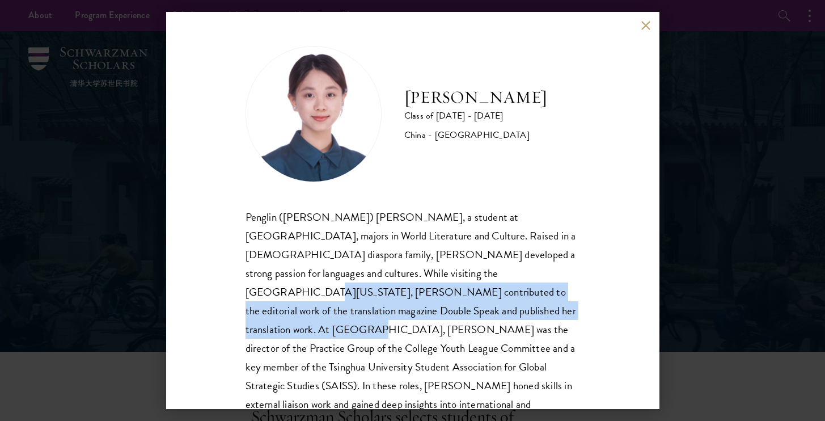
drag, startPoint x: 441, startPoint y: 275, endPoint x: 441, endPoint y: 302, distance: 26.6
click at [441, 302] on div "Penglin ([PERSON_NAME]) [PERSON_NAME], a student at [GEOGRAPHIC_DATA], majors i…" at bounding box center [412, 319] width 334 height 225
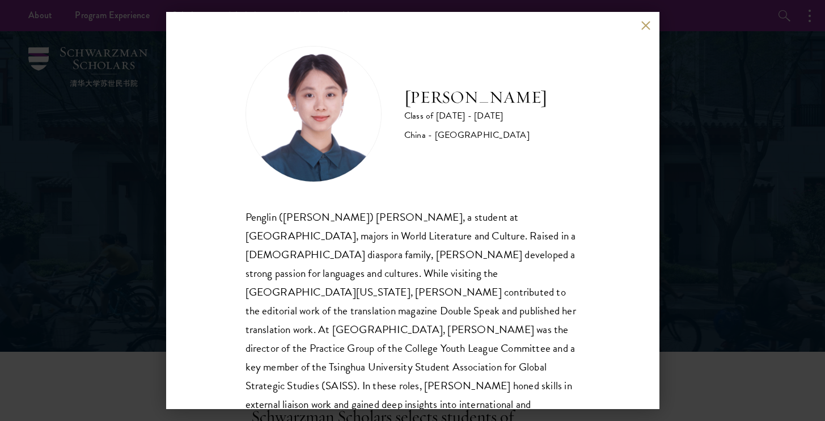
click at [483, 306] on div "Penglin ([PERSON_NAME]) [PERSON_NAME], a student at [GEOGRAPHIC_DATA], majors i…" at bounding box center [412, 319] width 334 height 225
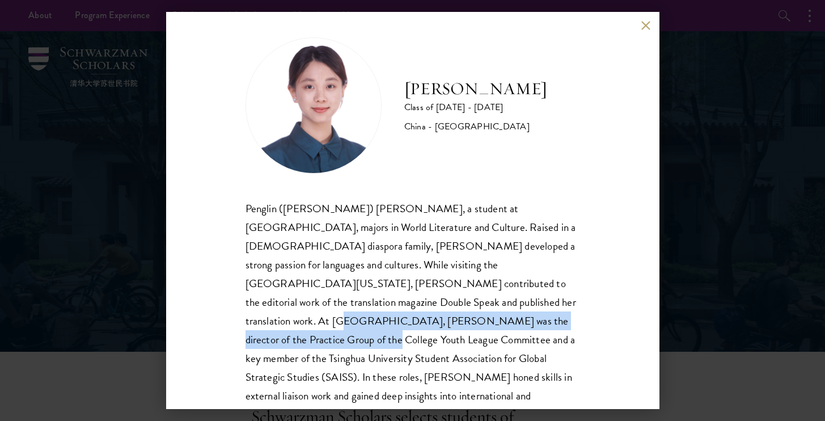
drag, startPoint x: 414, startPoint y: 298, endPoint x: 455, endPoint y: 317, distance: 45.1
click at [455, 317] on div "Penglin (Claire) Chen, a student at Tsinghua University, majors in World Litera…" at bounding box center [412, 311] width 334 height 225
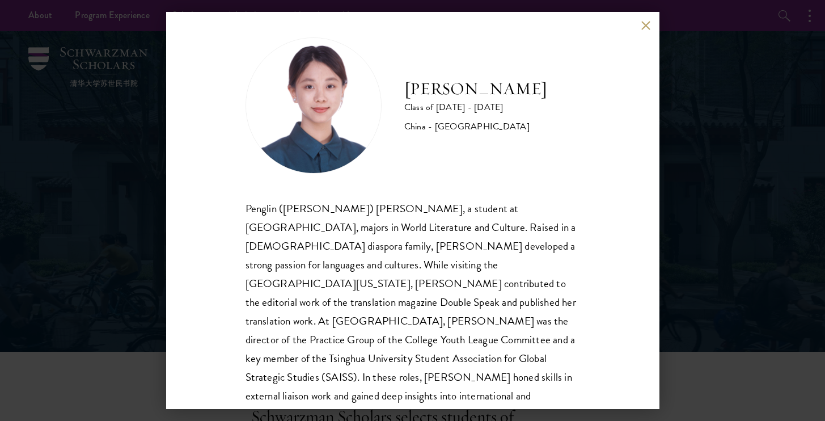
click at [479, 324] on div "Penglin (Claire) Chen, a student at Tsinghua University, majors in World Litera…" at bounding box center [412, 311] width 334 height 225
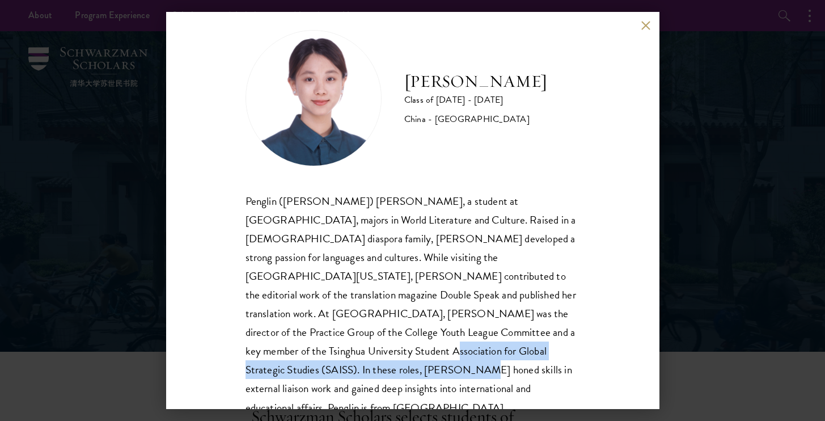
drag, startPoint x: 512, startPoint y: 336, endPoint x: 510, endPoint y: 355, distance: 19.4
click at [510, 355] on div "Penglin (Claire) Chen, a student at Tsinghua University, majors in World Litera…" at bounding box center [412, 304] width 334 height 225
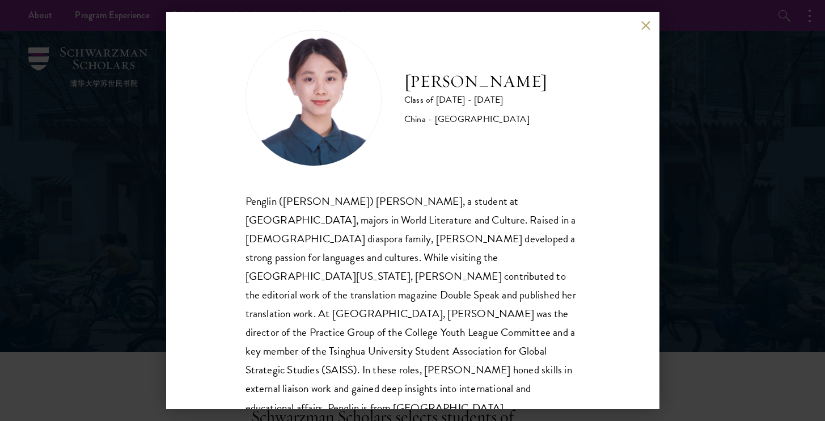
click at [525, 359] on div "Penglin (Claire) Chen, a student at Tsinghua University, majors in World Litera…" at bounding box center [412, 304] width 334 height 225
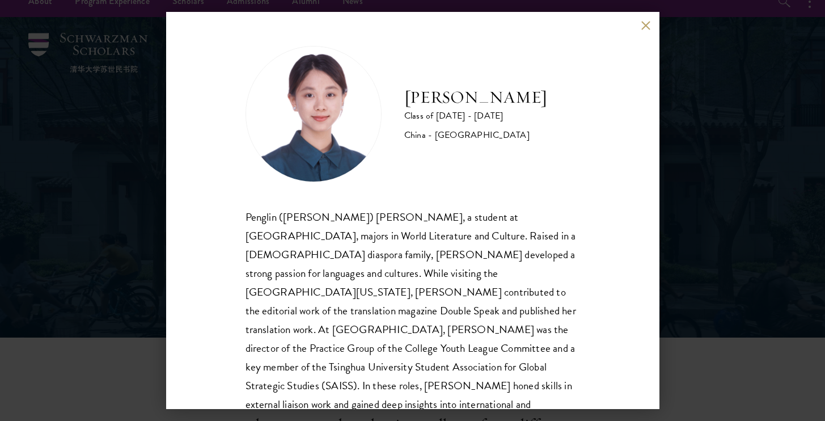
scroll to position [0, 0]
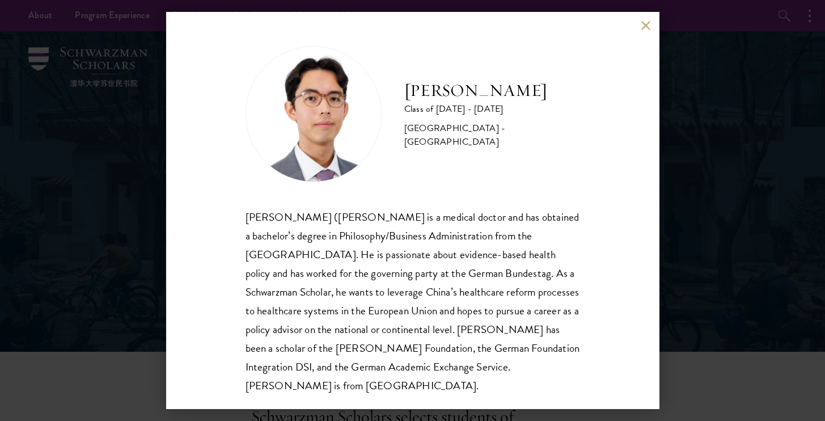
scroll to position [11, 0]
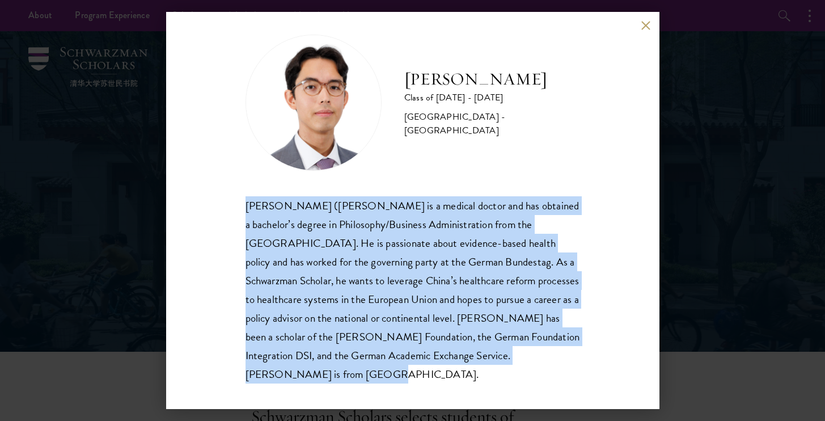
drag, startPoint x: 244, startPoint y: 201, endPoint x: 499, endPoint y: 367, distance: 305.1
click at [499, 367] on div "[PERSON_NAME] Class of [DATE] - [DATE] [GEOGRAPHIC_DATA] - [GEOGRAPHIC_DATA] [P…" at bounding box center [412, 210] width 493 height 397
copy div "[PERSON_NAME] ([PERSON_NAME] is a medical doctor and has obtained a bachelor’s …"
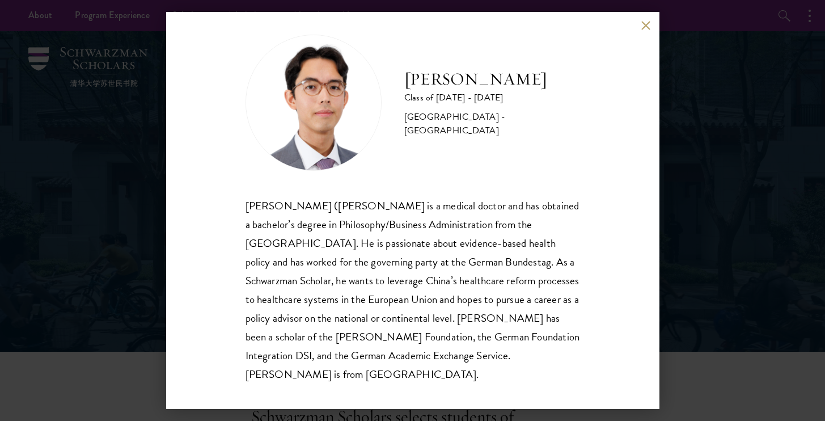
click at [503, 268] on div "[PERSON_NAME] ([PERSON_NAME] is a medical doctor and has obtained a bachelor’s …" at bounding box center [412, 289] width 334 height 187
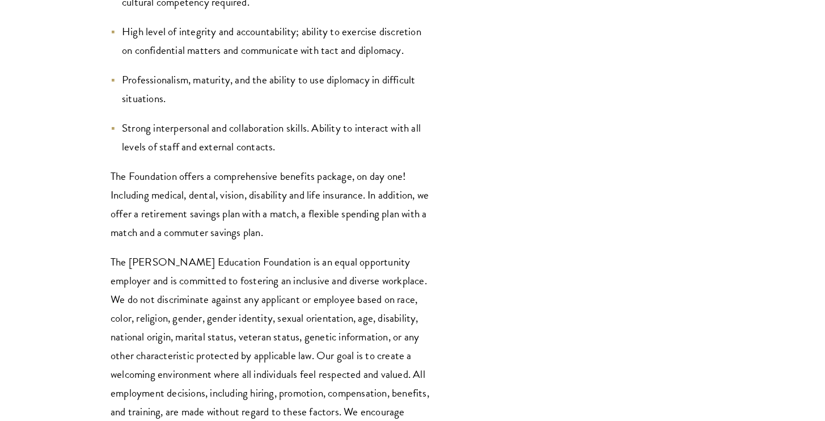
scroll to position [3037, 0]
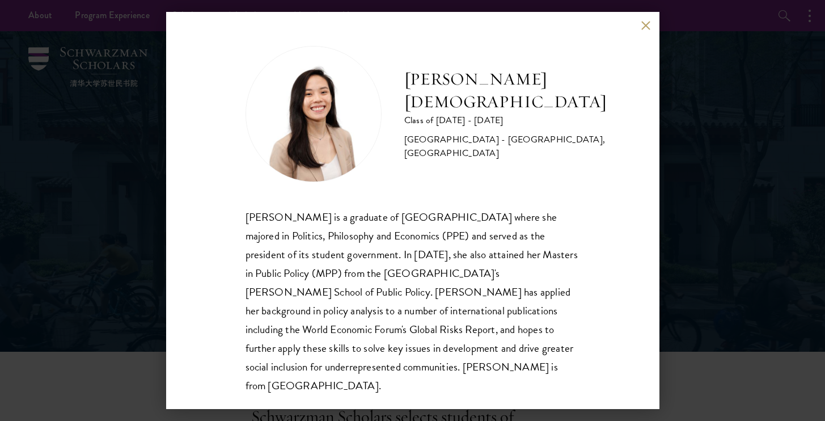
drag, startPoint x: 426, startPoint y: 227, endPoint x: 446, endPoint y: 280, distance: 56.5
click at [428, 237] on div "[PERSON_NAME] is a graduate of [GEOGRAPHIC_DATA] where she majored in Politics,…" at bounding box center [412, 300] width 334 height 187
click at [506, 296] on div "[PERSON_NAME] is a graduate of [GEOGRAPHIC_DATA] where she majored in Politics,…" at bounding box center [412, 300] width 334 height 187
click at [685, 194] on div "[PERSON_NAME] Class of [DATE] - [DATE] [GEOGRAPHIC_DATA] - [GEOGRAPHIC_DATA], […" at bounding box center [412, 210] width 825 height 421
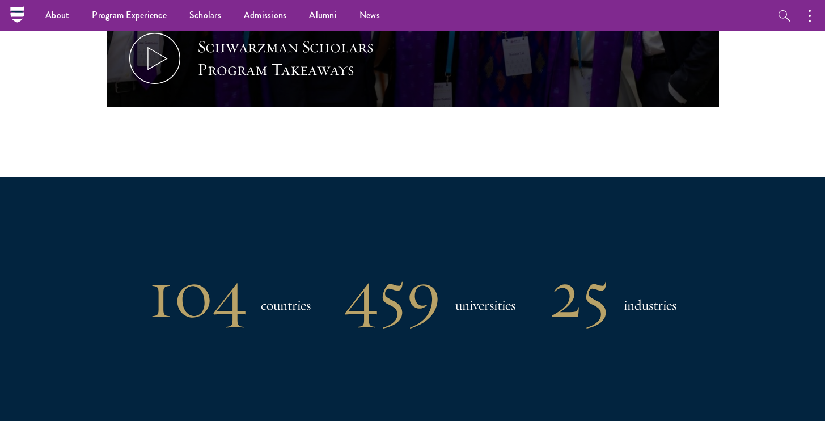
scroll to position [618, 0]
